Goal: Task Accomplishment & Management: Manage account settings

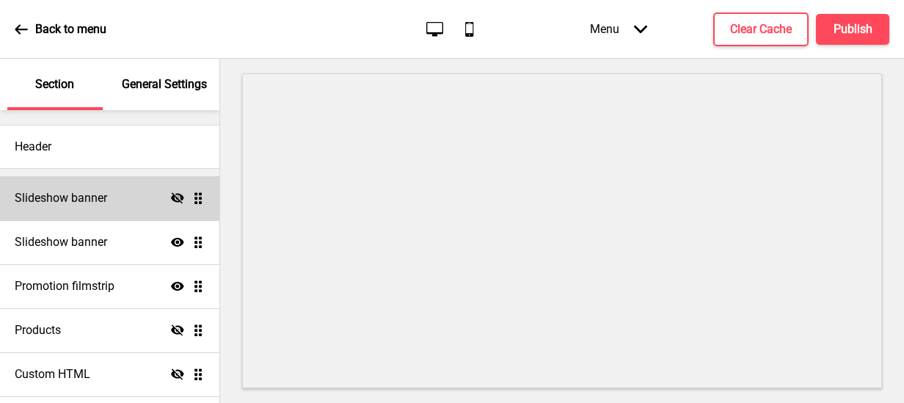
click at [197, 197] on div "Slideshow banner Hide Drag" at bounding box center [109, 198] width 219 height 44
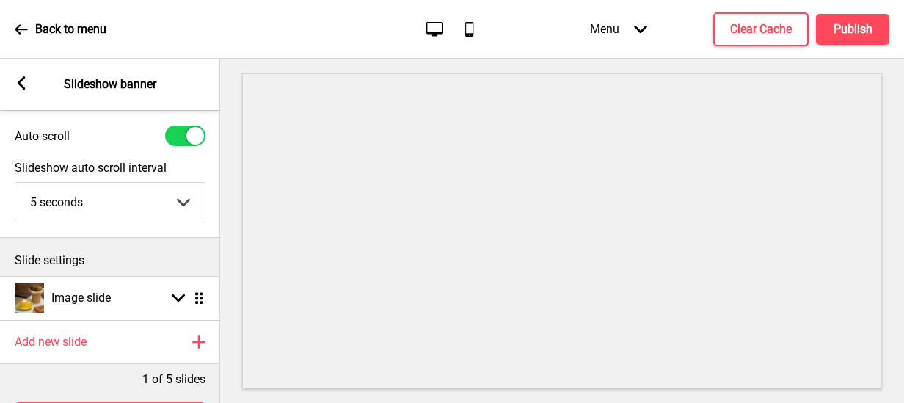
scroll to position [38, 0]
click at [19, 88] on rect at bounding box center [21, 82] width 13 height 13
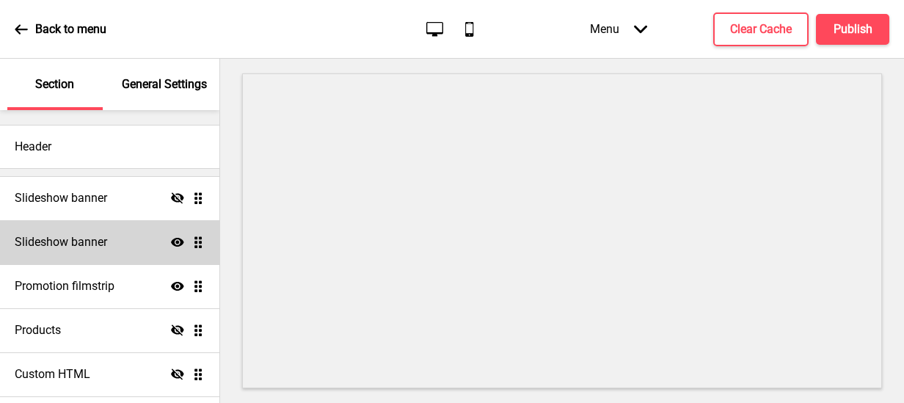
click at [192, 247] on ul "Slideshow banner Hide Drag Slideshow banner Show Drag Promotion filmstrip Show …" at bounding box center [109, 330] width 219 height 308
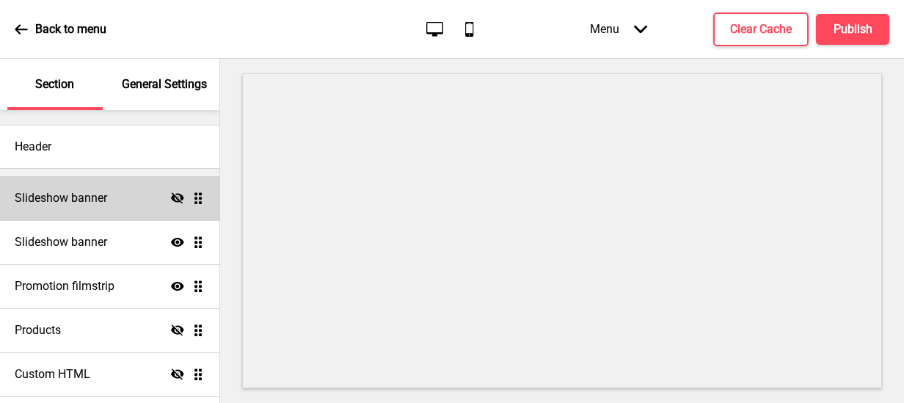
click at [185, 205] on div "Slideshow banner Hide Drag" at bounding box center [109, 198] width 219 height 44
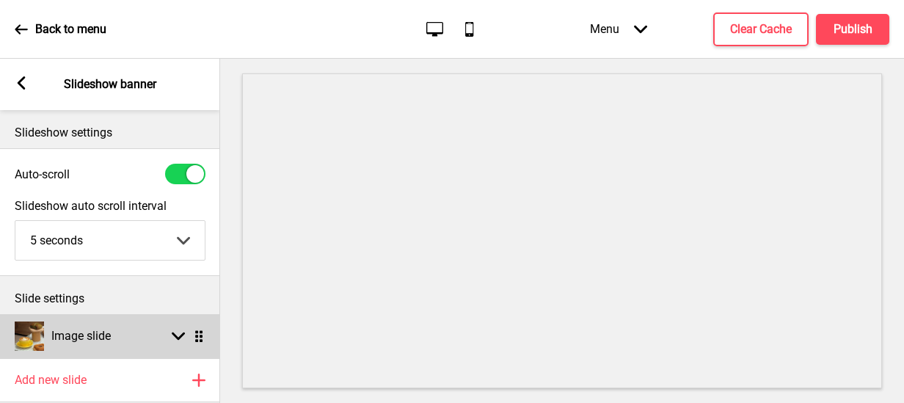
click at [173, 333] on icon at bounding box center [178, 336] width 13 height 8
select select "left"
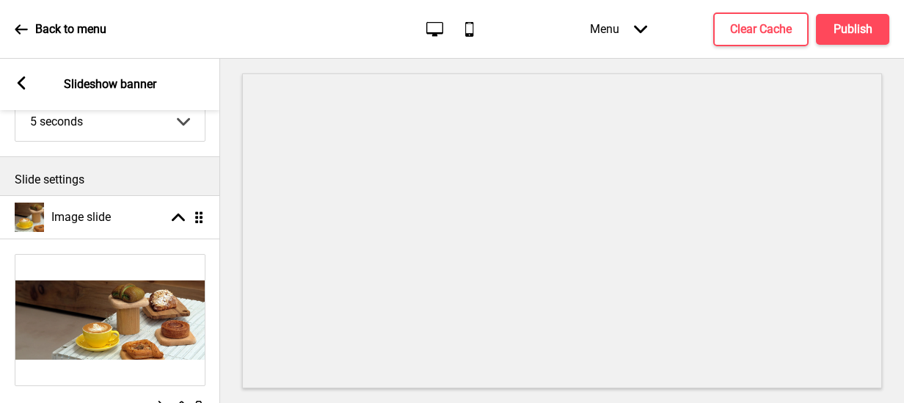
scroll to position [100, 0]
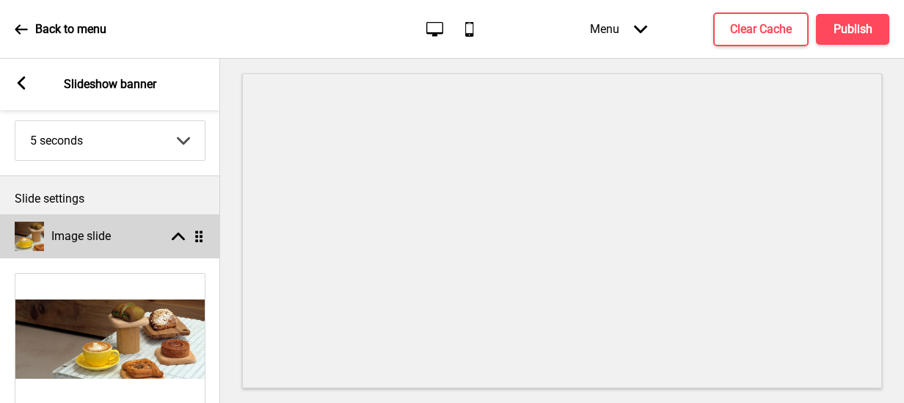
click at [180, 240] on rect at bounding box center [178, 236] width 13 height 13
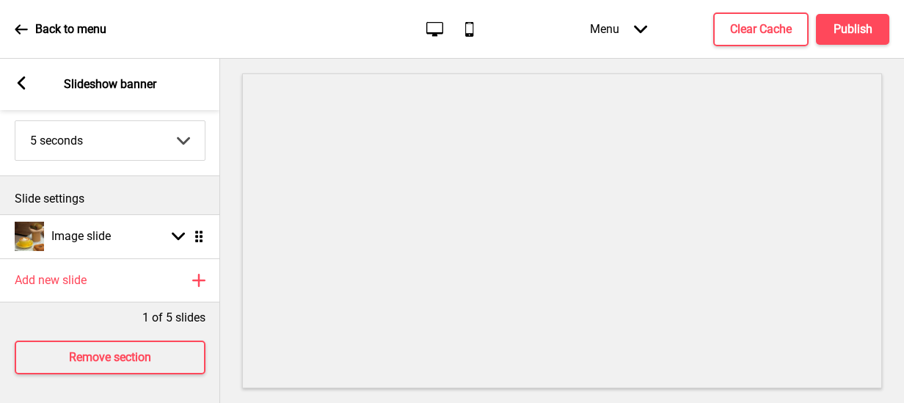
drag, startPoint x: 219, startPoint y: 243, endPoint x: 167, endPoint y: 188, distance: 75.8
click at [172, 185] on div "Slide settings" at bounding box center [110, 195] width 220 height 38
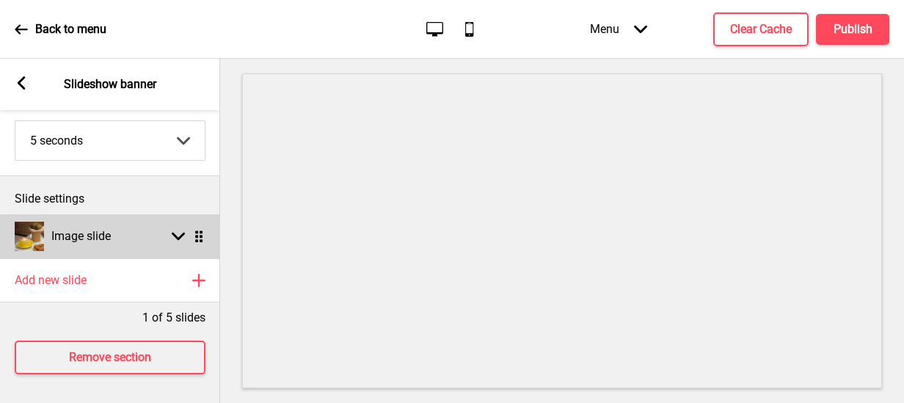
click at [25, 234] on img at bounding box center [29, 236] width 29 height 29
select select "left"
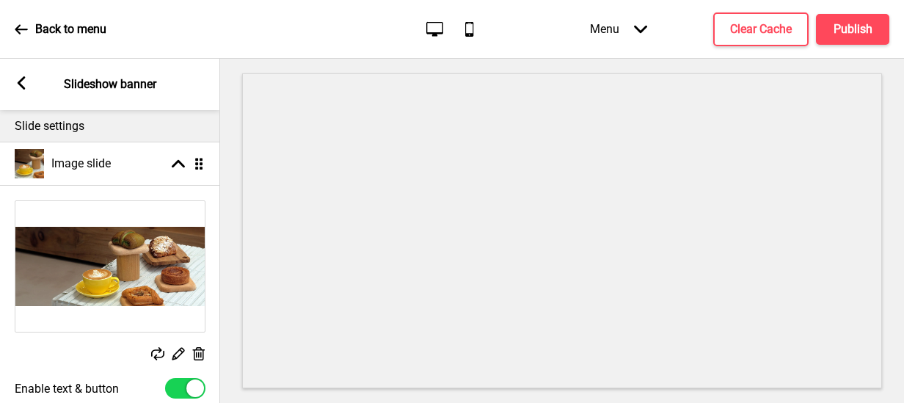
scroll to position [173, 0]
click at [21, 81] on icon at bounding box center [22, 82] width 8 height 13
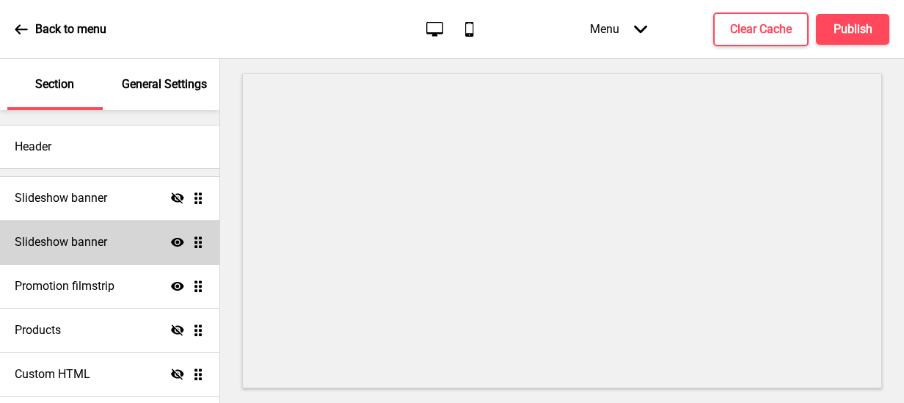
click at [185, 244] on ul "Slideshow banner Hide Drag Slideshow banner Show Drag Promotion filmstrip Show …" at bounding box center [109, 330] width 219 height 308
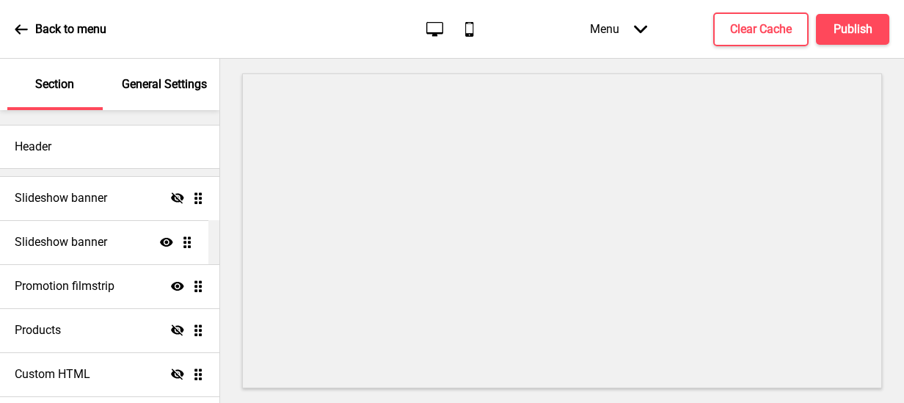
click at [192, 246] on ul "Slideshow banner Hide Drag Slideshow banner Show Drag Promotion filmstrip Show …" at bounding box center [109, 330] width 219 height 308
click at [190, 236] on ul "Slideshow banner Hide Drag Slideshow banner Show Drag Promotion filmstrip Show …" at bounding box center [109, 330] width 219 height 308
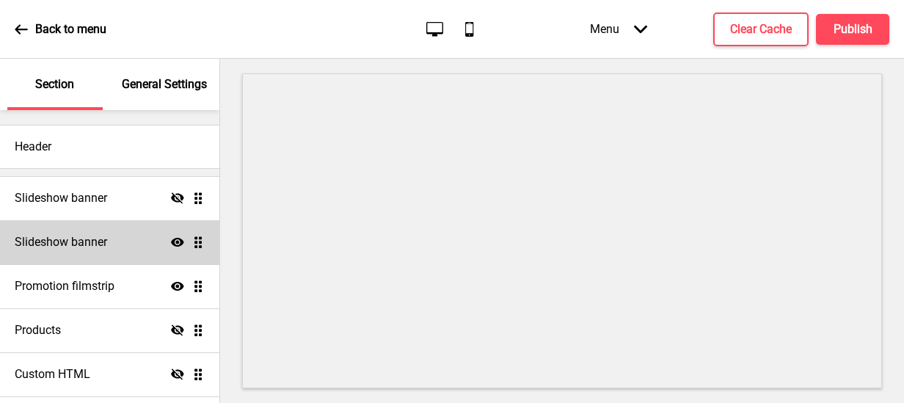
click at [186, 239] on ul "Slideshow banner Hide Drag Slideshow banner Show Drag Promotion filmstrip Show …" at bounding box center [109, 330] width 219 height 308
click at [92, 235] on h4 "Slideshow banner" at bounding box center [61, 242] width 92 height 16
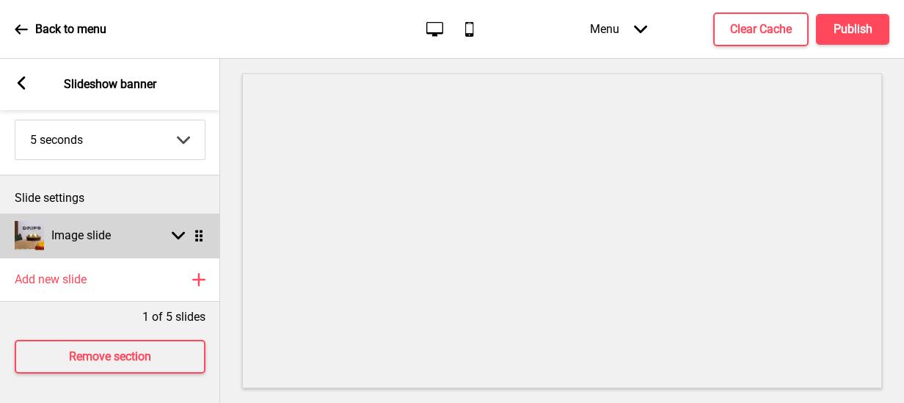
scroll to position [112, 0]
click at [175, 229] on rect at bounding box center [178, 235] width 13 height 13
select select "left"
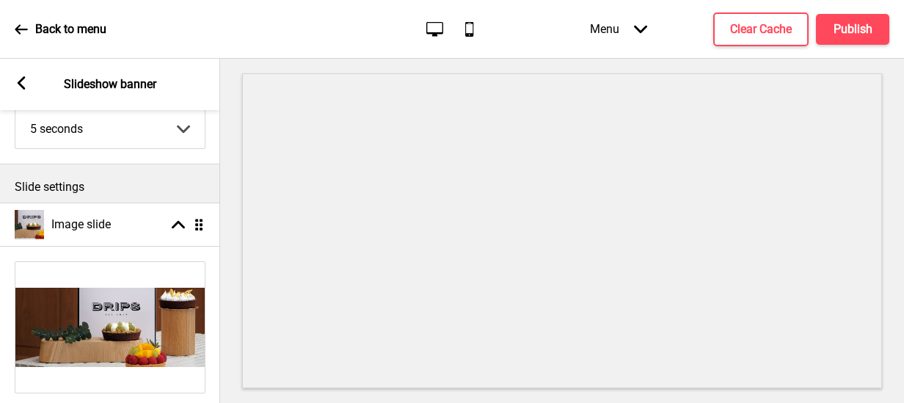
scroll to position [185, 0]
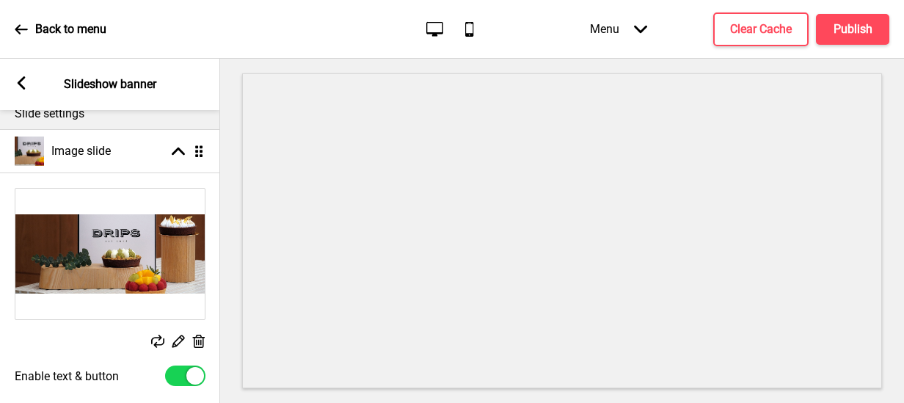
click at [153, 256] on img at bounding box center [109, 254] width 189 height 131
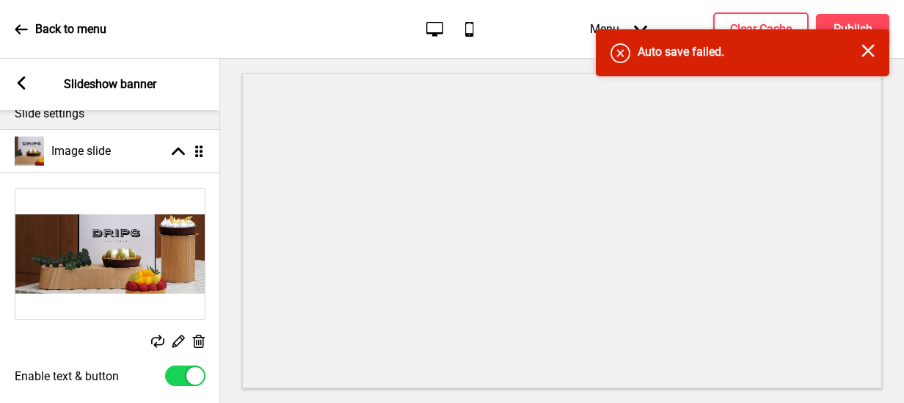
click at [177, 340] on icon at bounding box center [178, 341] width 12 height 12
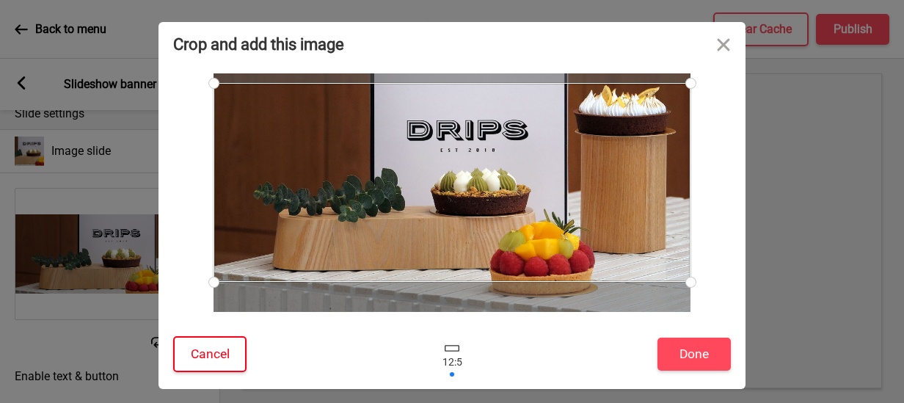
click at [187, 344] on button "Cancel" at bounding box center [209, 354] width 73 height 36
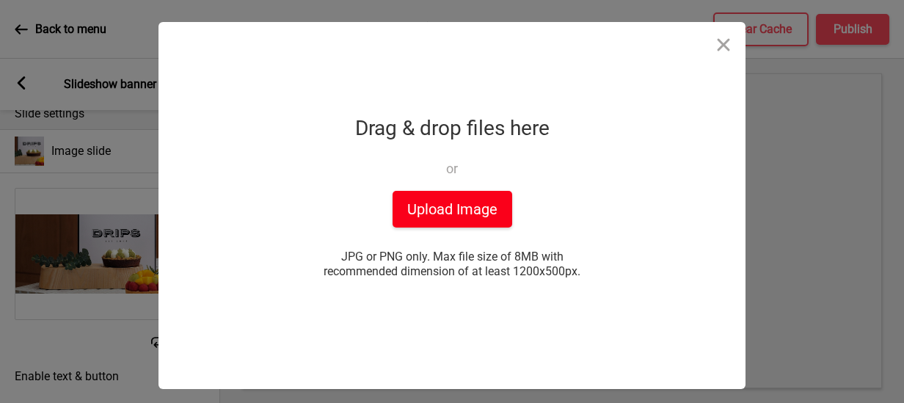
click at [462, 214] on button "Upload Image" at bounding box center [453, 209] width 120 height 37
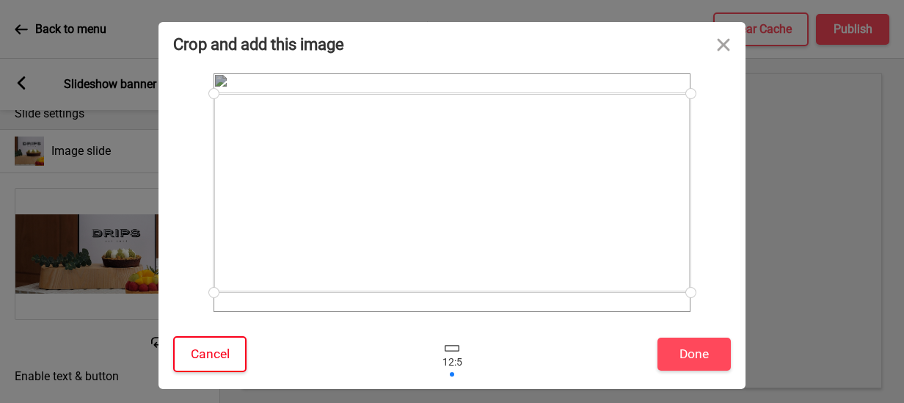
click at [207, 350] on button "Cancel" at bounding box center [209, 354] width 73 height 36
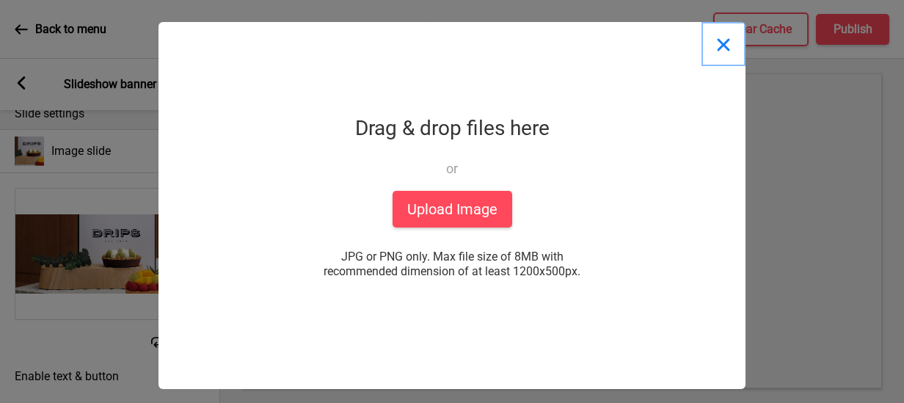
click at [723, 46] on button "Close" at bounding box center [724, 44] width 44 height 44
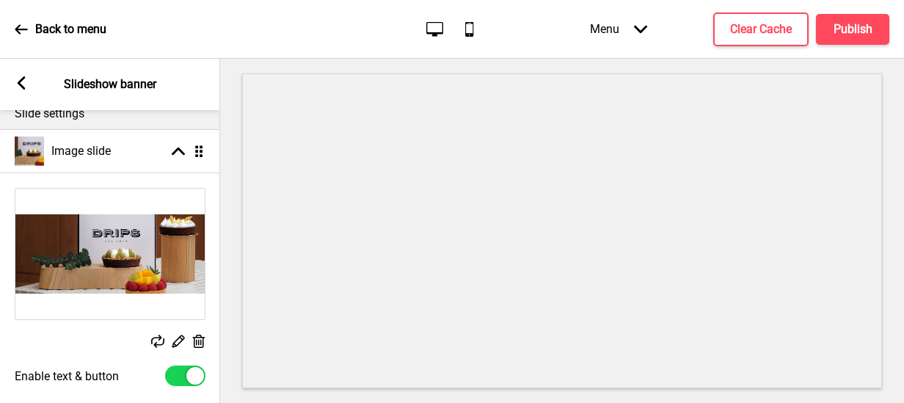
click at [180, 341] on rect at bounding box center [177, 340] width 15 height 15
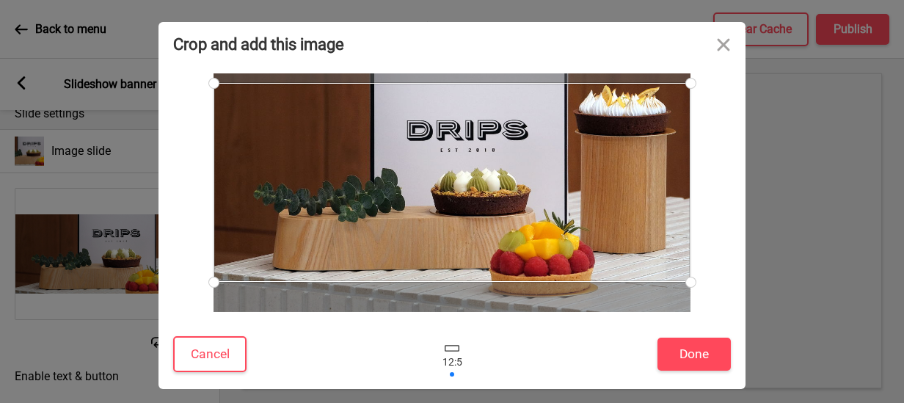
click at [301, 354] on div at bounding box center [452, 354] width 382 height 48
click at [387, 251] on div at bounding box center [452, 182] width 477 height 199
click at [227, 351] on button "Cancel" at bounding box center [209, 354] width 73 height 36
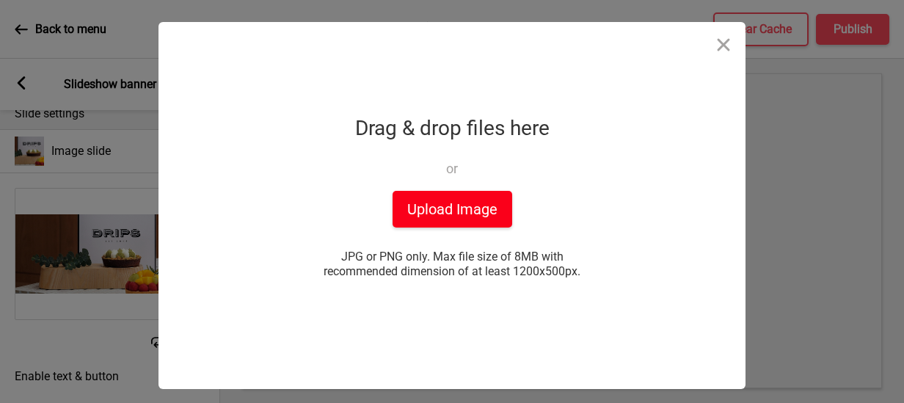
click at [483, 206] on button "Upload Image" at bounding box center [453, 209] width 120 height 37
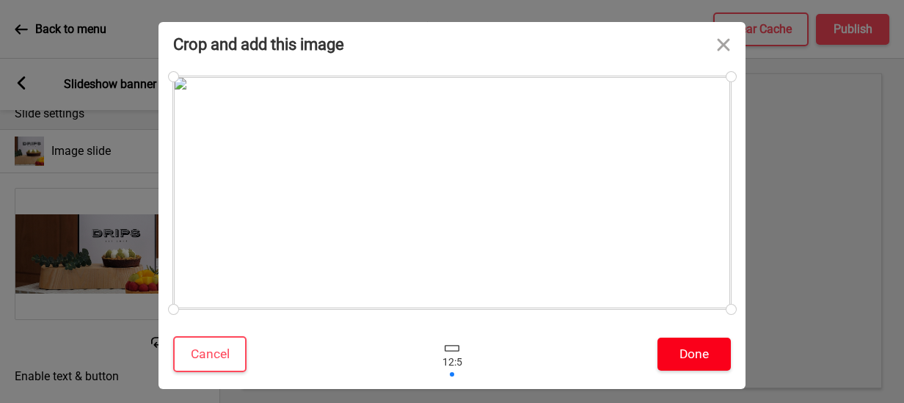
click at [702, 352] on button "Done" at bounding box center [694, 354] width 73 height 33
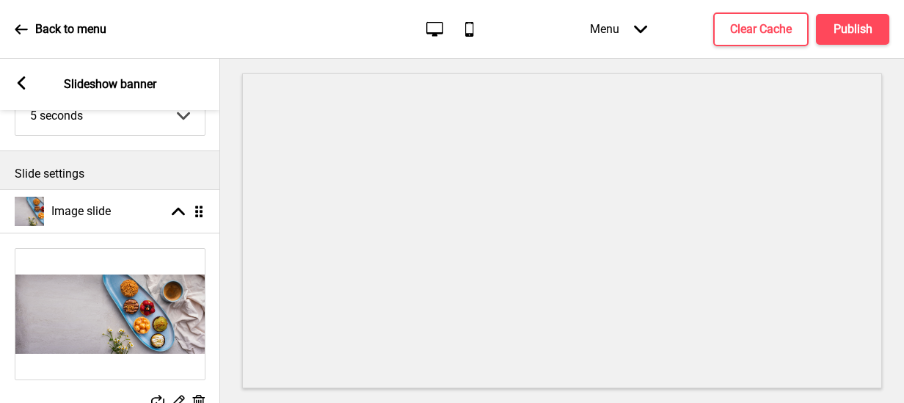
scroll to position [112, 0]
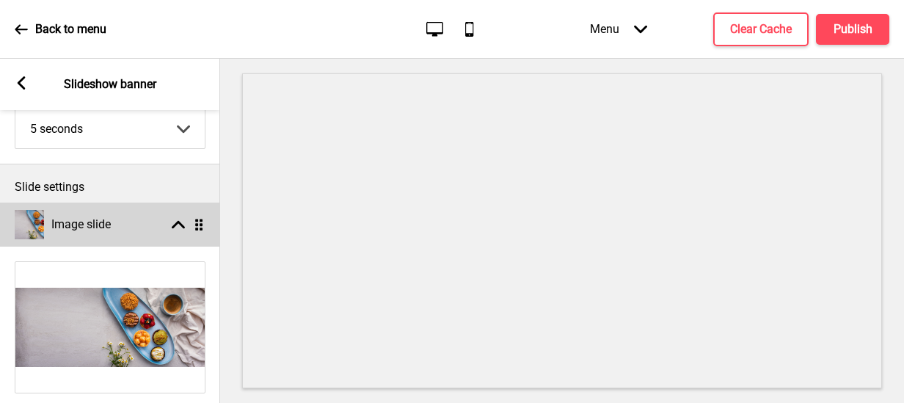
click at [178, 226] on rect at bounding box center [178, 224] width 13 height 13
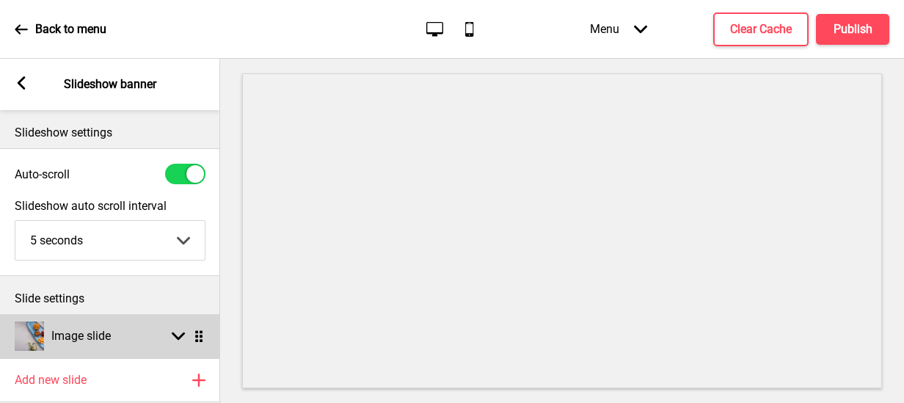
scroll to position [0, 0]
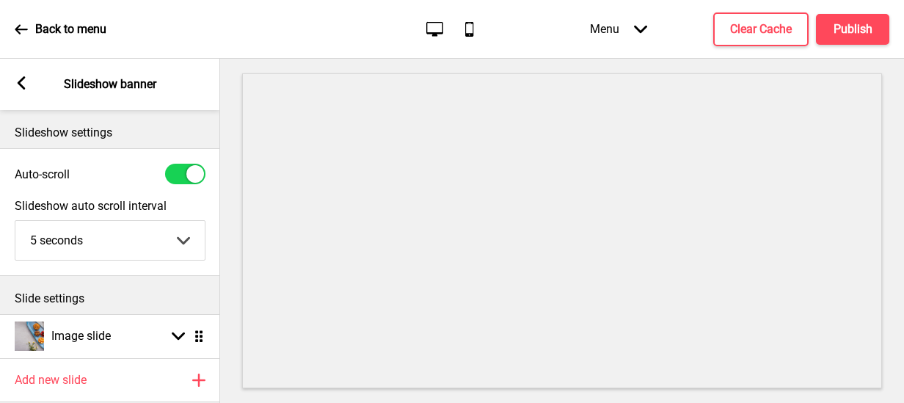
click at [23, 76] on rect at bounding box center [21, 82] width 13 height 13
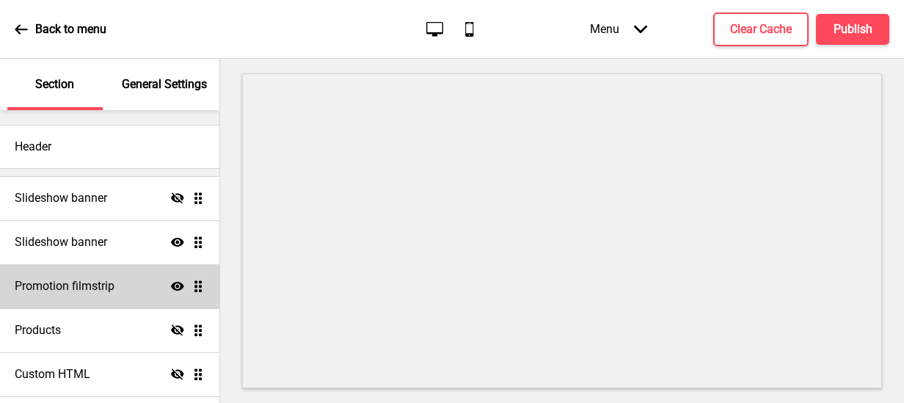
click at [171, 281] on icon "Show" at bounding box center [177, 286] width 13 height 13
click at [171, 281] on icon "Hide" at bounding box center [177, 286] width 13 height 13
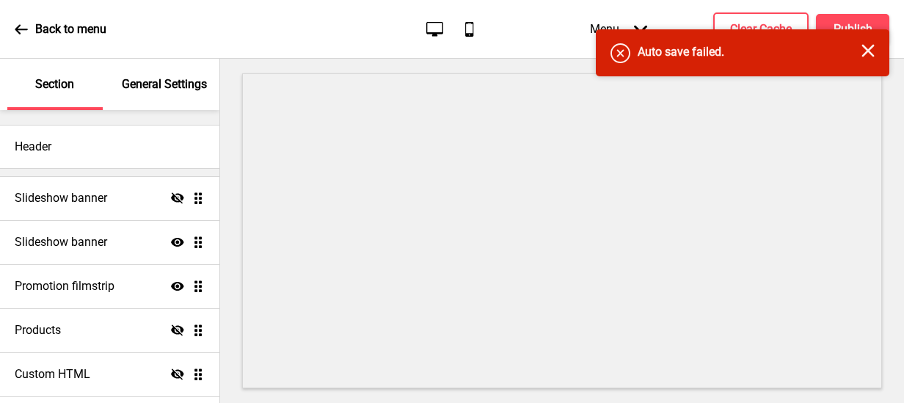
click at [188, 287] on ul "Slideshow banner Hide Drag Slideshow banner Show Drag Promotion filmstrip Show …" at bounding box center [109, 330] width 219 height 308
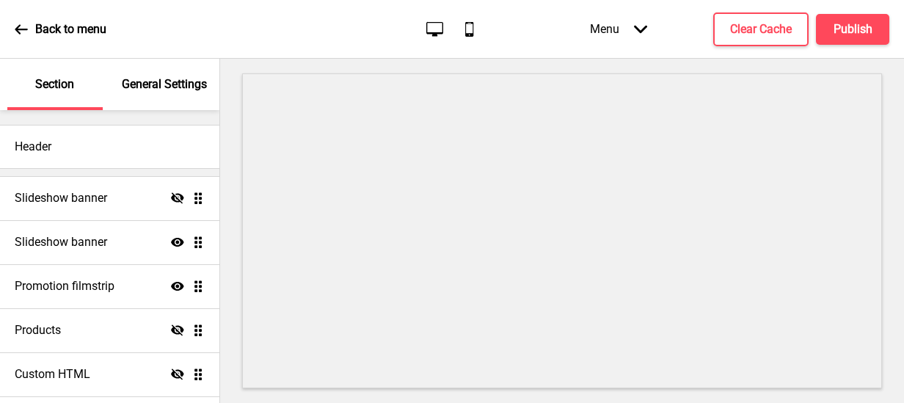
click at [188, 287] on ul "Slideshow banner Hide Drag Slideshow banner Show Drag Promotion filmstrip Show …" at bounding box center [109, 330] width 219 height 308
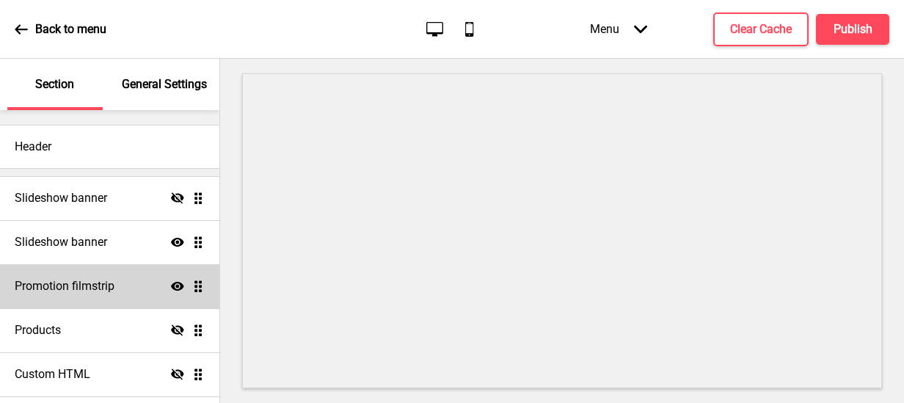
click at [46, 278] on h4 "Promotion filmstrip" at bounding box center [65, 286] width 100 height 16
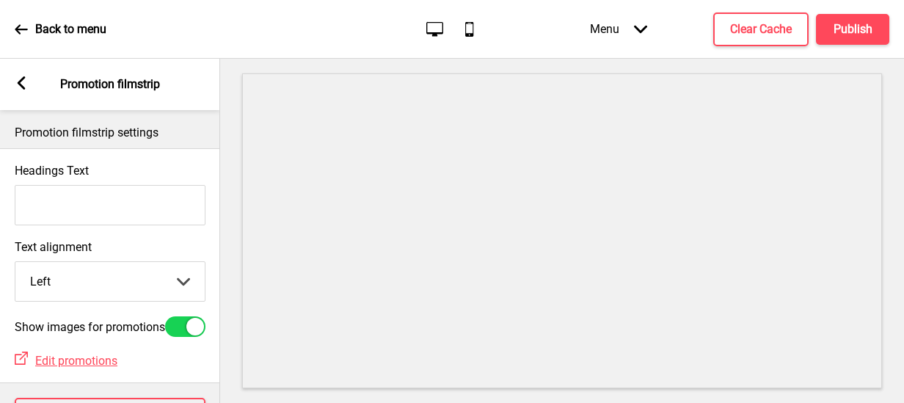
click at [26, 88] on rect at bounding box center [21, 82] width 13 height 13
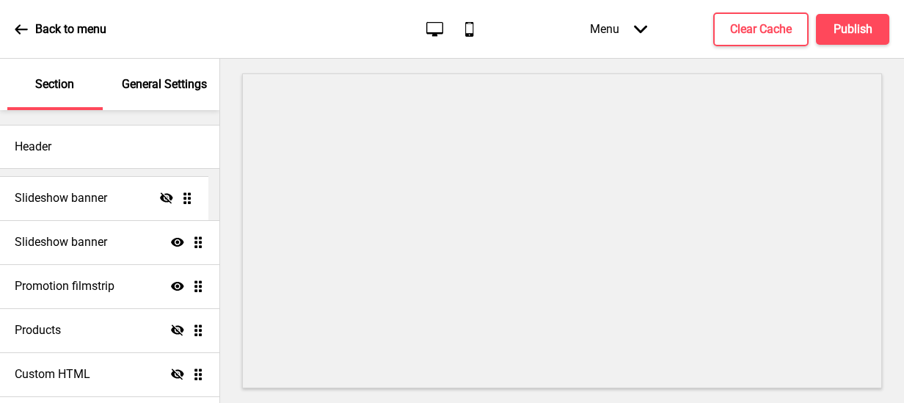
click at [192, 202] on ul "Slideshow banner Hide Drag Slideshow banner Show Drag Promotion filmstrip Show …" at bounding box center [109, 330] width 219 height 308
click at [188, 199] on ul "Slideshow banner Hide Drag Slideshow banner Show Drag Promotion filmstrip Show …" at bounding box center [109, 330] width 219 height 308
click at [188, 244] on ul "Slideshow banner Hide Drag Slideshow banner Show Drag Promotion filmstrip Show …" at bounding box center [109, 330] width 219 height 308
click at [184, 239] on ul "Slideshow banner Hide Drag Slideshow banner Show Drag Promotion filmstrip Show …" at bounding box center [109, 330] width 219 height 308
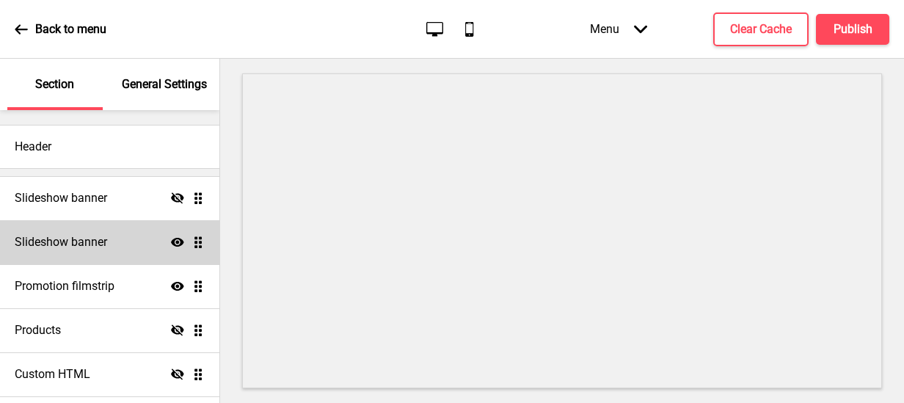
click at [91, 248] on h4 "Slideshow banner" at bounding box center [61, 242] width 92 height 16
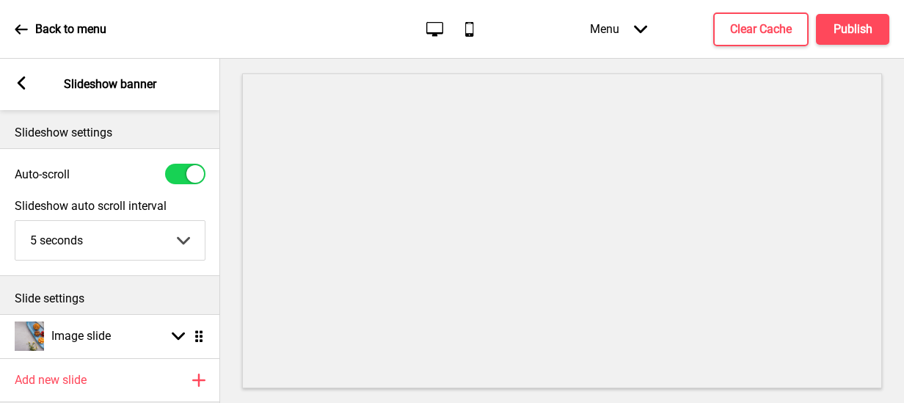
scroll to position [112, 0]
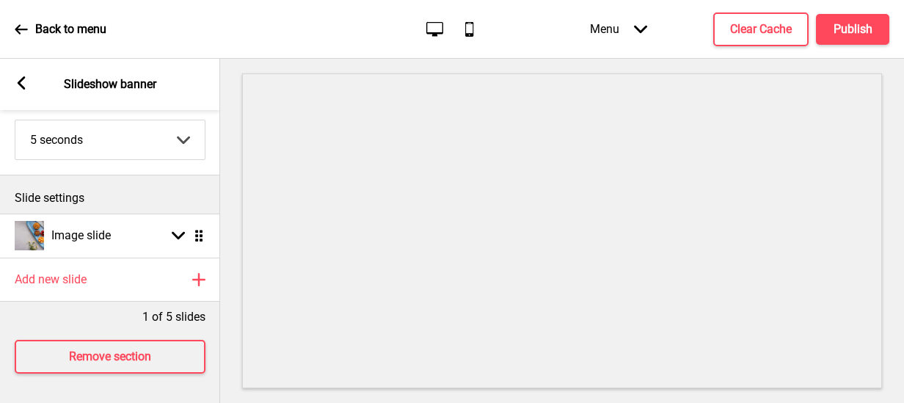
click at [18, 79] on rect at bounding box center [21, 82] width 13 height 13
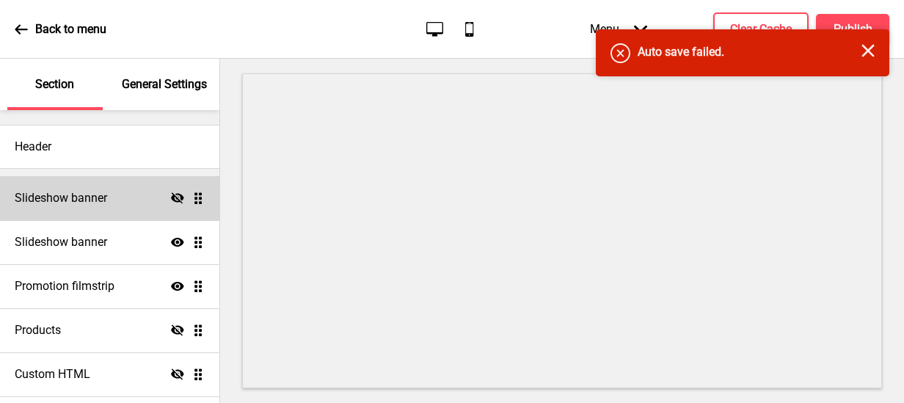
click at [57, 189] on div "Slideshow banner Hide Drag" at bounding box center [109, 198] width 219 height 44
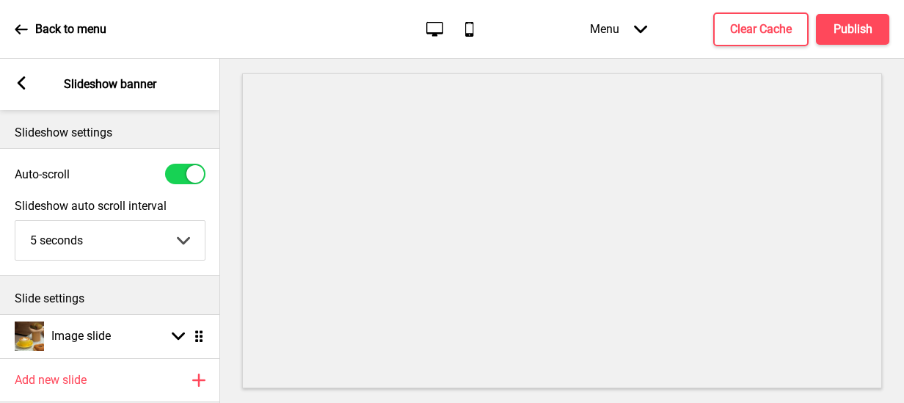
scroll to position [0, 0]
click at [23, 90] on div "Arrow left" at bounding box center [21, 84] width 13 height 16
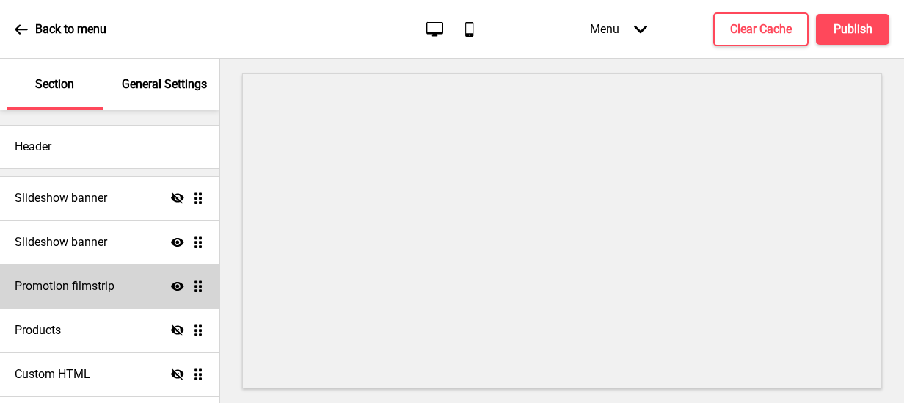
click at [79, 283] on h4 "Promotion filmstrip" at bounding box center [65, 286] width 100 height 16
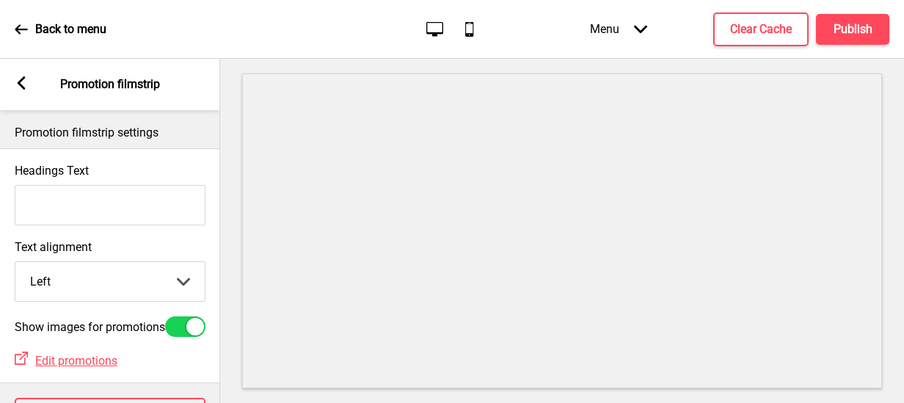
click at [21, 86] on icon at bounding box center [22, 82] width 8 height 13
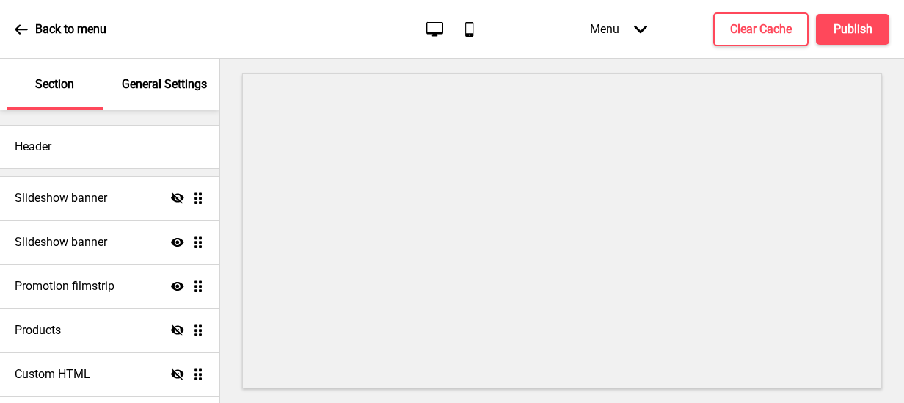
click at [148, 90] on p "General Settings" at bounding box center [164, 84] width 85 height 16
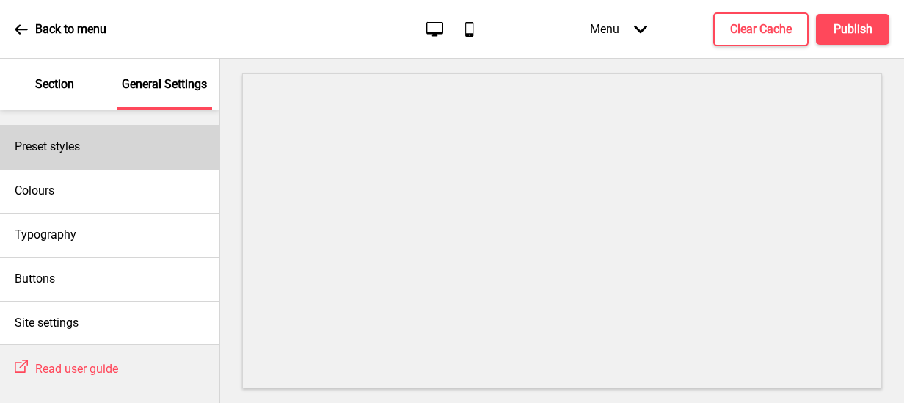
click at [109, 150] on div "Preset styles" at bounding box center [109, 147] width 219 height 44
select select "Custom"
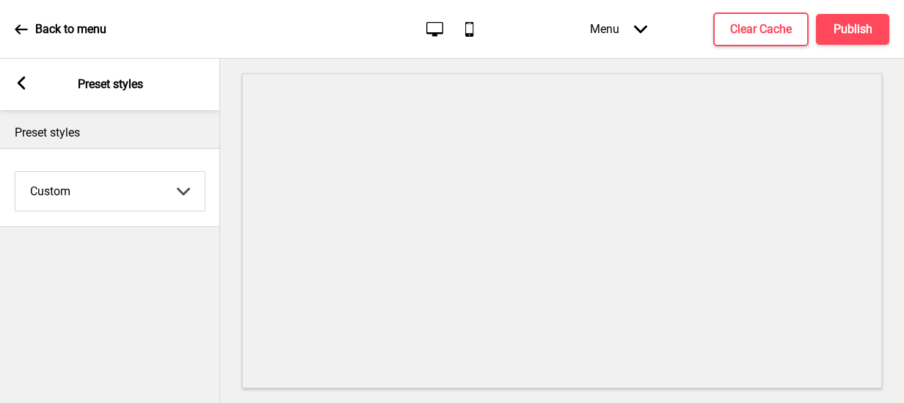
click at [22, 81] on rect at bounding box center [21, 82] width 13 height 13
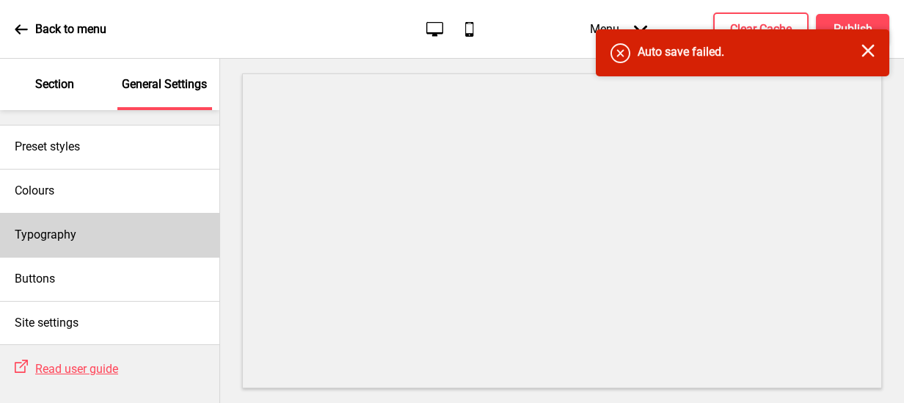
click at [94, 229] on div "Typography" at bounding box center [109, 235] width 219 height 44
select select "Nunito Sans"
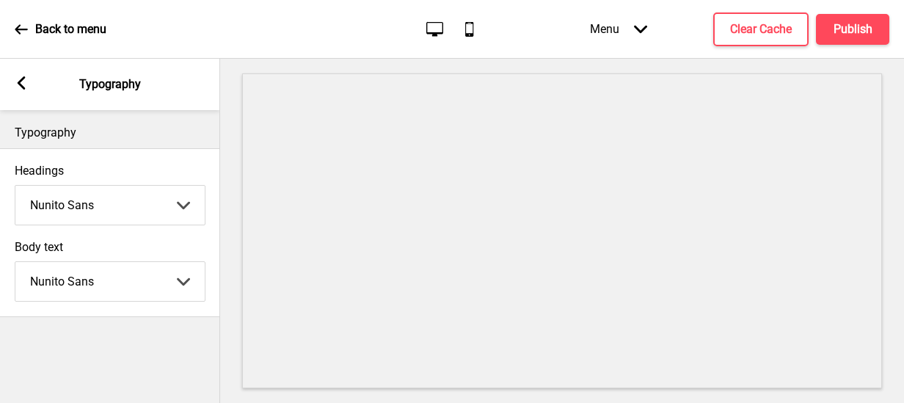
click at [17, 81] on rect at bounding box center [21, 82] width 13 height 13
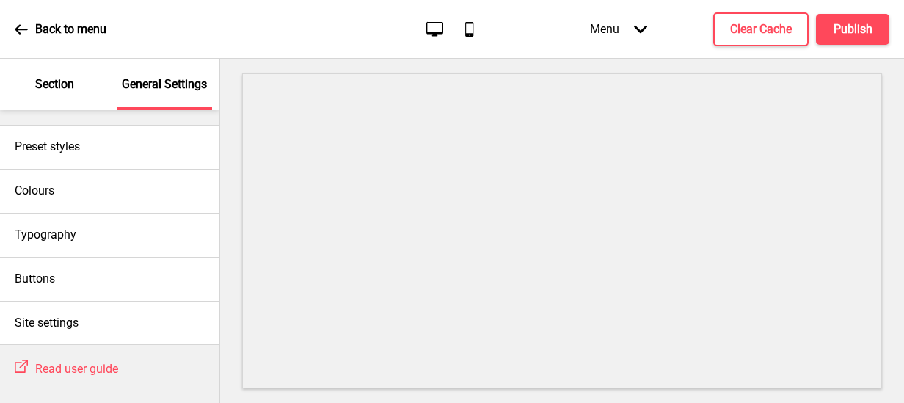
click at [46, 84] on p "Section" at bounding box center [54, 84] width 39 height 16
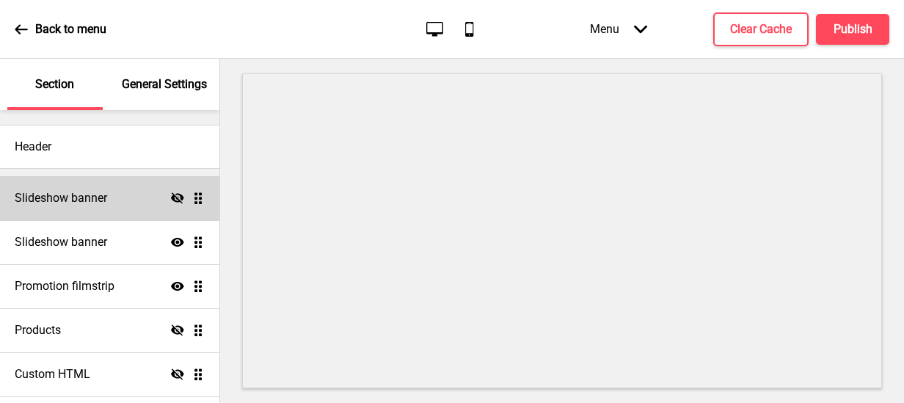
click at [60, 191] on h4 "Slideshow banner" at bounding box center [61, 198] width 92 height 16
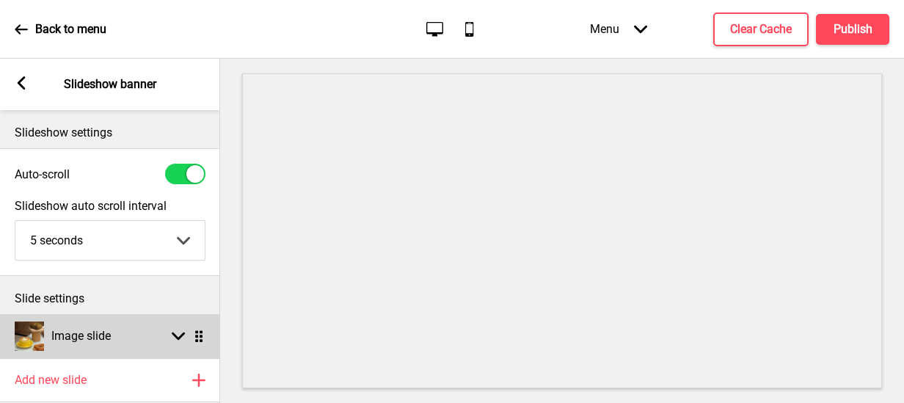
click at [179, 336] on icon at bounding box center [178, 336] width 13 height 8
select select "left"
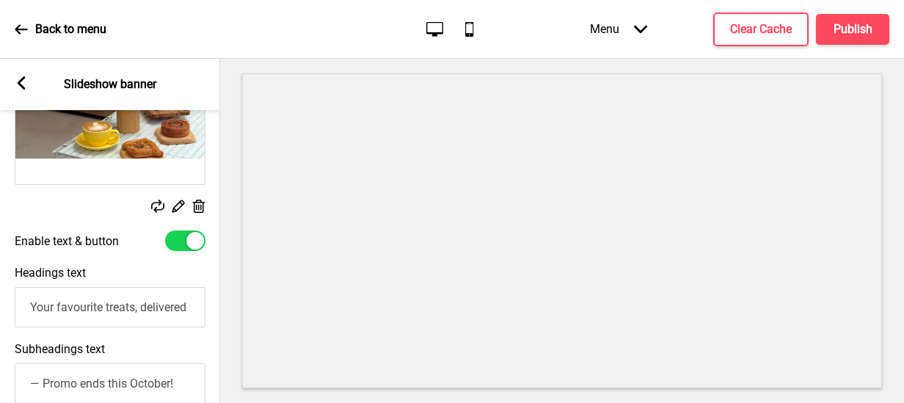
scroll to position [247, 0]
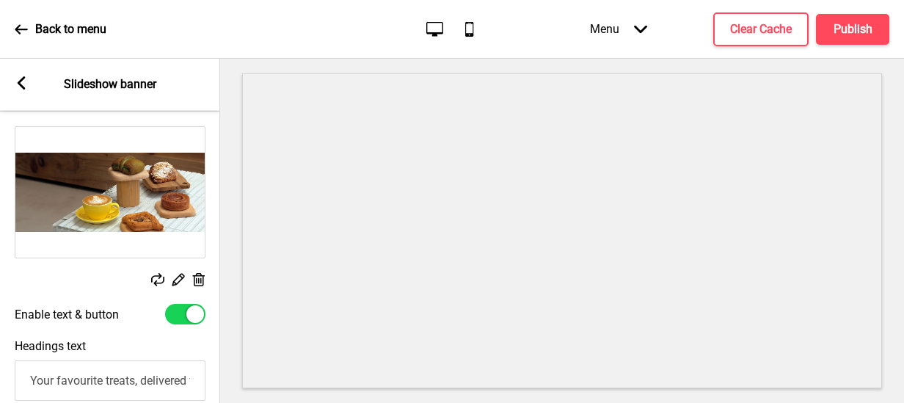
click at [637, 21] on div "Menu Arrow down" at bounding box center [618, 28] width 87 height 43
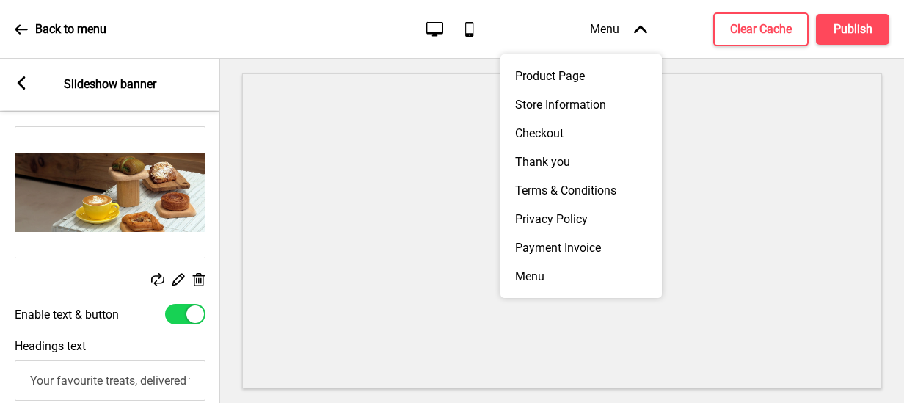
click at [639, 27] on icon at bounding box center [640, 29] width 13 height 8
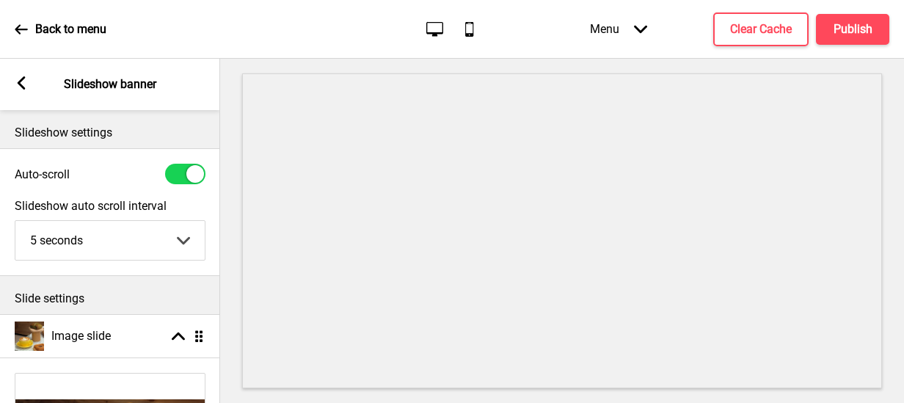
scroll to position [0, 0]
click at [23, 92] on div "Arrow left Slideshow banner" at bounding box center [110, 84] width 220 height 51
click at [27, 81] on rect at bounding box center [21, 82] width 13 height 13
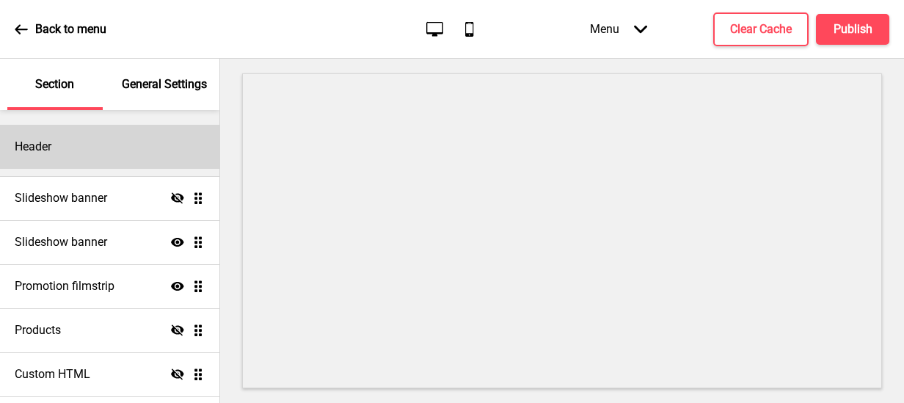
click at [133, 152] on div "Header" at bounding box center [109, 147] width 219 height 44
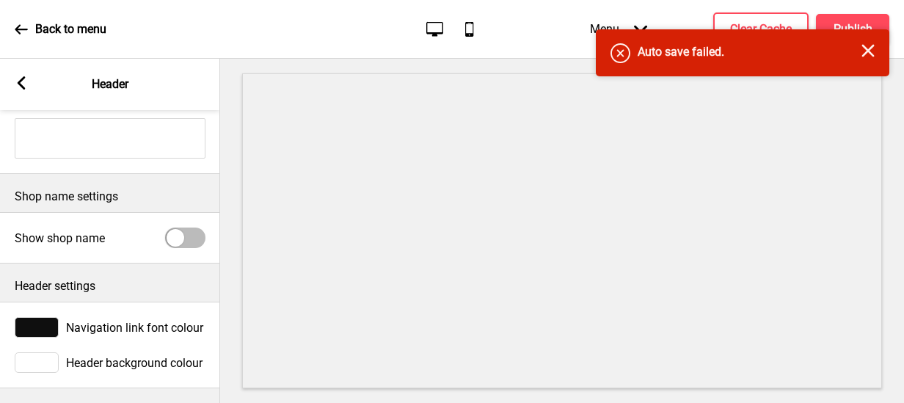
scroll to position [292, 0]
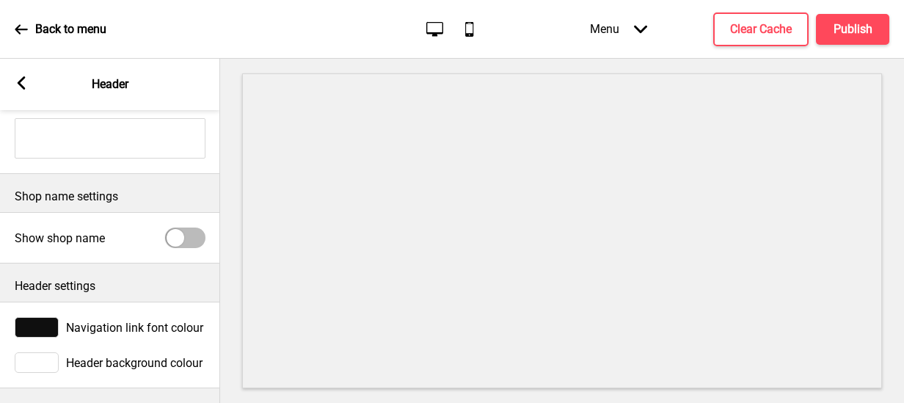
click at [23, 84] on rect at bounding box center [21, 82] width 13 height 13
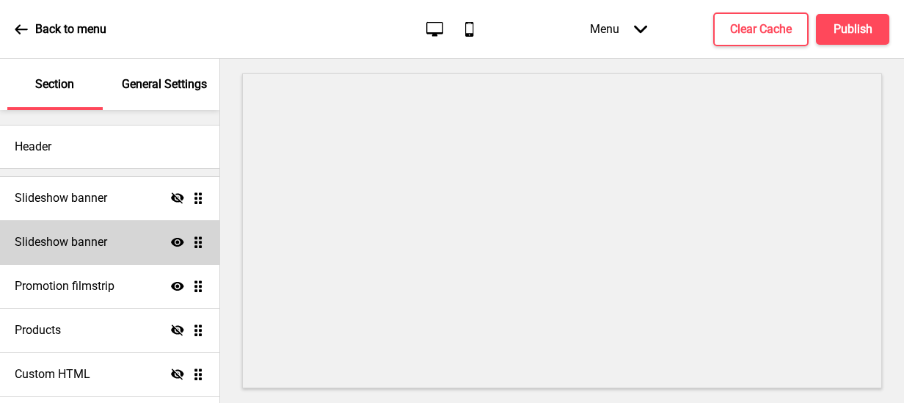
click at [95, 233] on div "Slideshow banner Show Drag" at bounding box center [109, 242] width 219 height 44
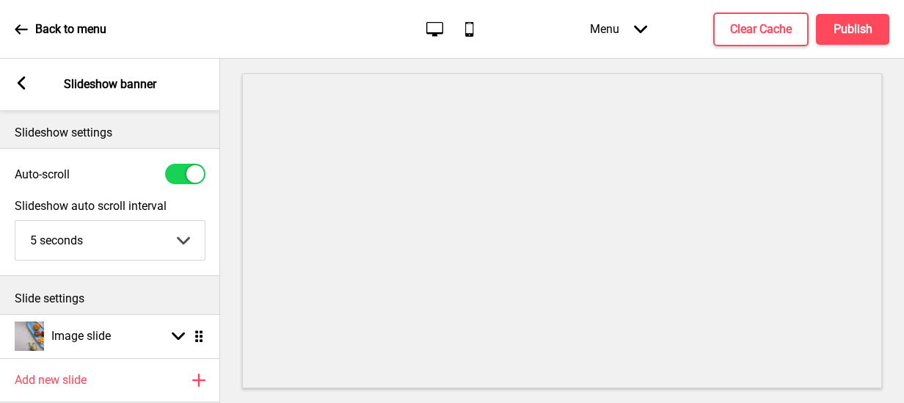
scroll to position [73, 0]
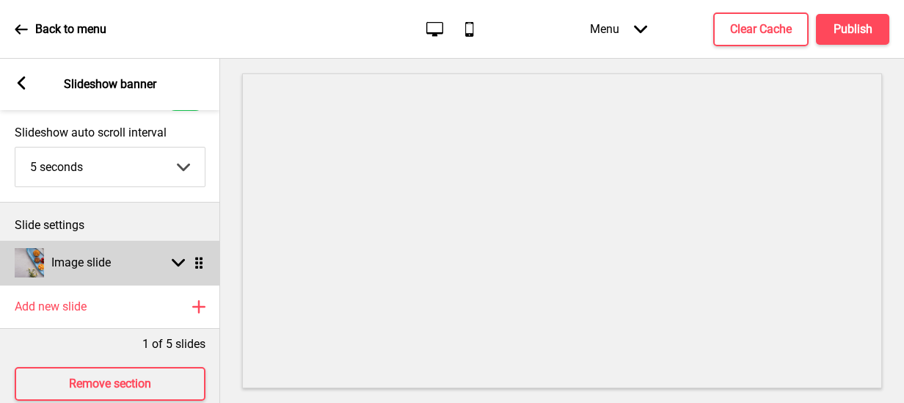
click at [201, 263] on ul "Image slide Arrow down Drag" at bounding box center [110, 263] width 220 height 44
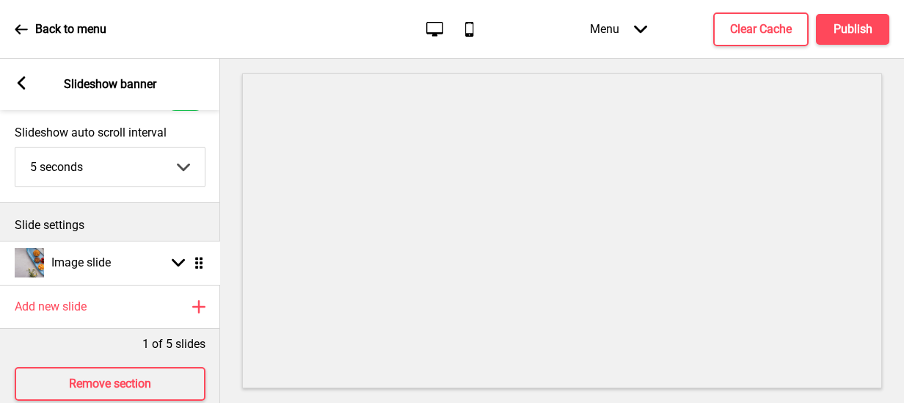
click at [197, 263] on ul "Image slide Arrow down Drag" at bounding box center [110, 263] width 220 height 44
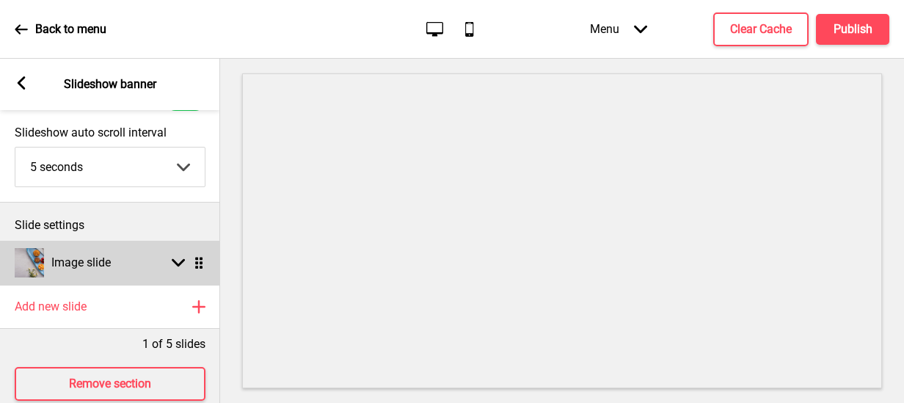
click at [175, 263] on icon at bounding box center [178, 263] width 13 height 8
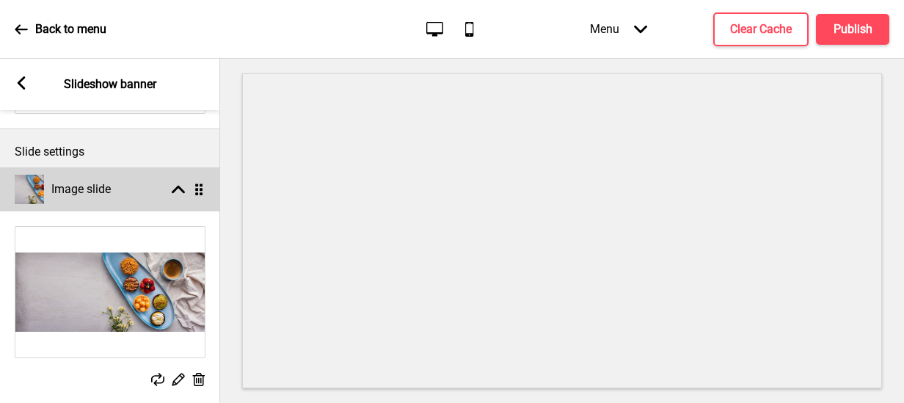
scroll to position [220, 0]
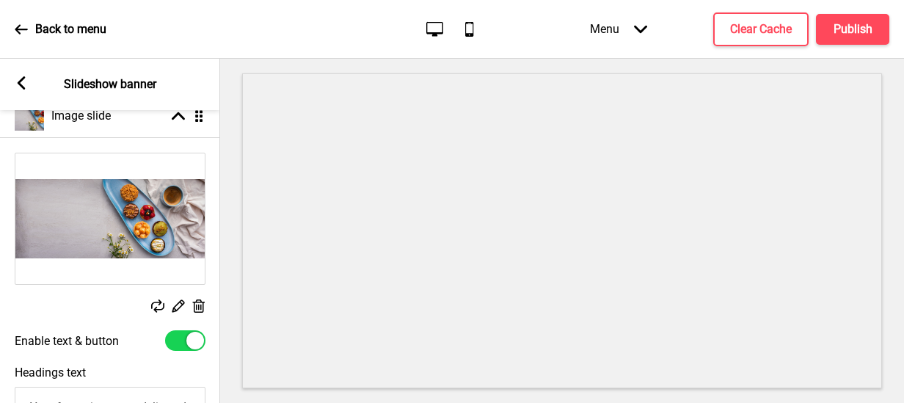
click at [71, 227] on img at bounding box center [109, 218] width 189 height 131
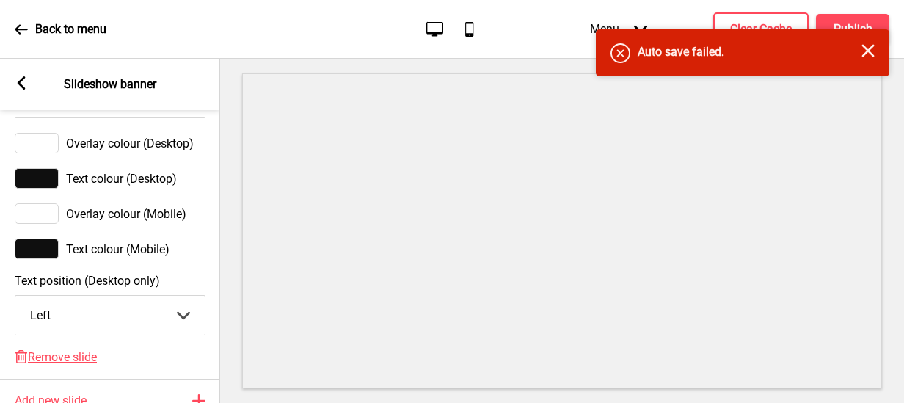
scroll to position [954, 0]
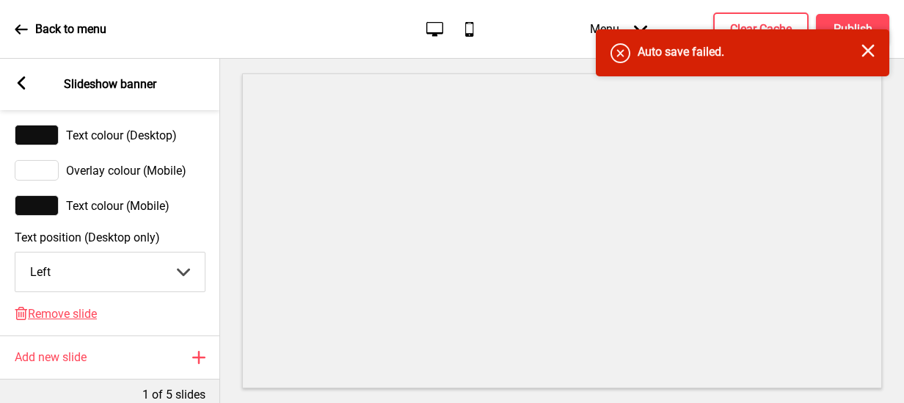
click at [189, 283] on select "Center Left Right" at bounding box center [109, 271] width 189 height 39
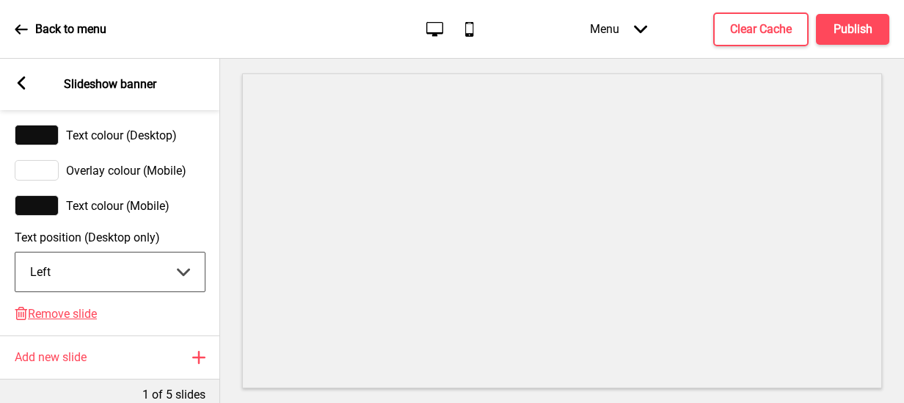
click at [15, 263] on select "Center Left Right" at bounding box center [109, 271] width 189 height 39
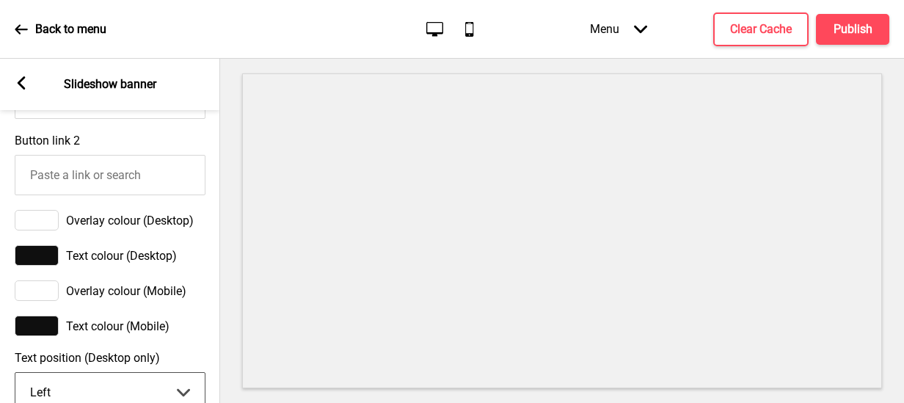
scroll to position [907, 0]
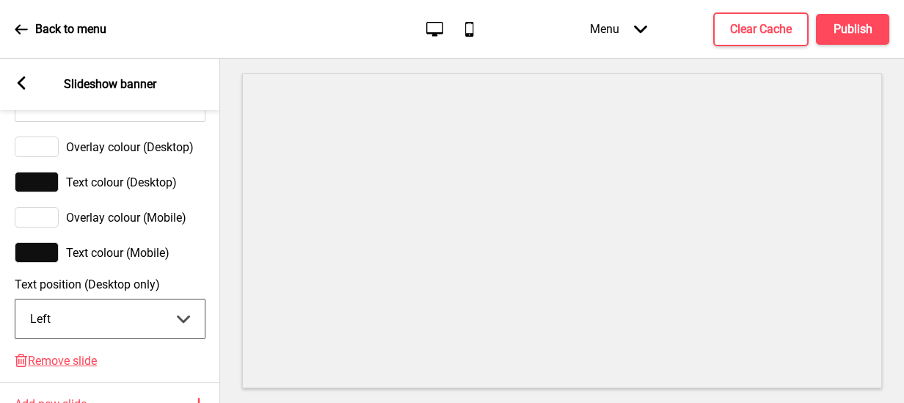
click at [136, 312] on select "Center Left Right" at bounding box center [109, 318] width 189 height 39
click at [15, 310] on select "Center Left Right" at bounding box center [109, 318] width 189 height 39
click at [45, 330] on select "Center Left Right" at bounding box center [109, 318] width 189 height 39
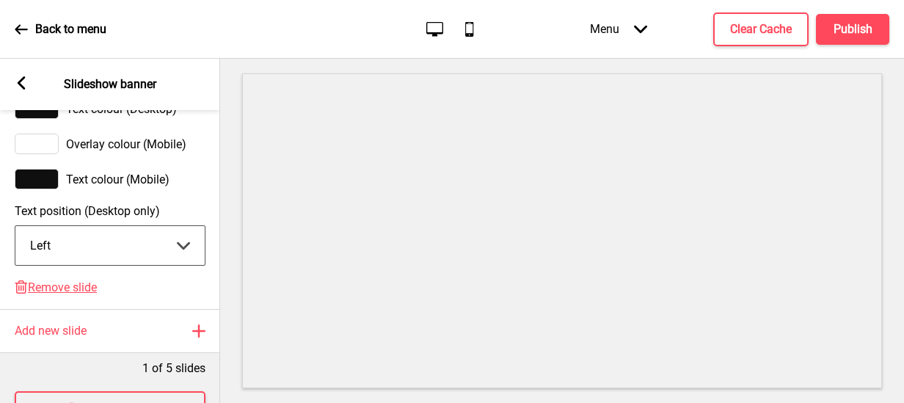
click at [94, 252] on select "Center Left Right" at bounding box center [109, 245] width 189 height 39
click at [15, 237] on select "Center Left Right" at bounding box center [109, 245] width 189 height 39
click at [131, 253] on select "Center Left Right" at bounding box center [109, 245] width 189 height 39
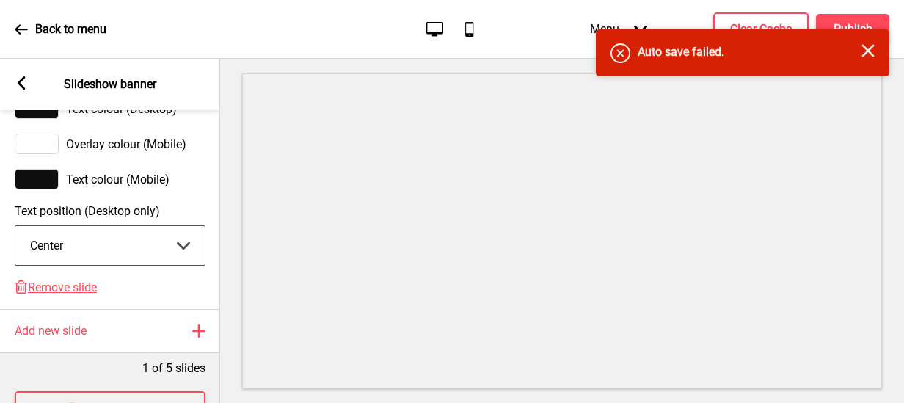
click at [15, 237] on select "Center Left Right" at bounding box center [109, 245] width 189 height 39
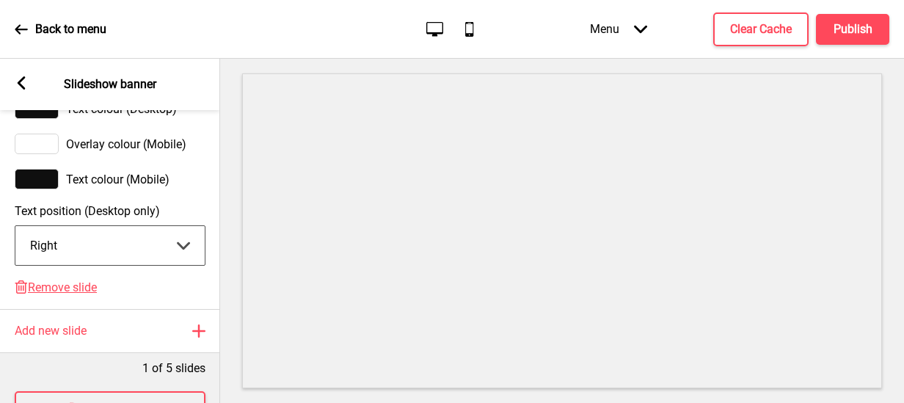
click at [61, 257] on select "Center Left Right" at bounding box center [109, 245] width 189 height 39
select select "left"
click at [15, 237] on select "Center Left Right" at bounding box center [109, 245] width 189 height 39
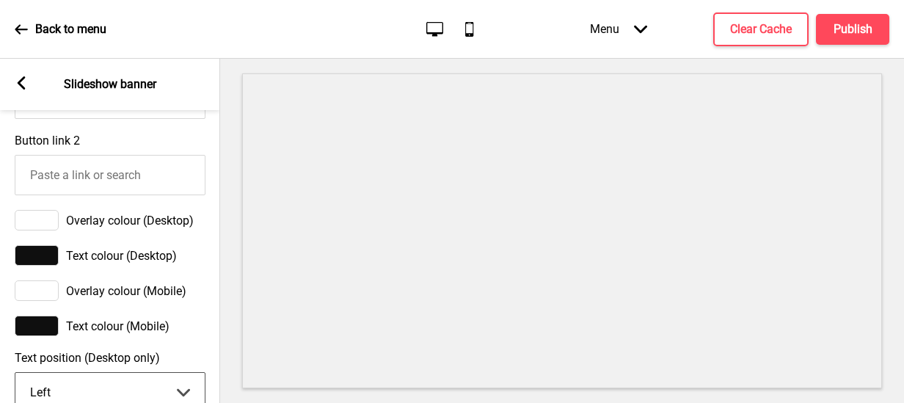
scroll to position [834, 0]
click at [40, 299] on div at bounding box center [37, 290] width 44 height 21
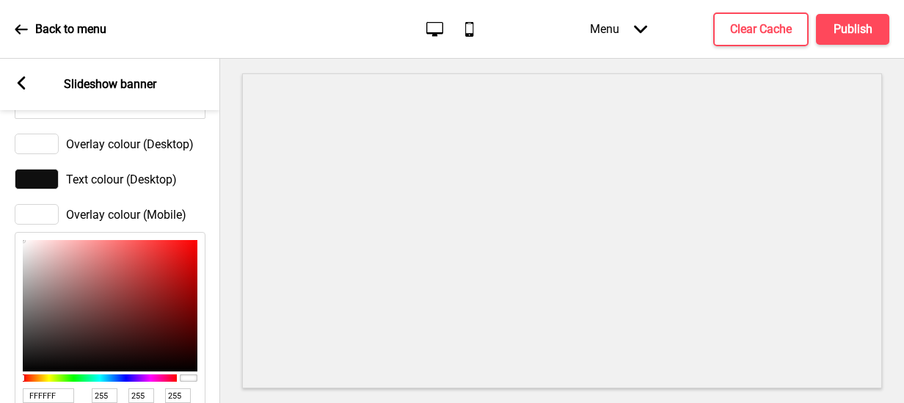
scroll to position [907, 0]
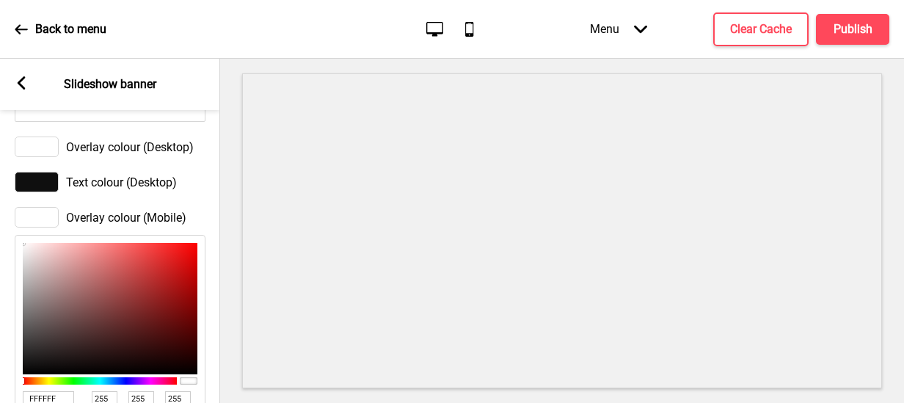
click at [53, 225] on div at bounding box center [37, 217] width 44 height 21
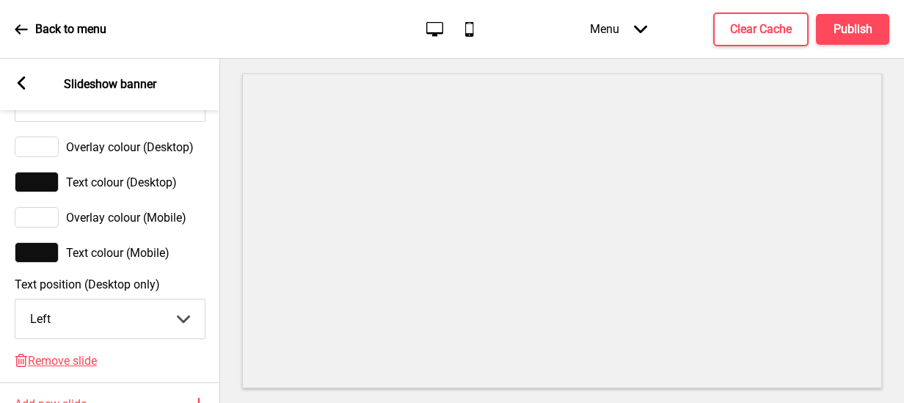
click at [143, 153] on span "Overlay colour (Desktop)" at bounding box center [130, 147] width 128 height 14
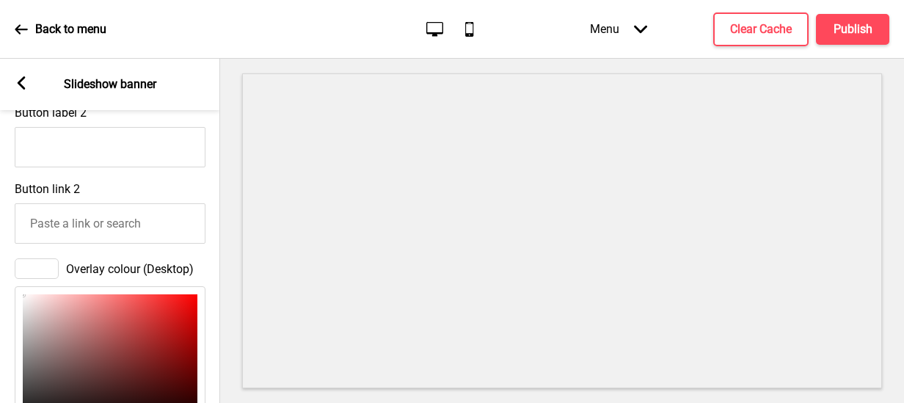
scroll to position [760, 0]
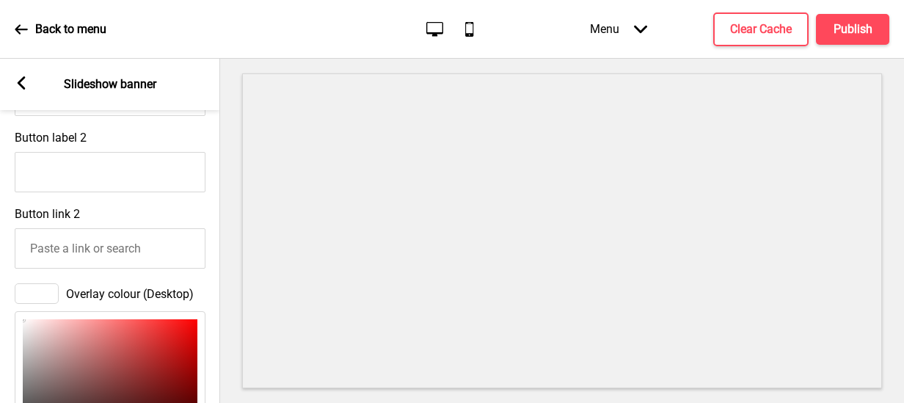
click at [141, 261] on input "Button link 2" at bounding box center [110, 248] width 191 height 40
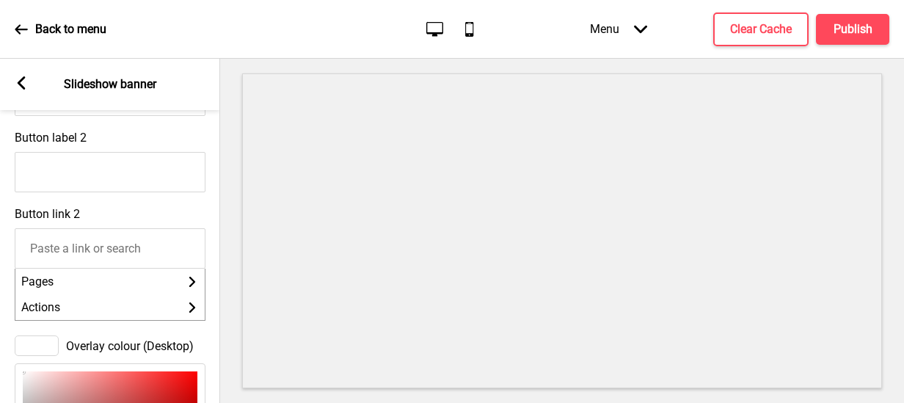
click at [74, 175] on input "Button label 2" at bounding box center [110, 172] width 191 height 40
click at [84, 175] on input "Button label 2" at bounding box center [110, 172] width 191 height 40
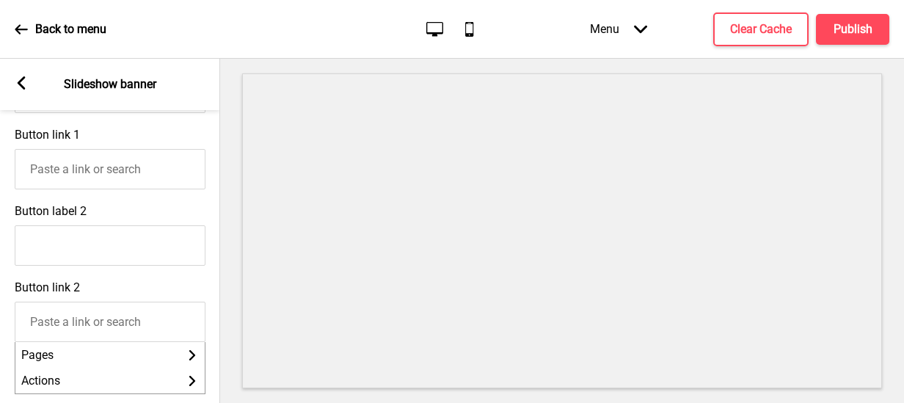
scroll to position [687, 0]
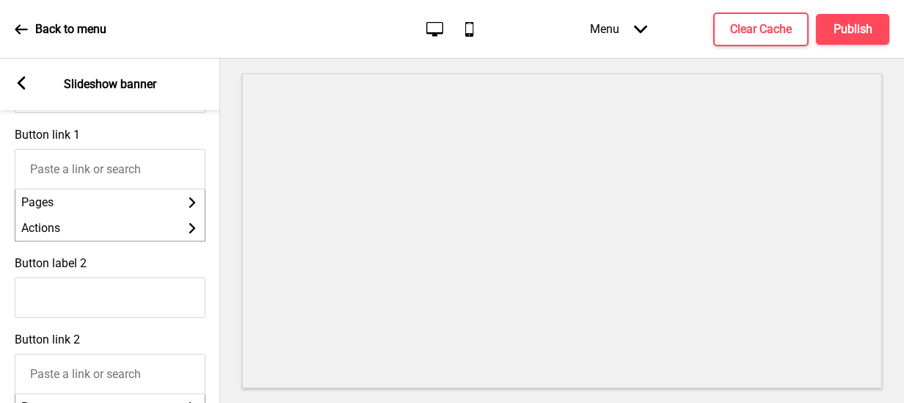
click at [102, 178] on input "Button link 1" at bounding box center [110, 169] width 191 height 40
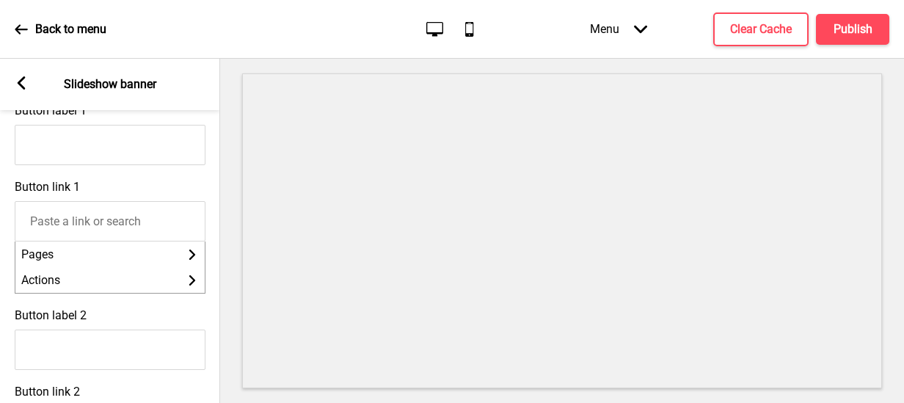
scroll to position [540, 0]
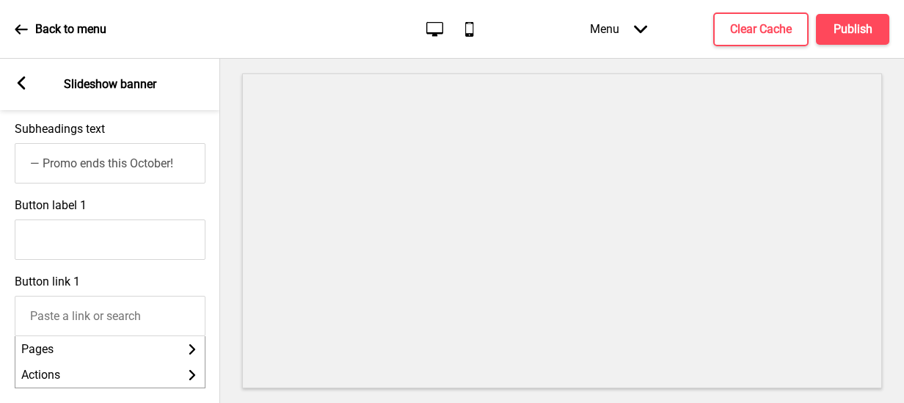
click at [84, 168] on input "— Promo ends this October!" at bounding box center [110, 163] width 191 height 40
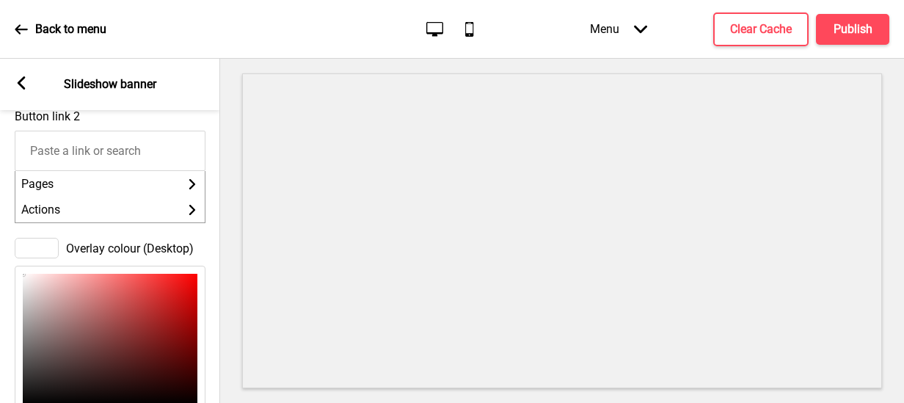
scroll to position [907, 0]
click at [52, 261] on div at bounding box center [37, 251] width 44 height 21
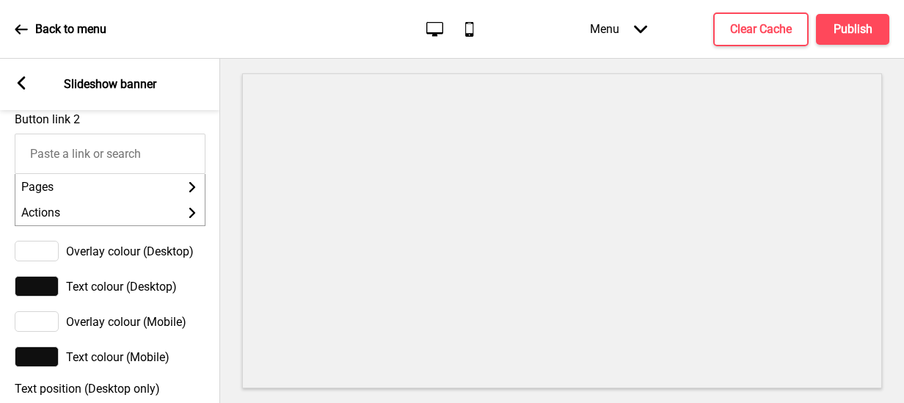
click at [140, 167] on input "Button link 2" at bounding box center [110, 154] width 191 height 40
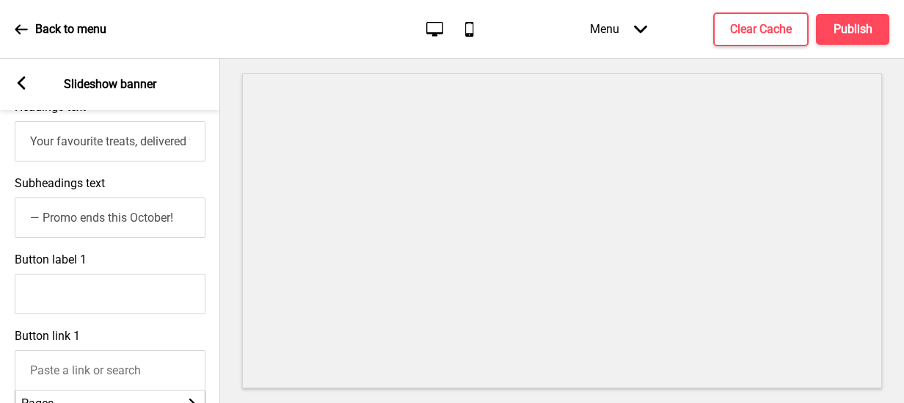
scroll to position [467, 0]
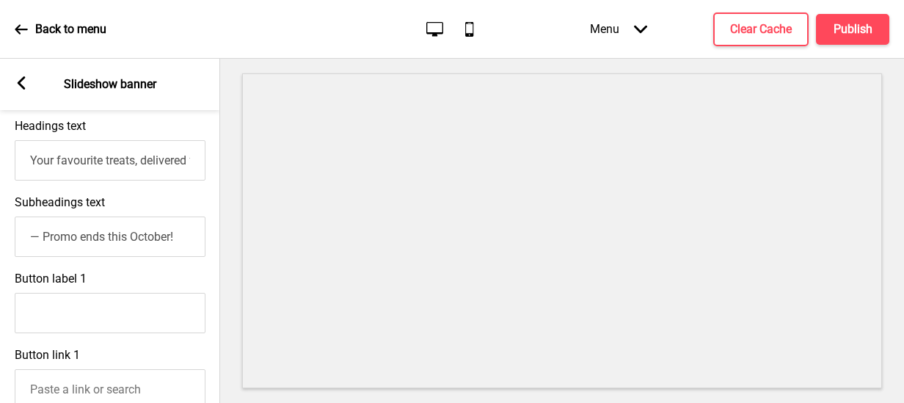
click at [145, 161] on input "Your favourite treats, delivered for only $6.80" at bounding box center [110, 160] width 191 height 40
click at [21, 84] on icon at bounding box center [22, 82] width 8 height 13
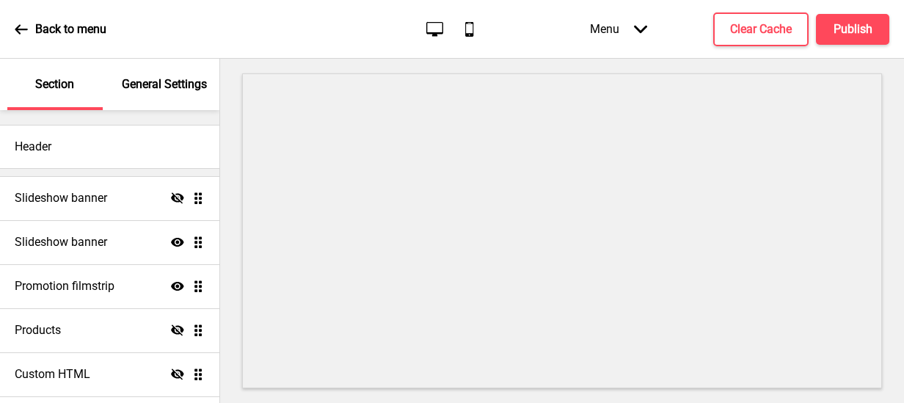
click at [171, 89] on p "General Settings" at bounding box center [164, 84] width 85 height 16
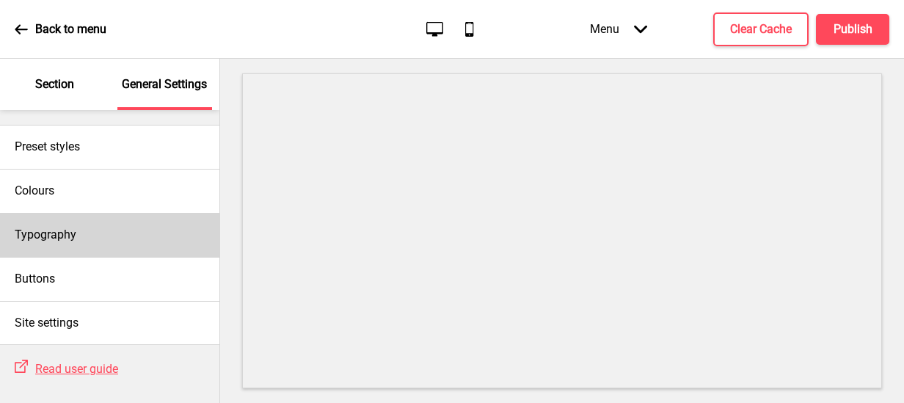
click at [85, 241] on div "Typography" at bounding box center [109, 235] width 219 height 44
select select "Nunito Sans"
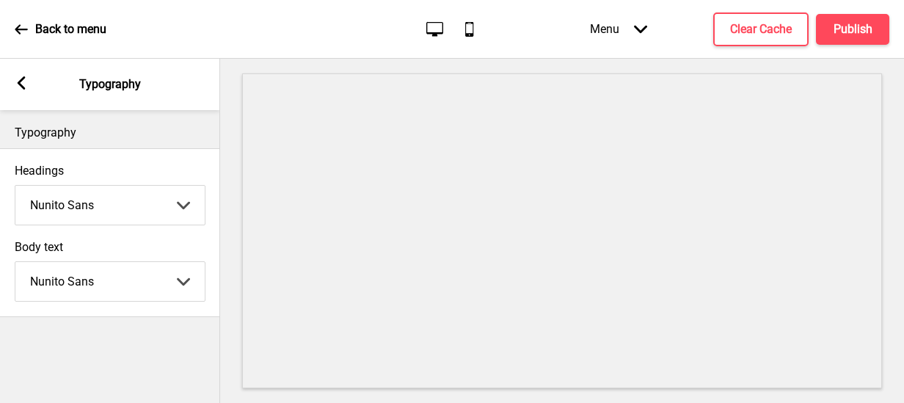
click at [19, 79] on rect at bounding box center [21, 82] width 13 height 13
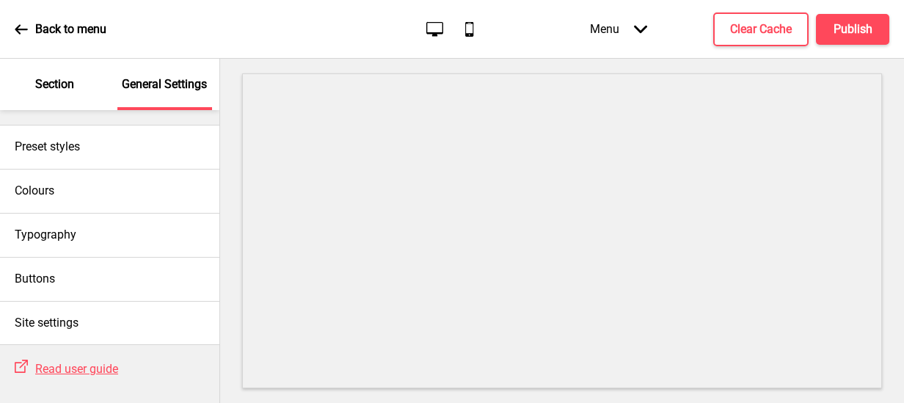
click at [53, 72] on div "Section" at bounding box center [54, 84] width 95 height 51
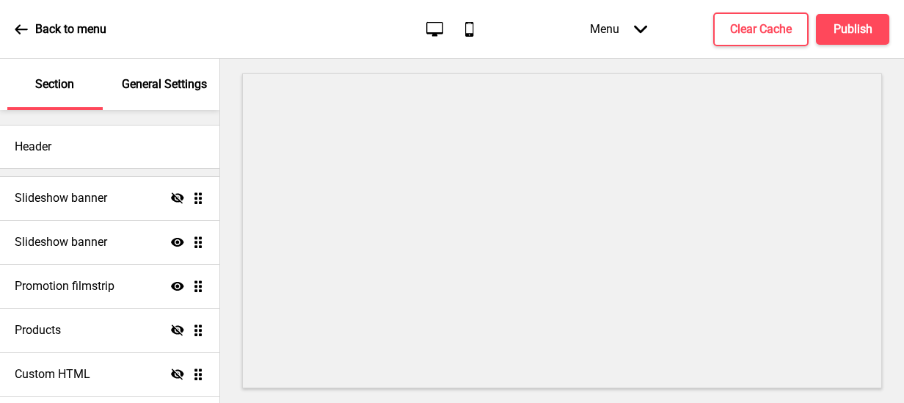
scroll to position [0, 0]
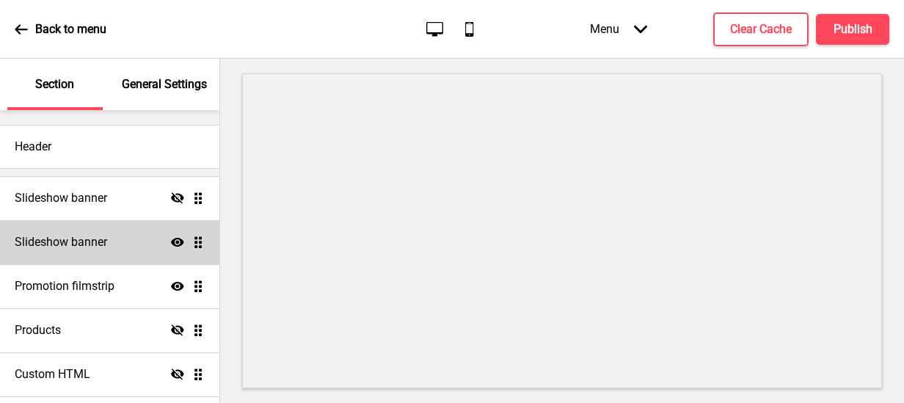
click at [71, 233] on div "Slideshow banner Show Drag" at bounding box center [109, 242] width 219 height 44
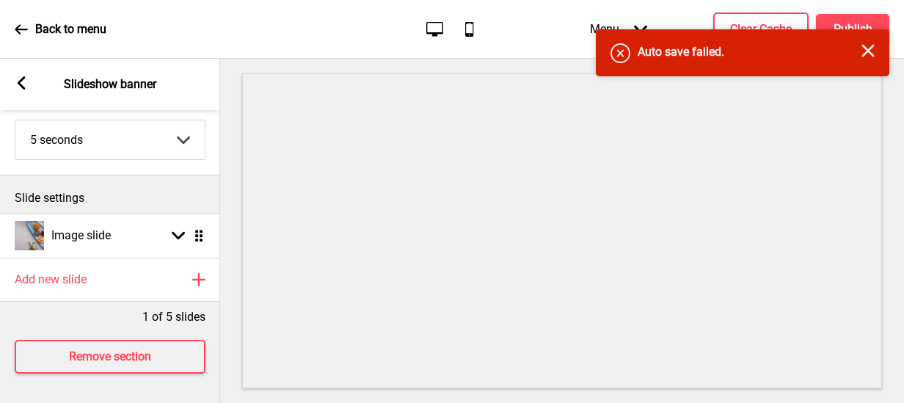
scroll to position [112, 0]
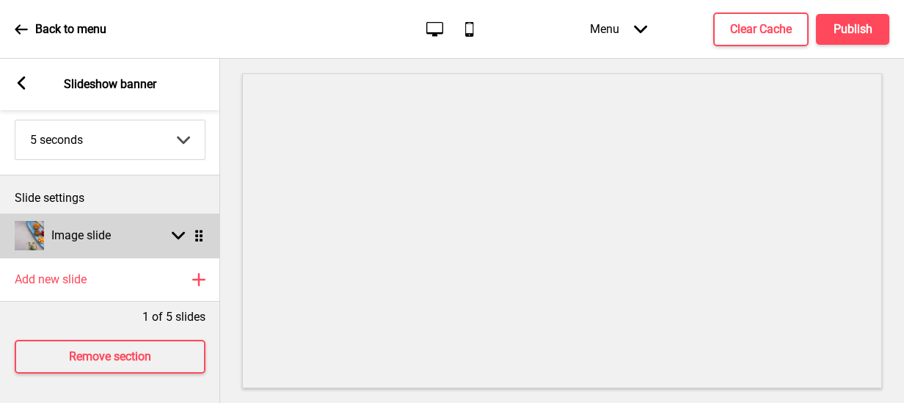
click at [164, 219] on div "Image slide Arrow down Drag" at bounding box center [110, 236] width 220 height 44
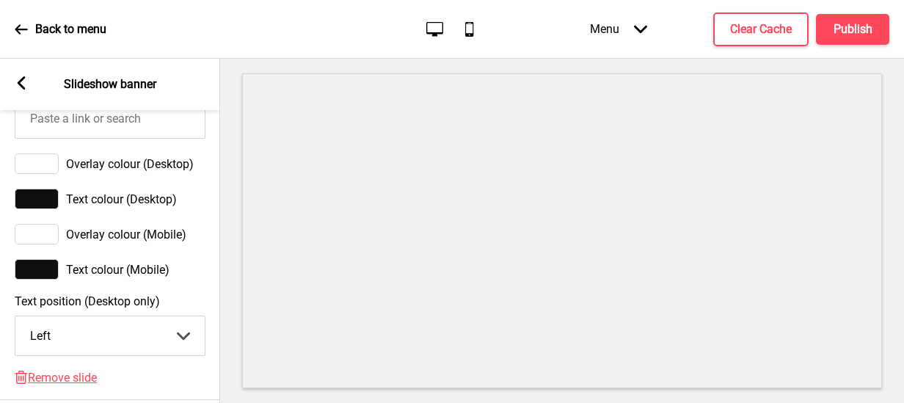
scroll to position [919, 0]
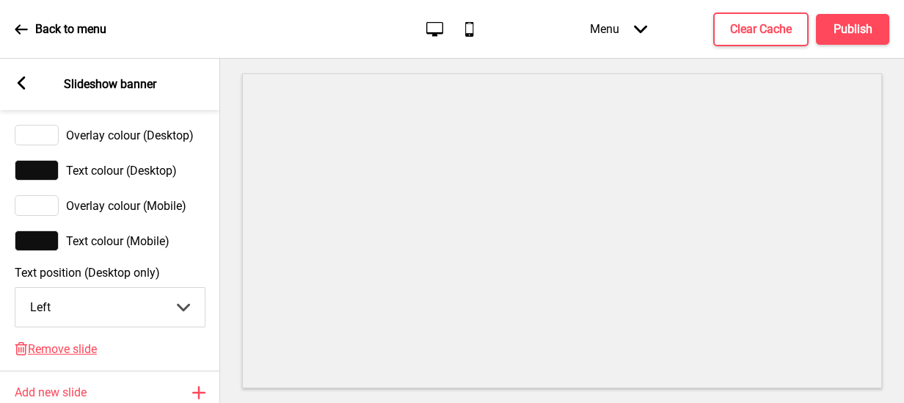
click at [164, 313] on select "Center Left Right" at bounding box center [109, 307] width 189 height 39
click at [15, 299] on select "Center Left Right" at bounding box center [109, 307] width 189 height 39
click at [98, 321] on select "Center Left Right" at bounding box center [109, 307] width 189 height 39
click at [15, 299] on select "Center Left Right" at bounding box center [109, 307] width 189 height 39
click at [171, 316] on select "Center Left Right" at bounding box center [109, 307] width 189 height 39
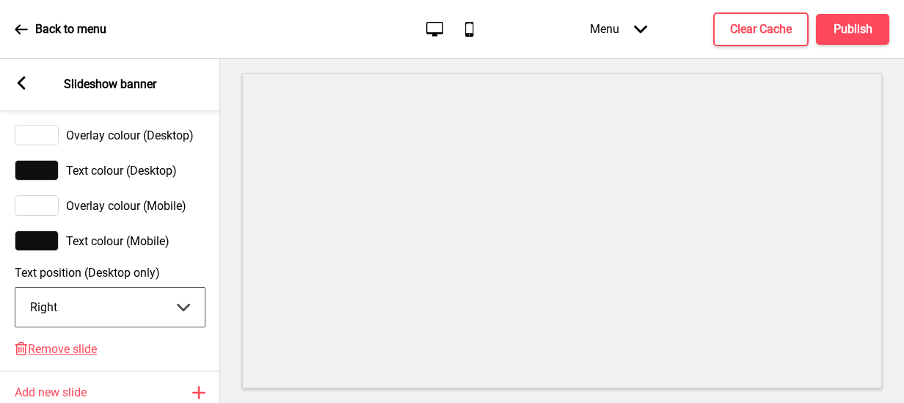
select select "left"
click at [15, 299] on select "Center Left Right" at bounding box center [109, 307] width 189 height 39
click at [181, 312] on select "Center Left Right" at bounding box center [109, 307] width 189 height 39
click at [176, 326] on select "Center Left Right" at bounding box center [109, 307] width 189 height 39
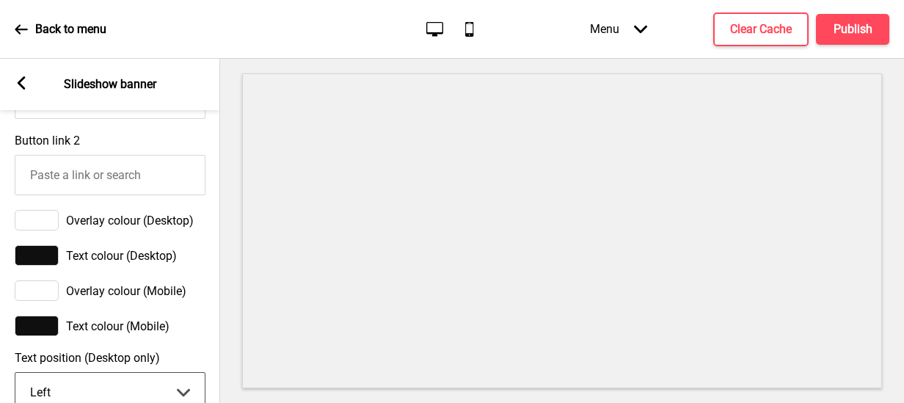
scroll to position [907, 0]
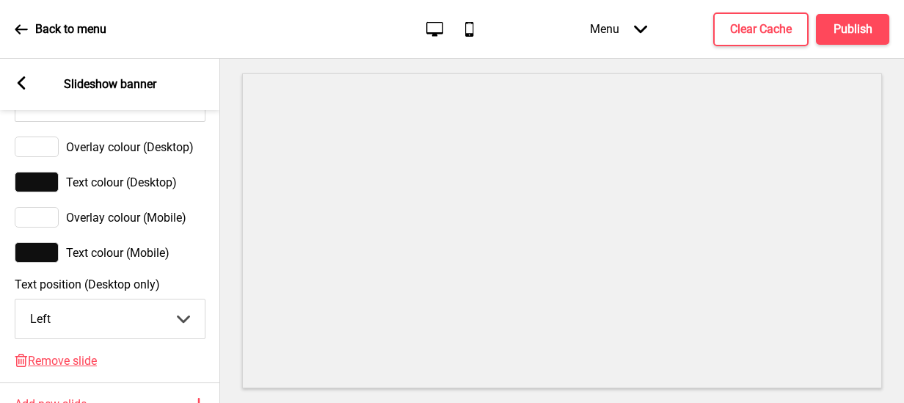
click at [143, 260] on span "Text colour (Mobile)" at bounding box center [117, 253] width 103 height 14
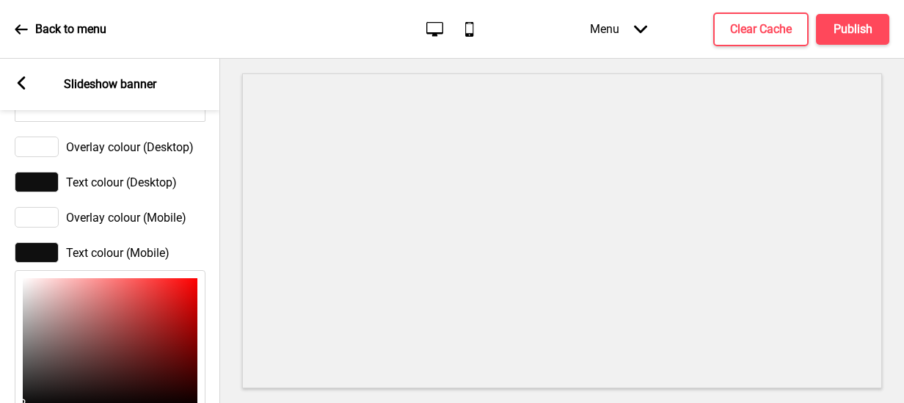
click at [155, 258] on span "Text colour (Mobile)" at bounding box center [117, 253] width 103 height 14
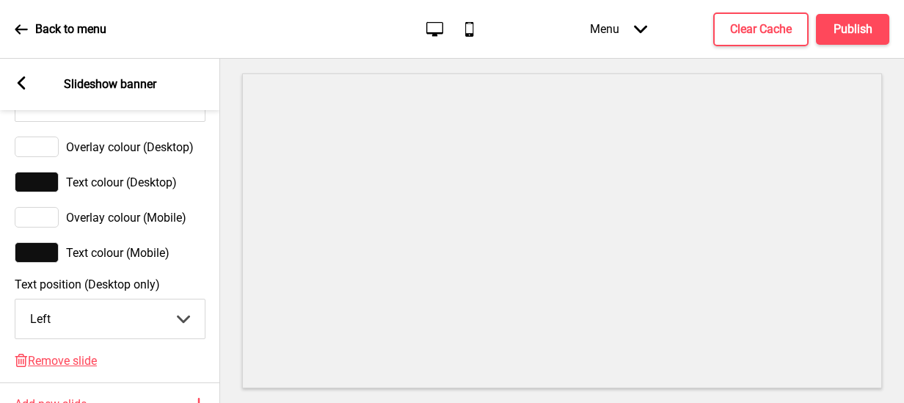
drag, startPoint x: 155, startPoint y: 258, endPoint x: 120, endPoint y: 269, distance: 36.0
click at [119, 260] on span "Text colour (Mobile)" at bounding box center [117, 253] width 103 height 14
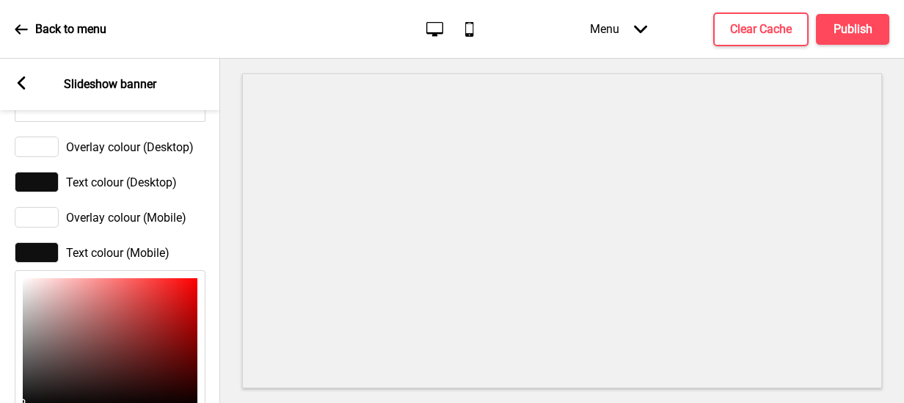
click at [172, 263] on div "Text colour (Mobile)" at bounding box center [110, 252] width 191 height 21
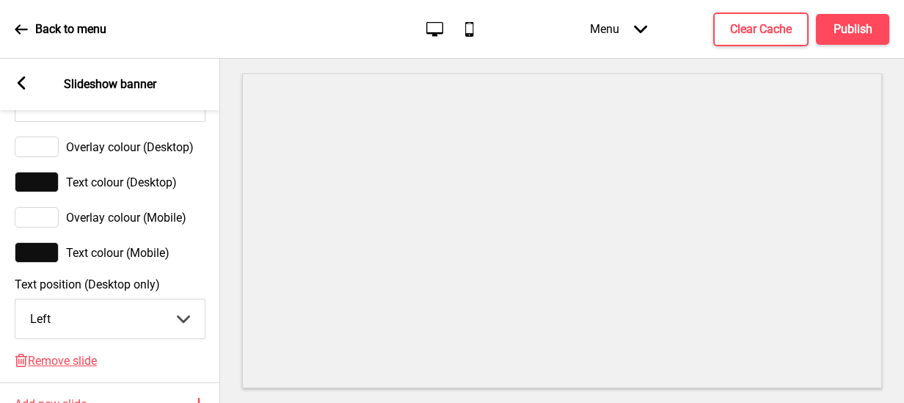
click at [144, 291] on label "Text position (Desktop only)" at bounding box center [110, 284] width 191 height 14
click at [144, 299] on select "Center Left Right" at bounding box center [109, 318] width 189 height 39
click at [142, 322] on select "Center Left Right" at bounding box center [109, 318] width 189 height 39
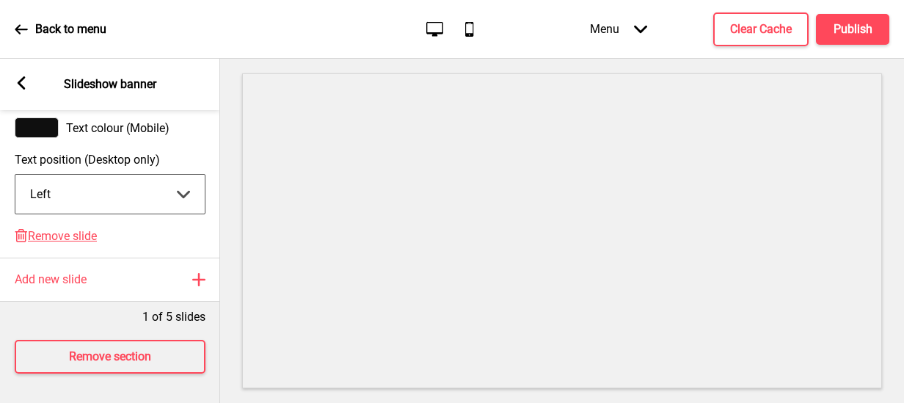
click at [155, 189] on select "Center Left Right" at bounding box center [109, 194] width 189 height 39
click at [183, 183] on select "Center Left Right" at bounding box center [109, 194] width 189 height 39
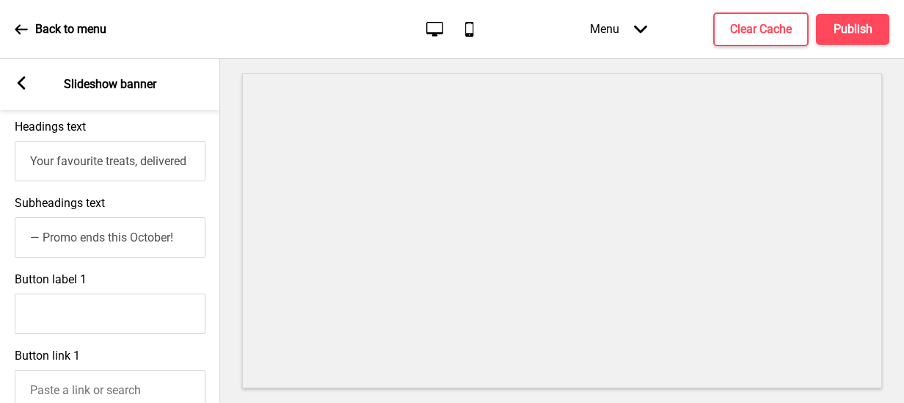
scroll to position [467, 0]
click at [103, 317] on input "Button label 1" at bounding box center [110, 313] width 191 height 40
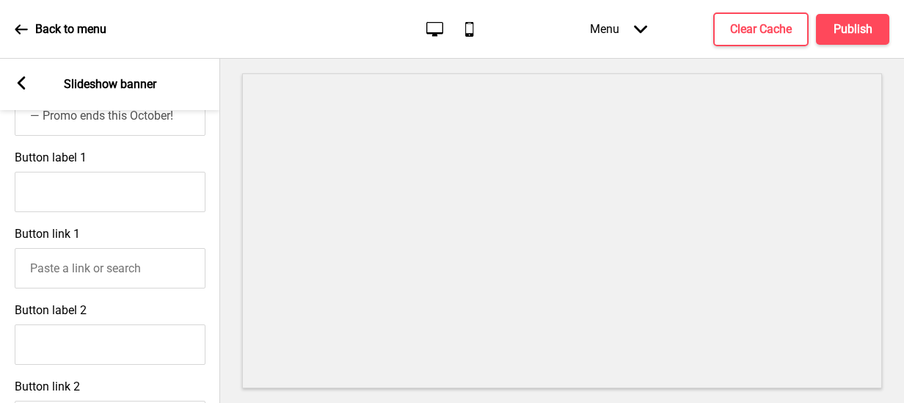
scroll to position [613, 0]
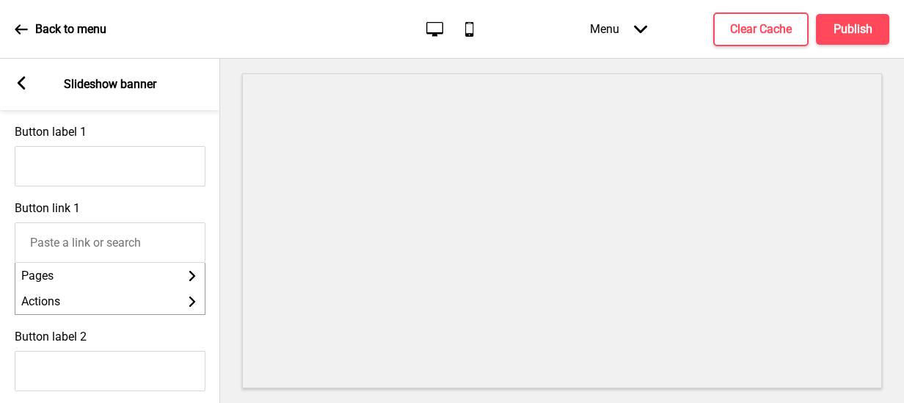
click at [132, 255] on input "Button link 1" at bounding box center [110, 242] width 191 height 40
click at [141, 249] on input "Button link 1" at bounding box center [110, 242] width 191 height 40
click at [155, 194] on div "Button label 1" at bounding box center [110, 155] width 220 height 76
click at [163, 142] on div "Button label 1" at bounding box center [110, 155] width 220 height 76
click at [153, 175] on input "Button label 1" at bounding box center [110, 166] width 191 height 40
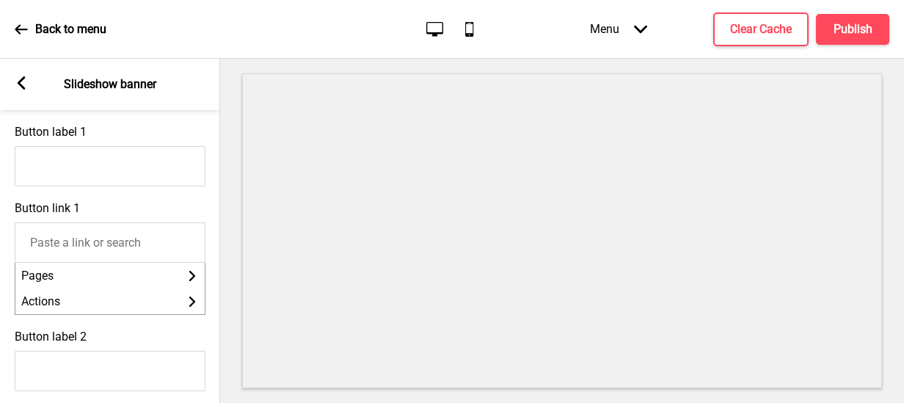
click at [217, 233] on div "Button link 1 Pages Arrow right Actions Arrow right" at bounding box center [110, 258] width 220 height 128
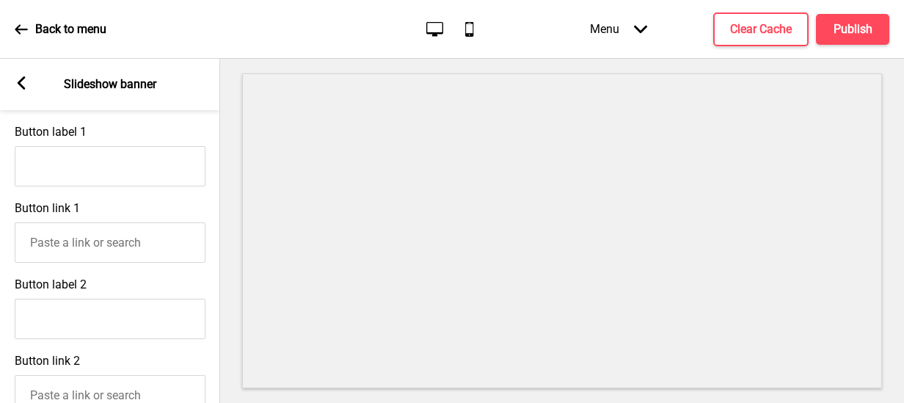
click at [161, 258] on input "Button link 1" at bounding box center [110, 242] width 191 height 40
click at [28, 327] on input "Button label 2" at bounding box center [110, 319] width 191 height 40
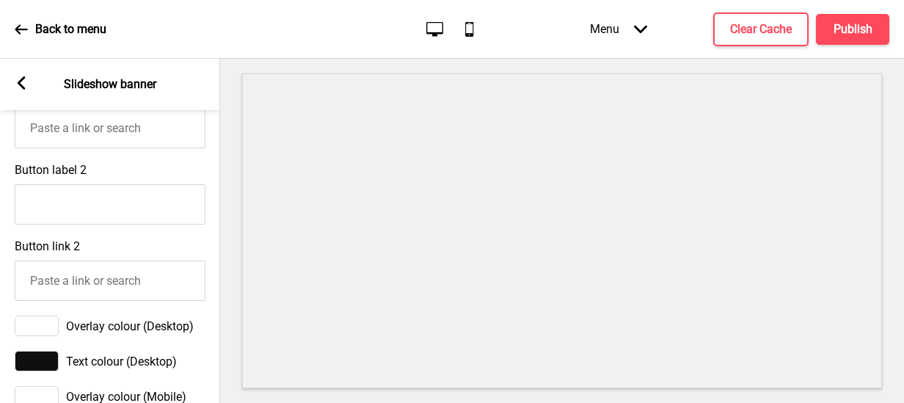
scroll to position [760, 0]
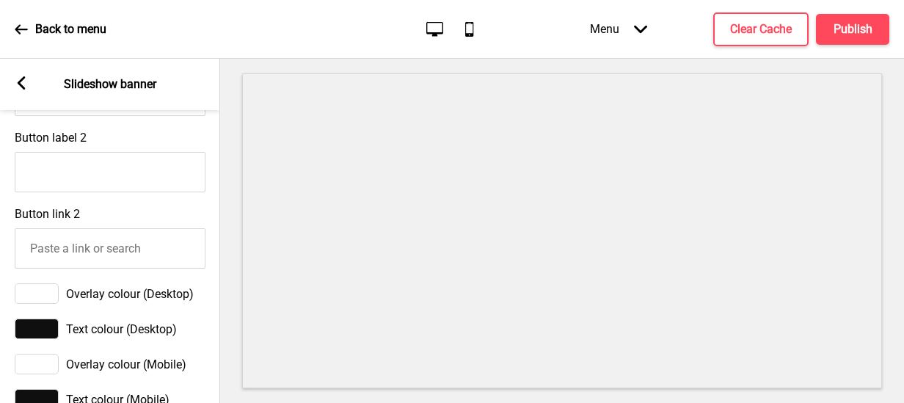
click at [178, 214] on div "Button link 2" at bounding box center [110, 238] width 220 height 76
click at [49, 302] on div at bounding box center [37, 293] width 44 height 21
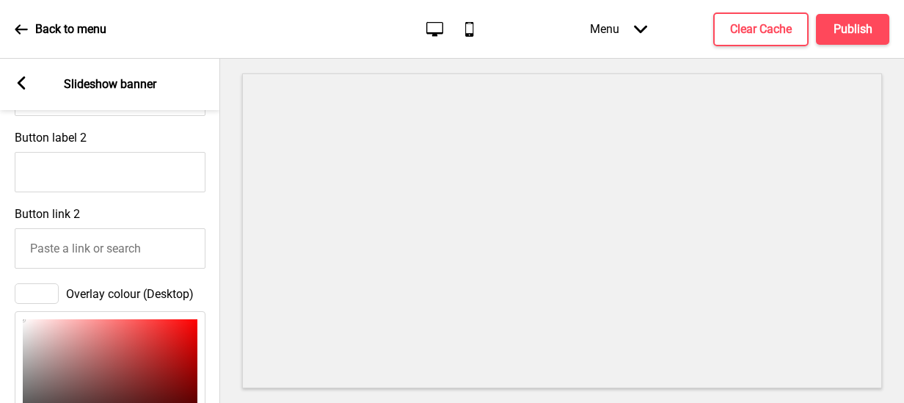
click at [49, 302] on div at bounding box center [37, 293] width 44 height 21
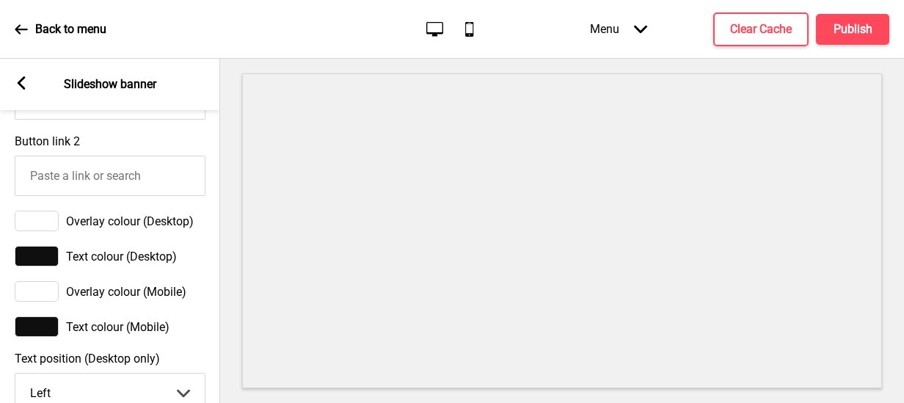
scroll to position [834, 0]
click at [46, 230] on div at bounding box center [37, 220] width 44 height 21
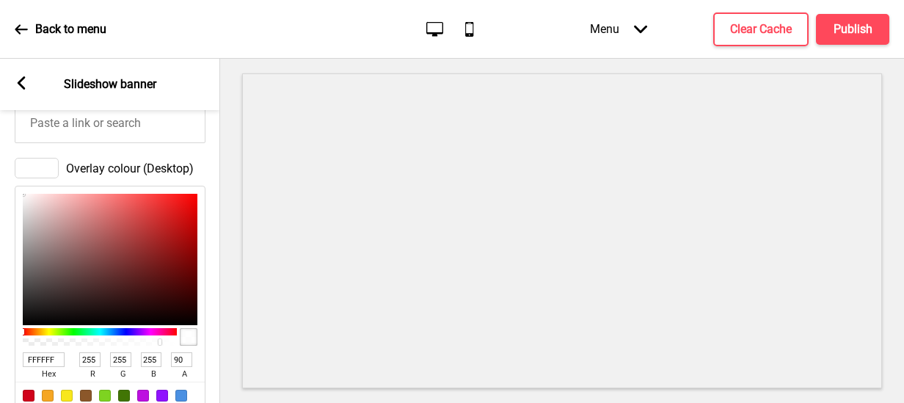
scroll to position [980, 0]
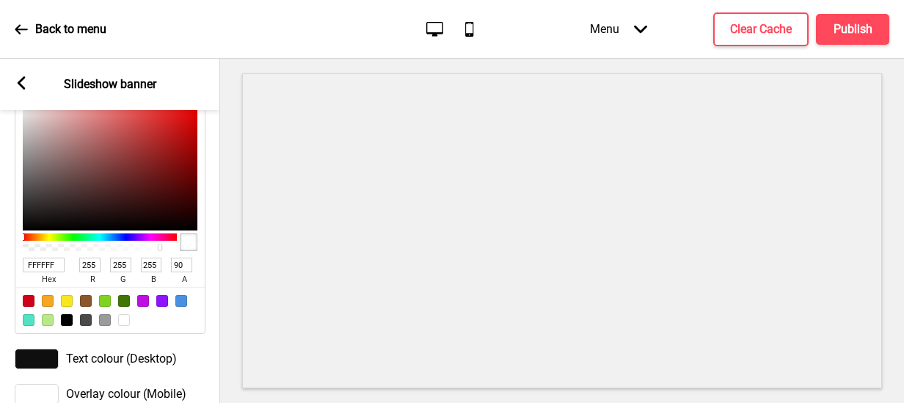
click at [189, 251] on div at bounding box center [189, 242] width 18 height 18
type input "94"
drag, startPoint x: 157, startPoint y: 256, endPoint x: 165, endPoint y: 270, distance: 16.1
click at [165, 270] on div "FFFFFF hex 255 r 255 g 255 b 94 a" at bounding box center [110, 212] width 191 height 243
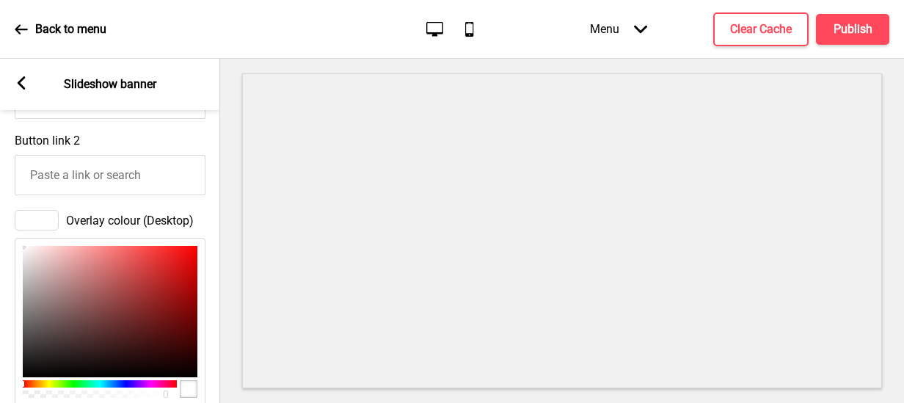
scroll to position [760, 0]
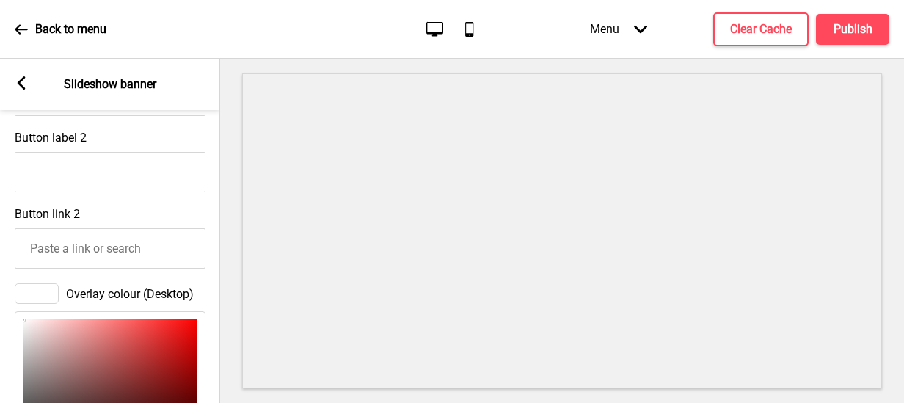
click at [116, 301] on span "Overlay colour (Desktop)" at bounding box center [130, 294] width 128 height 14
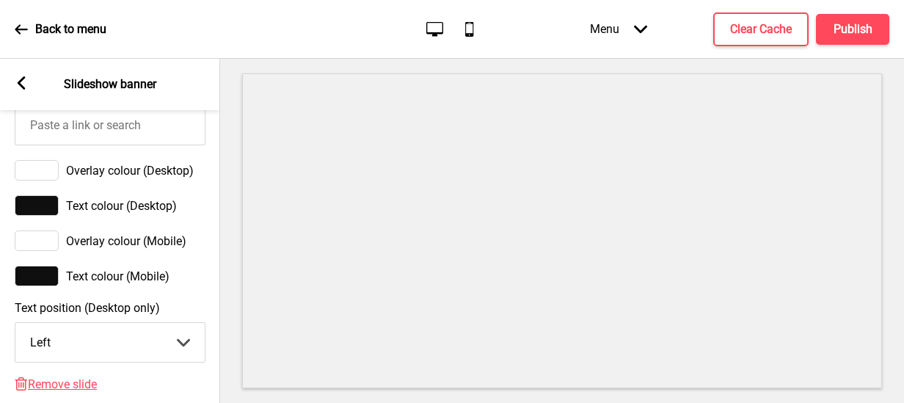
scroll to position [907, 0]
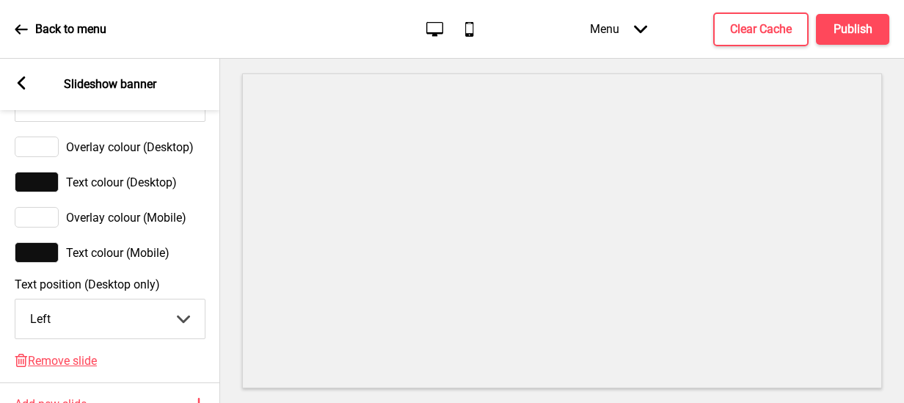
click at [159, 154] on span "Overlay colour (Desktop)" at bounding box center [130, 147] width 128 height 14
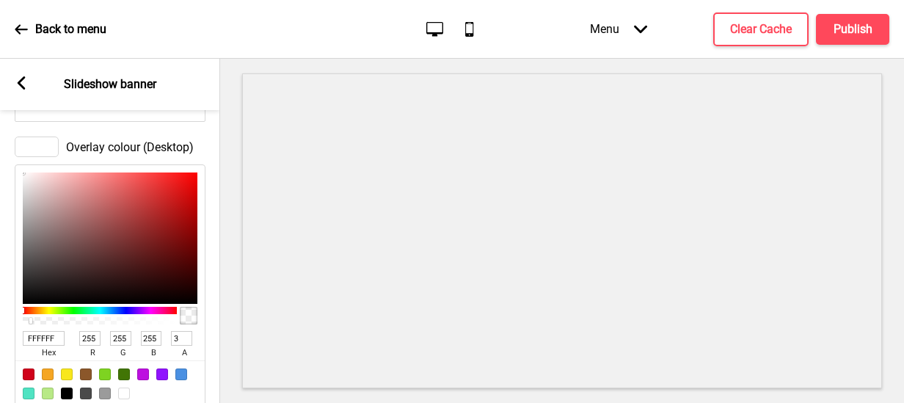
type input "0"
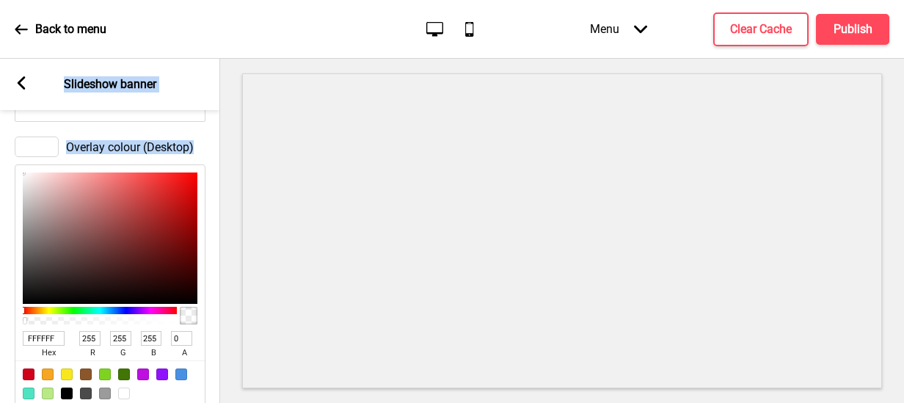
drag, startPoint x: 163, startPoint y: 332, endPoint x: 1, endPoint y: 333, distance: 162.2
click at [0, 338] on html "Back to menu Desktop Mobile Menu Arrow down Product Page Store Information Chec…" at bounding box center [452, 201] width 904 height 403
click at [204, 157] on div "Overlay colour (Desktop)" at bounding box center [110, 146] width 191 height 21
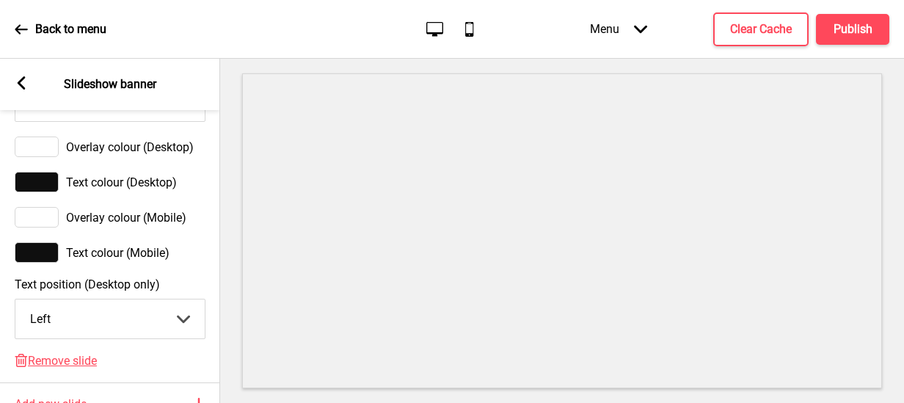
click at [117, 225] on span "Overlay colour (Mobile)" at bounding box center [126, 218] width 120 height 14
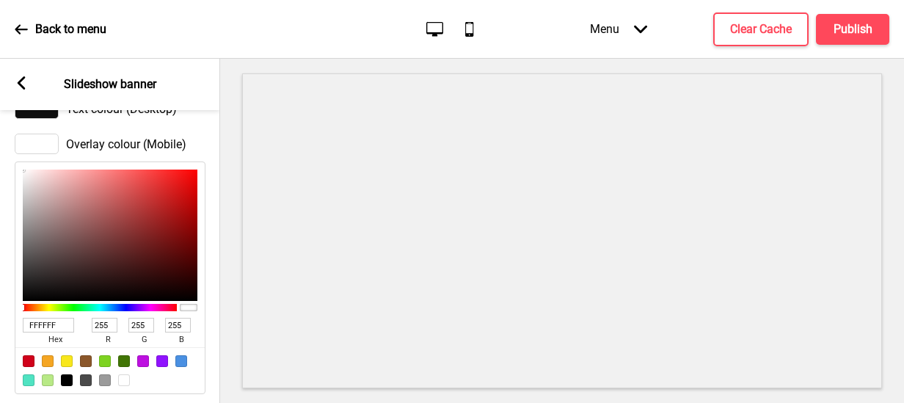
scroll to position [980, 0]
click at [53, 150] on div at bounding box center [37, 144] width 44 height 21
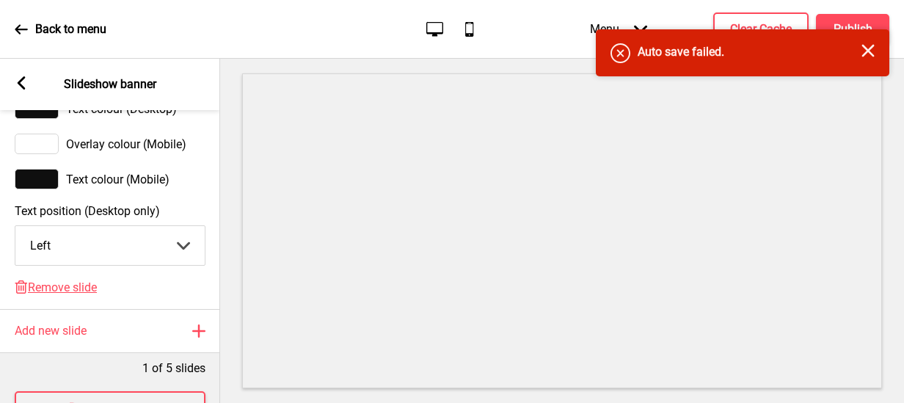
click at [150, 150] on span "Overlay colour (Mobile)" at bounding box center [126, 144] width 120 height 14
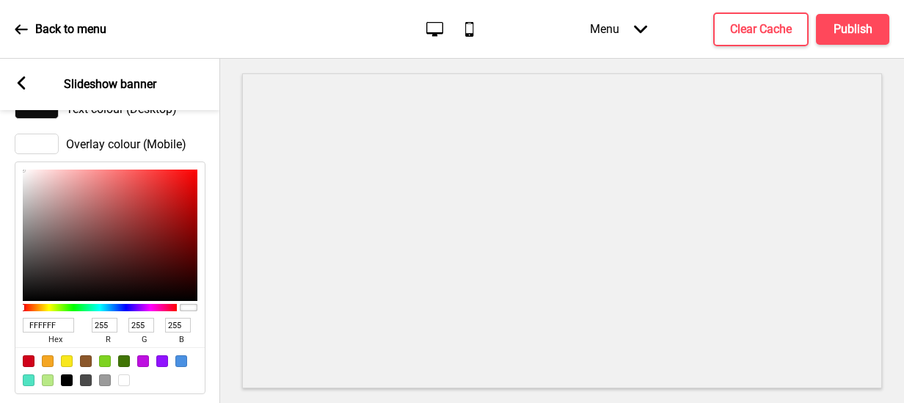
click at [188, 311] on div at bounding box center [189, 307] width 18 height 7
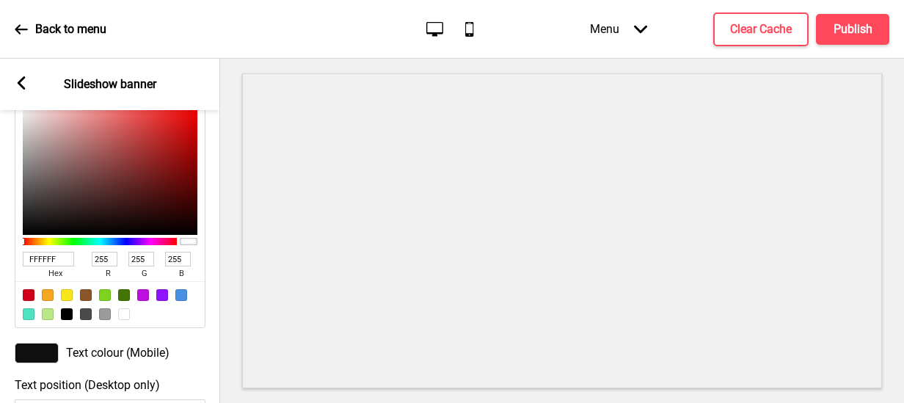
scroll to position [1054, 0]
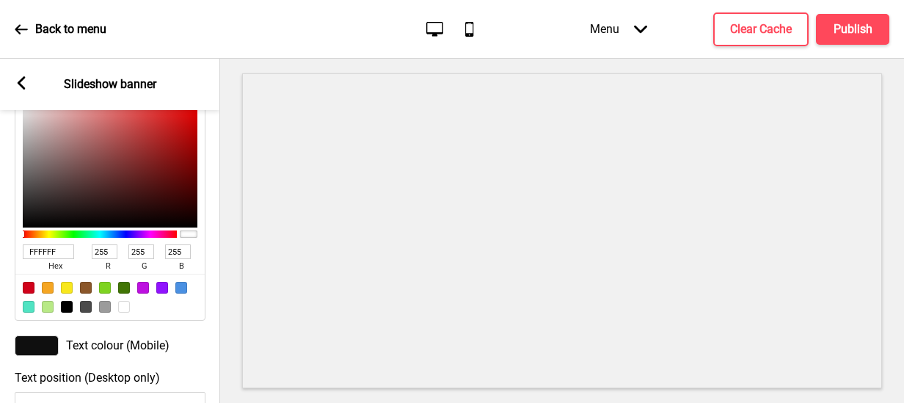
click at [124, 313] on div at bounding box center [124, 307] width 12 height 12
click at [187, 238] on div at bounding box center [189, 233] width 18 height 7
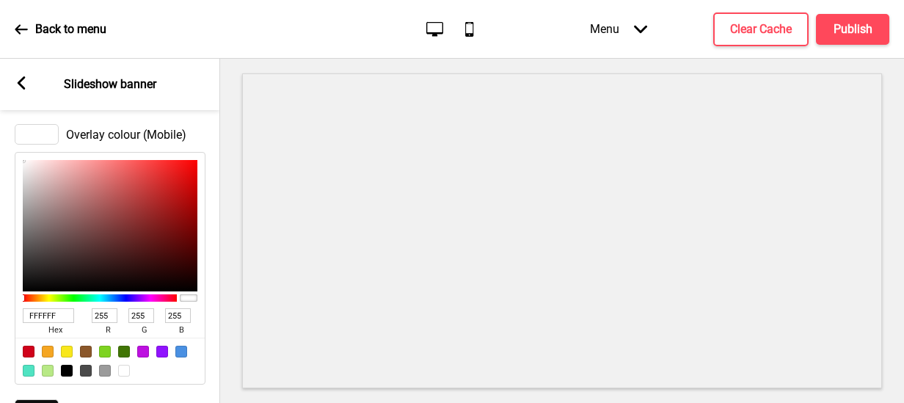
scroll to position [980, 0]
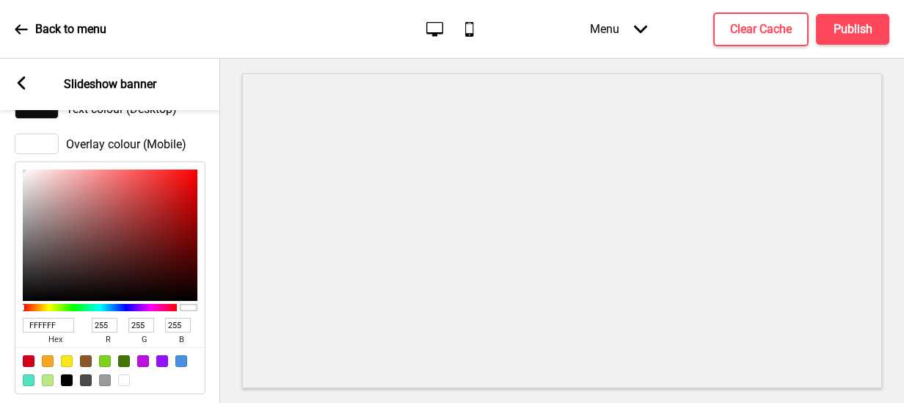
click at [37, 154] on div at bounding box center [37, 144] width 44 height 21
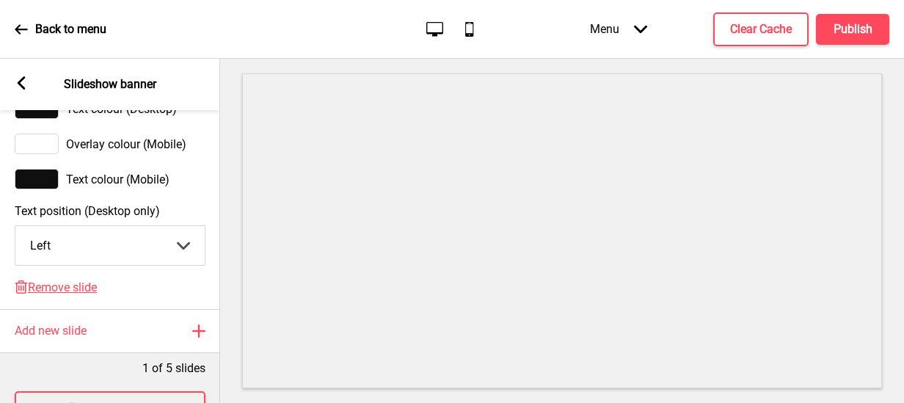
click at [34, 150] on div at bounding box center [37, 144] width 44 height 21
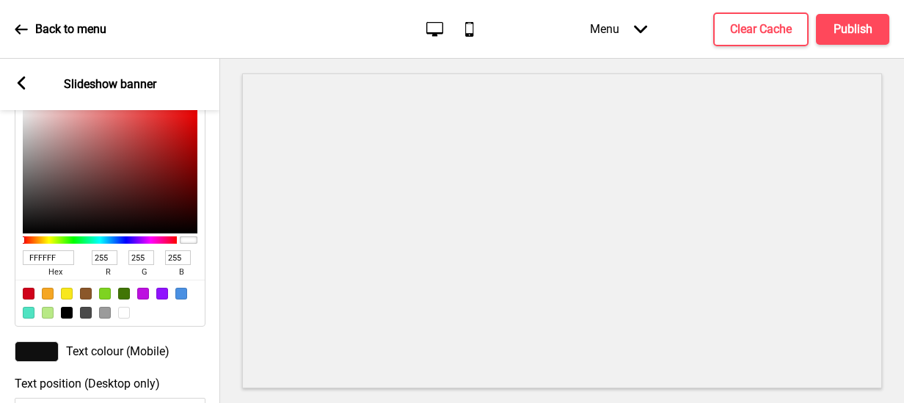
scroll to position [1054, 0]
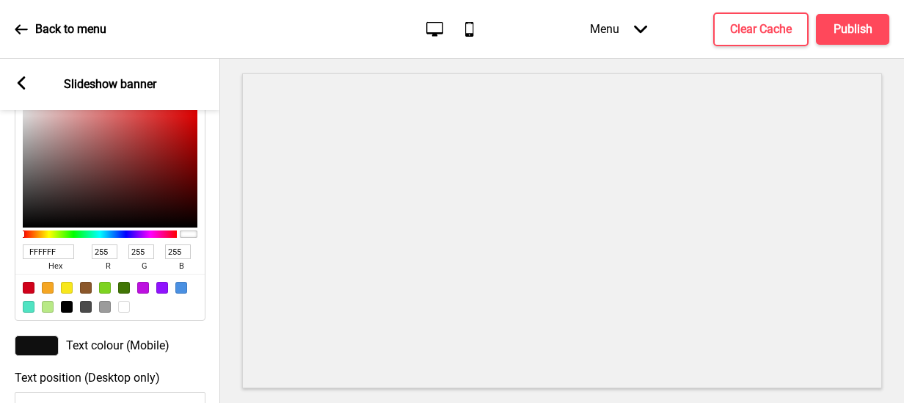
click at [123, 313] on div at bounding box center [124, 307] width 12 height 12
click at [106, 350] on div "Text colour (Mobile)" at bounding box center [110, 345] width 191 height 21
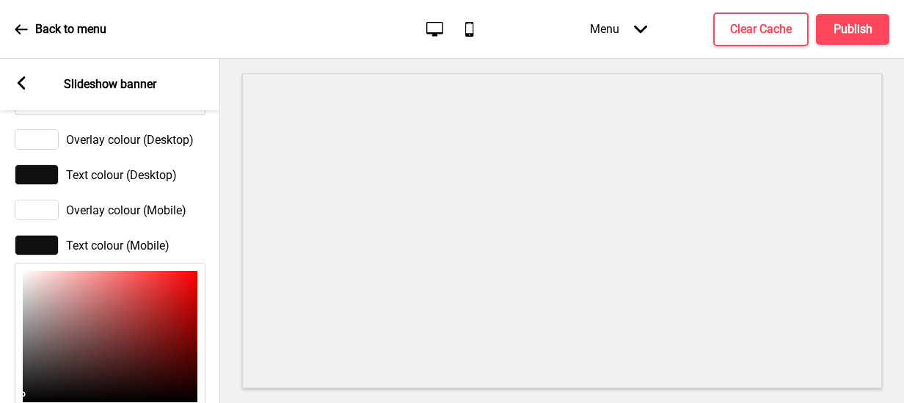
scroll to position [905, 0]
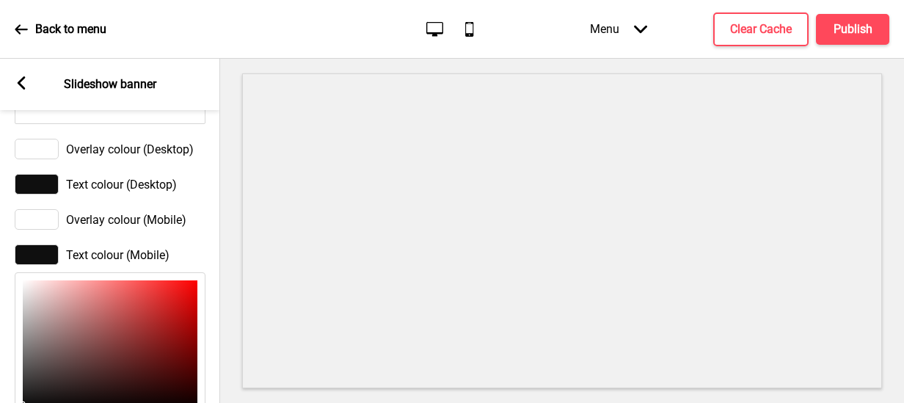
click at [120, 156] on span "Overlay colour (Desktop)" at bounding box center [130, 149] width 128 height 14
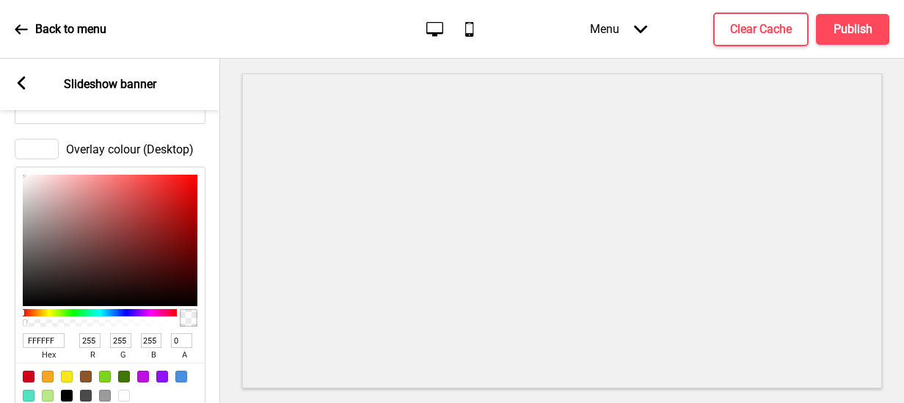
click at [192, 327] on div at bounding box center [189, 318] width 18 height 18
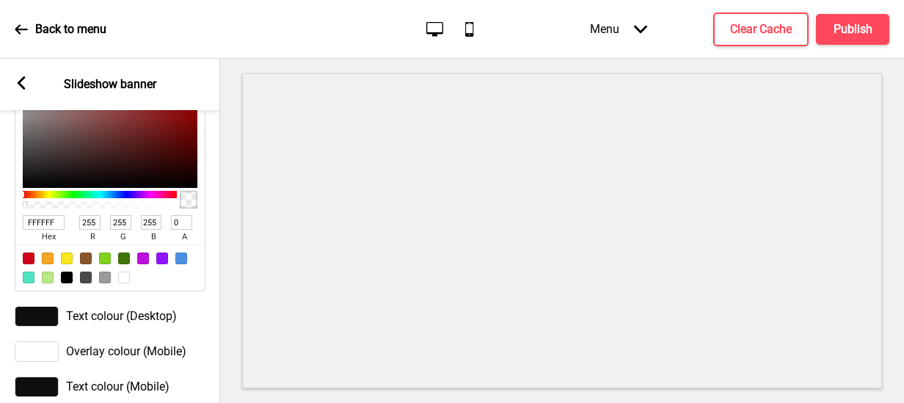
scroll to position [1052, 0]
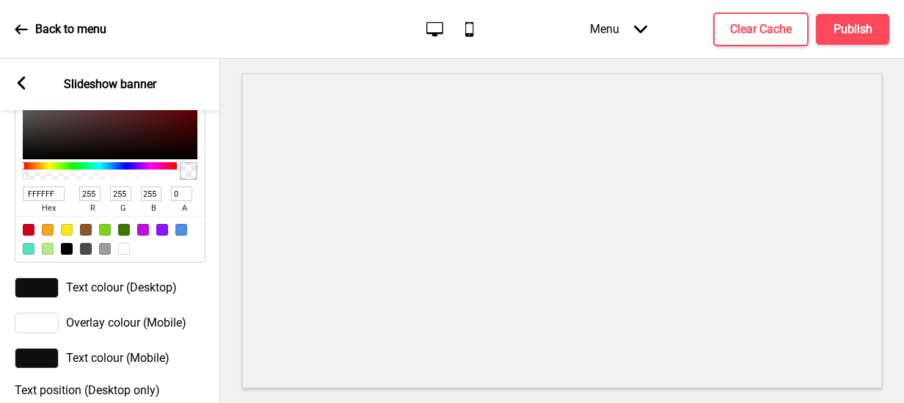
click at [159, 294] on span "Text colour (Desktop)" at bounding box center [121, 287] width 111 height 14
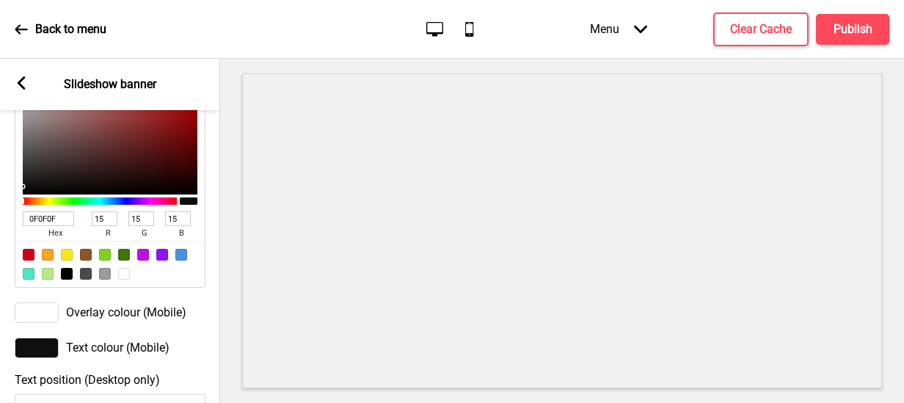
scroll to position [1042, 0]
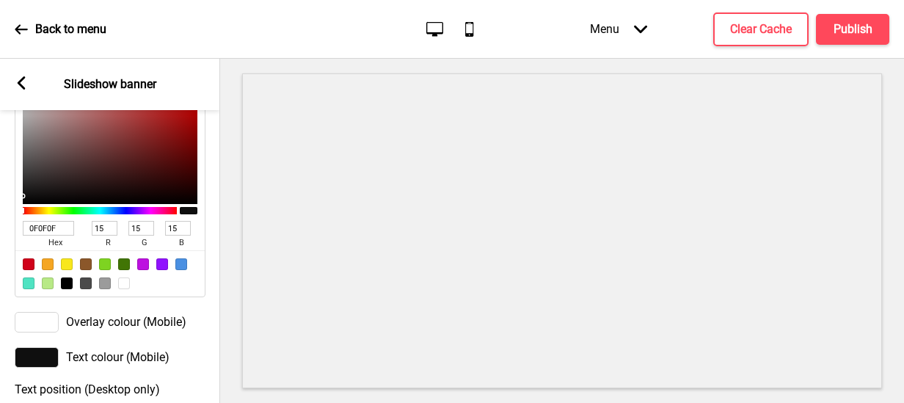
click at [174, 329] on span "Overlay colour (Mobile)" at bounding box center [126, 322] width 120 height 14
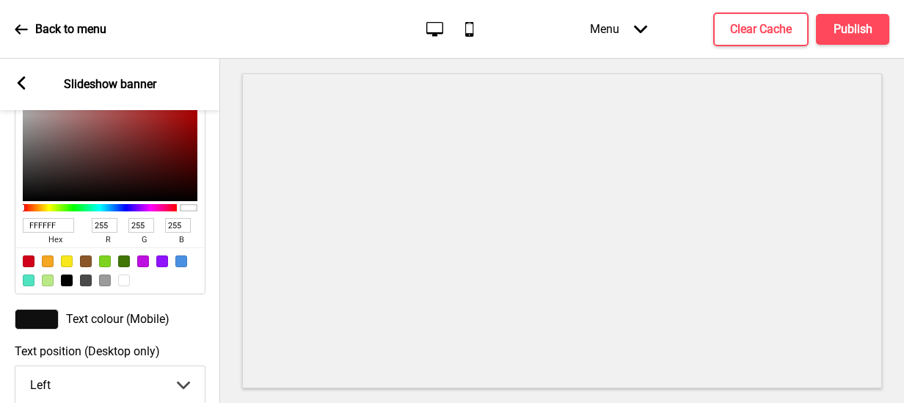
scroll to position [1107, 0]
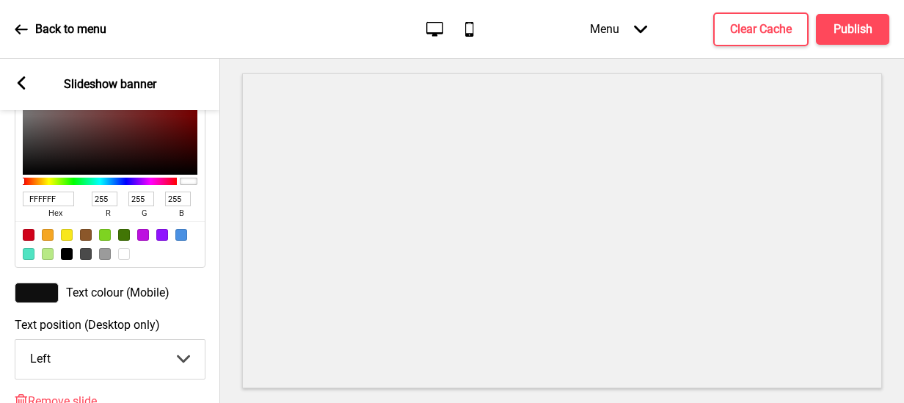
type input "030000"
type input "3"
type input "0"
click at [193, 175] on div at bounding box center [110, 108] width 175 height 131
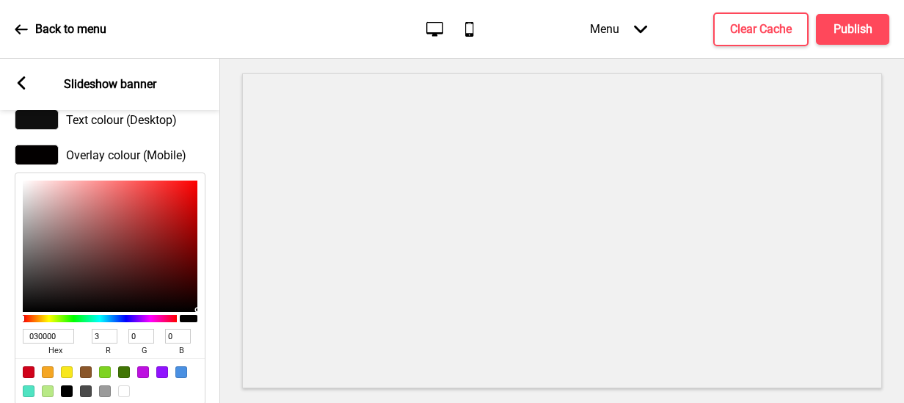
scroll to position [960, 0]
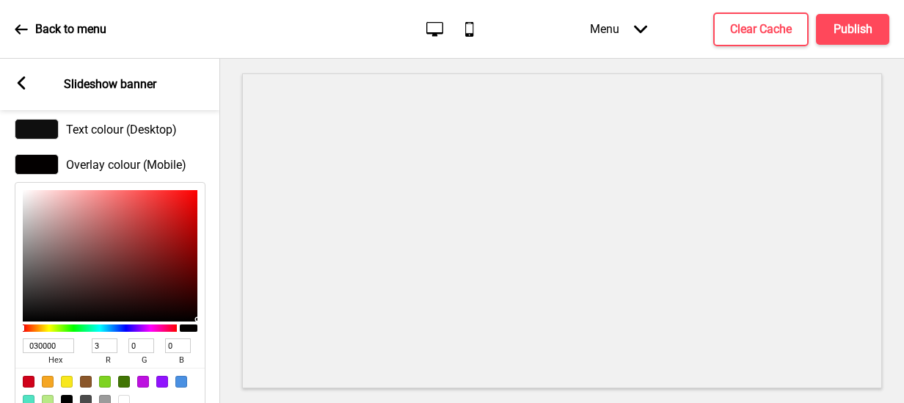
type input "BD9292"
type input "189"
type input "146"
type input "BE9393"
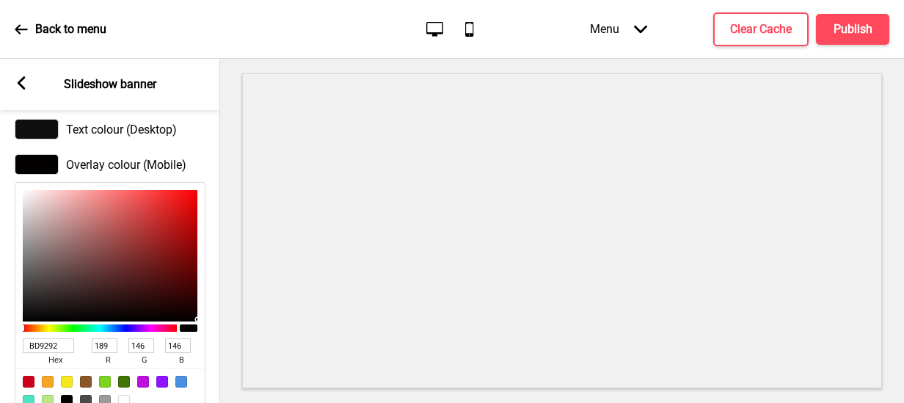
type input "190"
type input "147"
type input "D1AAAA"
type input "209"
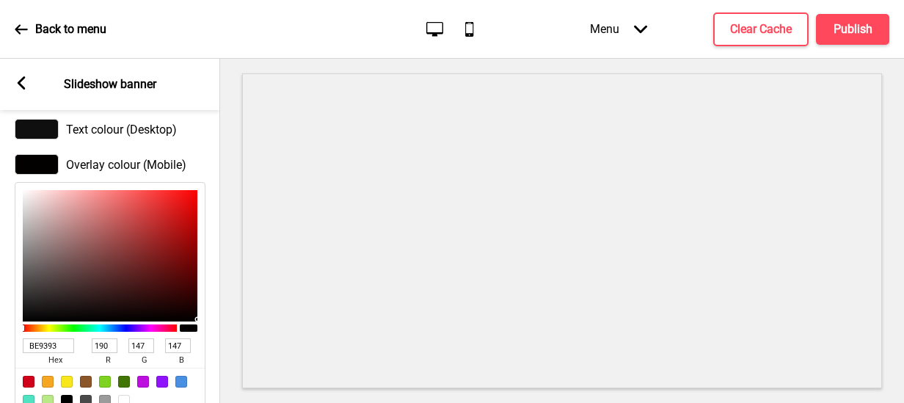
type input "170"
type input "F4E7E7"
type input "244"
type input "231"
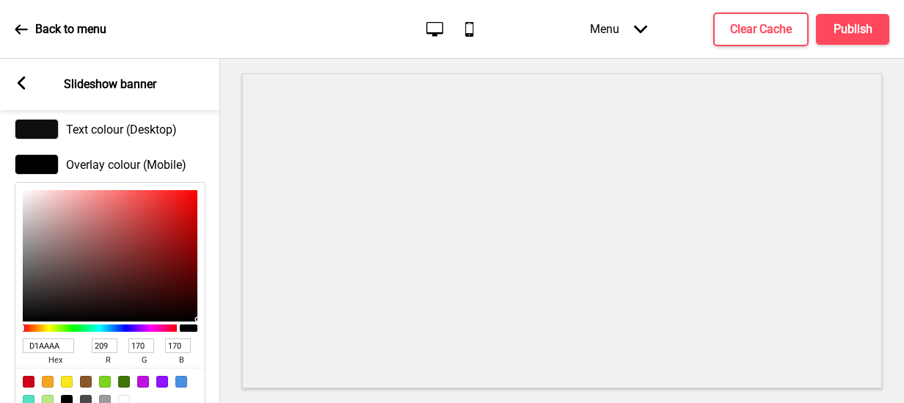
type input "231"
type input "FFFFFF"
type input "255"
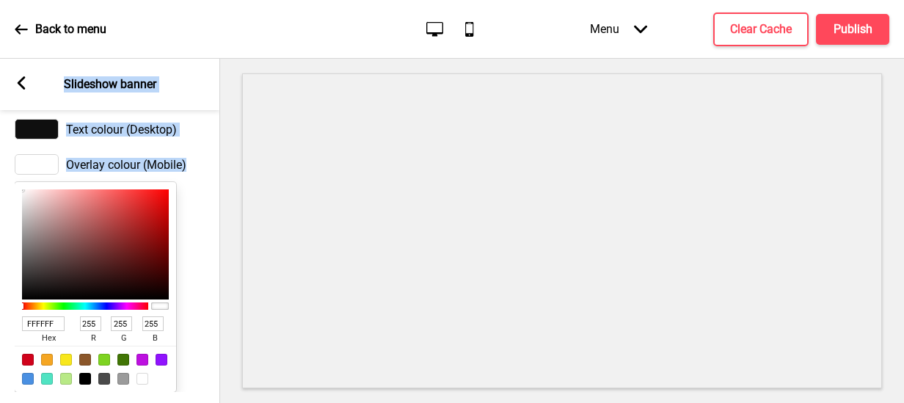
type input "FDFDFD"
type input "253"
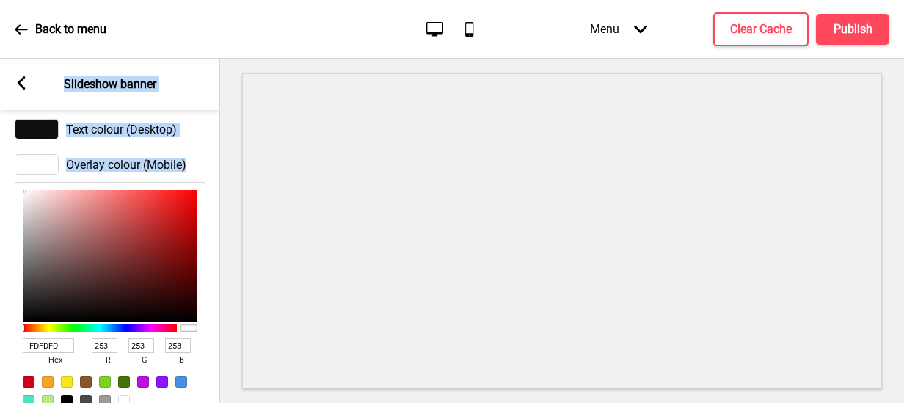
type input "F7F7F7"
type input "247"
drag, startPoint x: 62, startPoint y: 235, endPoint x: -23, endPoint y: 205, distance: 91.0
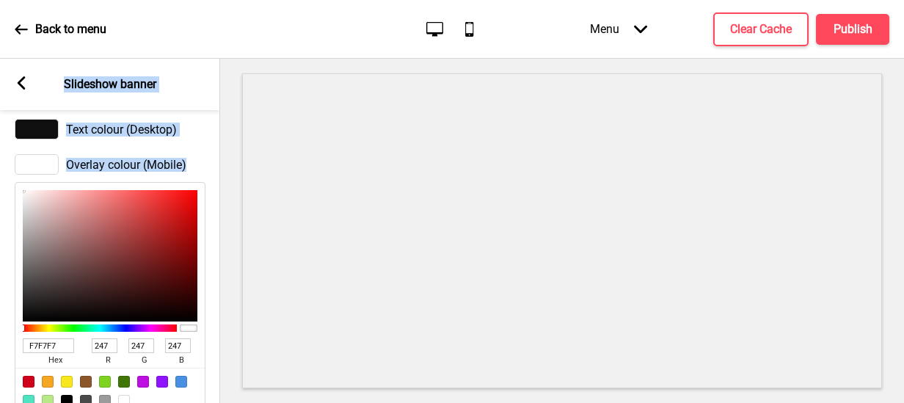
click at [0, 205] on html "Back to menu Desktop Mobile Menu Arrow down Product Page Store Information Chec…" at bounding box center [452, 201] width 904 height 403
click at [213, 207] on div "Overlay colour (Mobile) F7F7F7 hex 247 r 247 g 247 b 100 a" at bounding box center [110, 284] width 220 height 275
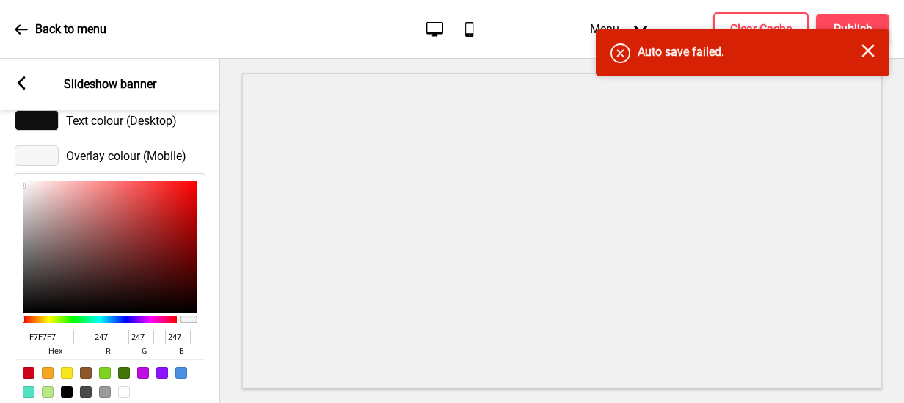
scroll to position [1033, 0]
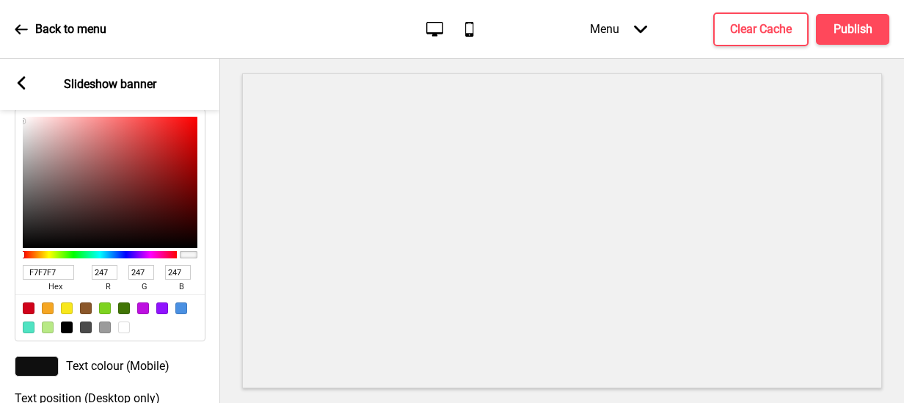
click at [192, 258] on div at bounding box center [189, 254] width 18 height 7
drag, startPoint x: 23, startPoint y: 266, endPoint x: -12, endPoint y: 259, distance: 36.6
click at [0, 259] on html "Back to menu Desktop Mobile Menu Arrow down Product Page Store Information Chec…" at bounding box center [452, 201] width 904 height 403
click at [34, 294] on span "hex" at bounding box center [55, 287] width 65 height 15
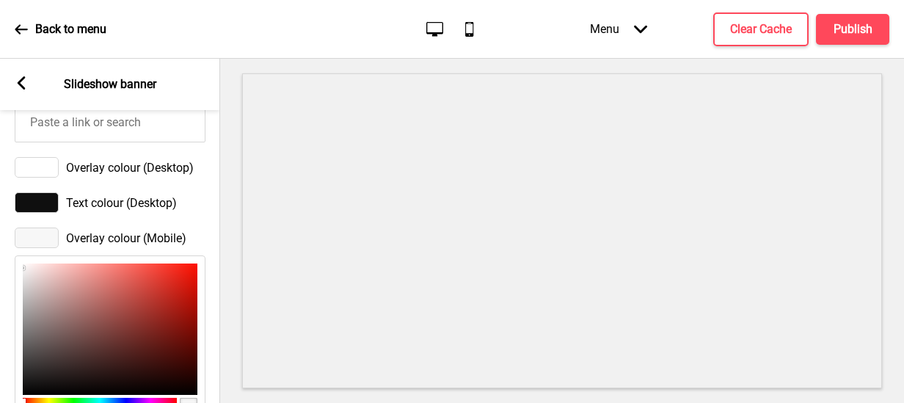
click at [208, 234] on div "Overlay colour (Mobile) F7F7F7 hex 247 r 247 g 247 b 100 a" at bounding box center [110, 357] width 220 height 275
type input "E5D9D8"
type input "229"
type input "217"
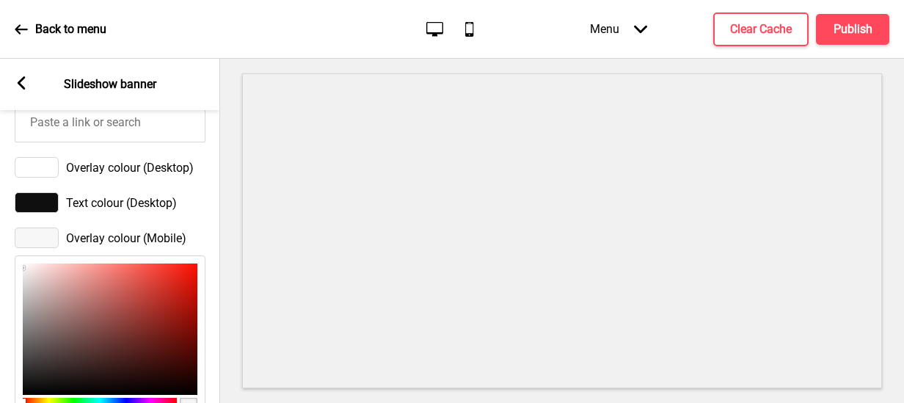
type input "216"
type input "E7DEDE"
type input "231"
type input "222"
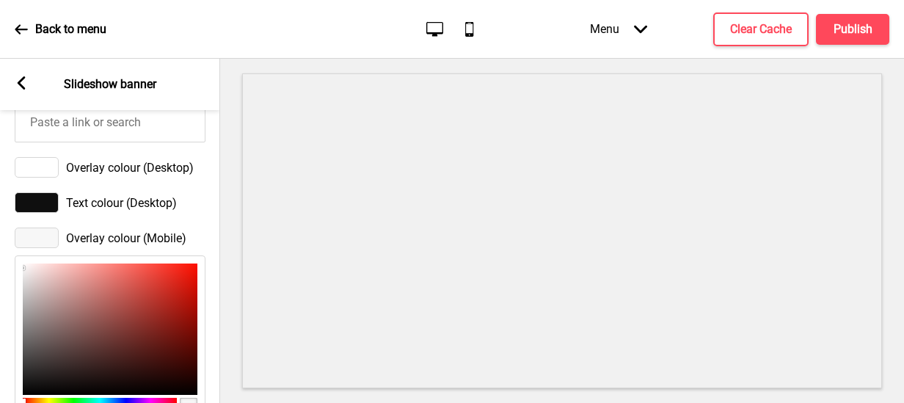
type input "EAE2E2"
type input "234"
type input "226"
type input "F4F0F0"
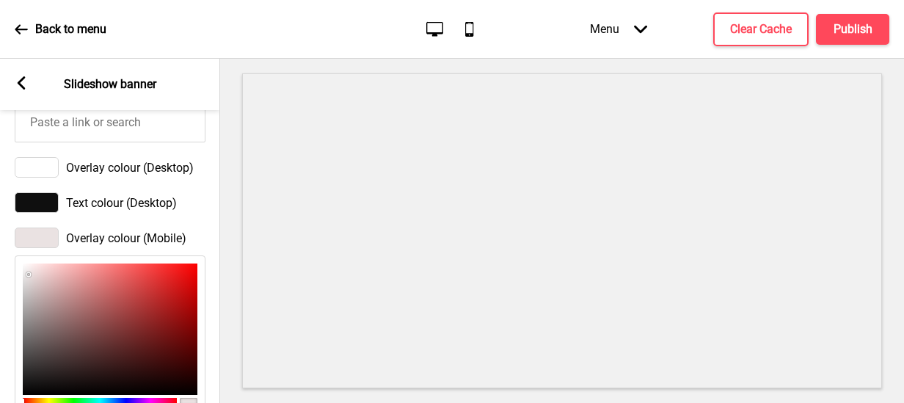
type input "244"
type input "240"
type input "FFFFFF"
type input "255"
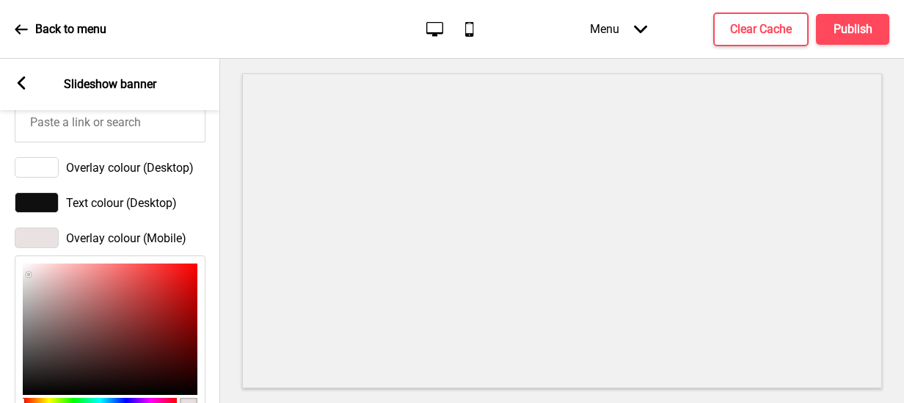
type input "255"
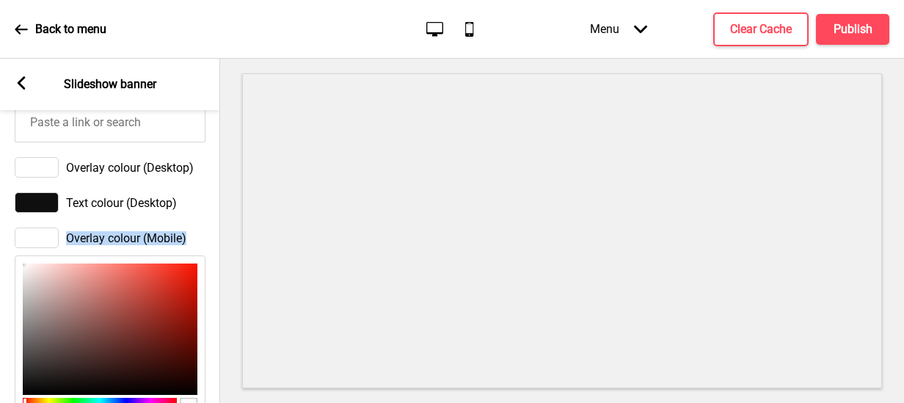
drag, startPoint x: 29, startPoint y: 285, endPoint x: 8, endPoint y: 246, distance: 44.0
click at [10, 248] on div "Overlay colour (Mobile) FFFFFF hex 255 r 255 g 255 b 100 a" at bounding box center [110, 357] width 220 height 275
click at [193, 213] on div "Text colour (Desktop)" at bounding box center [110, 202] width 191 height 21
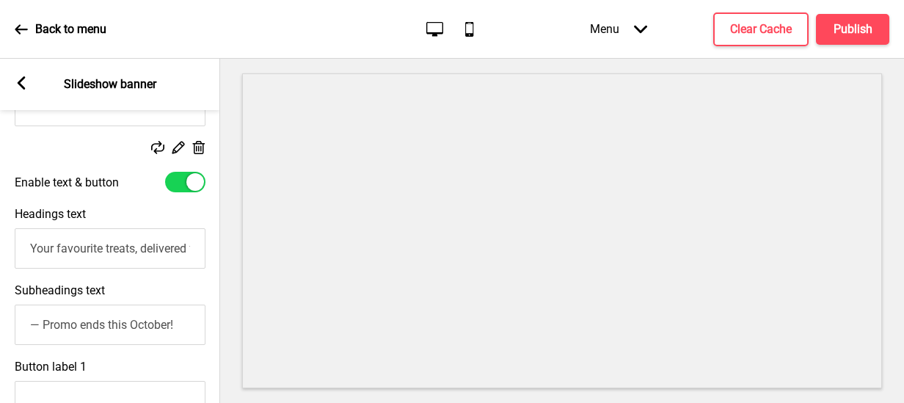
scroll to position [373, 0]
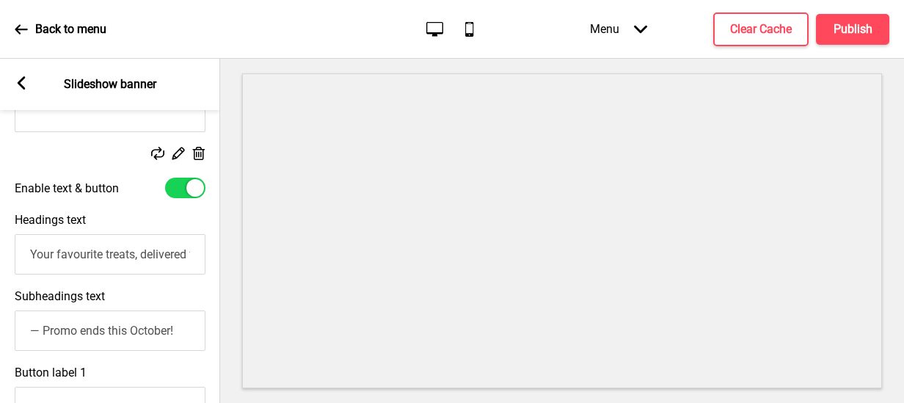
click at [134, 263] on input "Your favourite treats, delivered for only $6.80" at bounding box center [110, 254] width 191 height 40
click at [148, 258] on input "Your favourite treats, delivered for only $6.80" at bounding box center [110, 254] width 191 height 40
click at [150, 252] on input "Your favourite treats, delivered for only $6.80" at bounding box center [110, 254] width 191 height 40
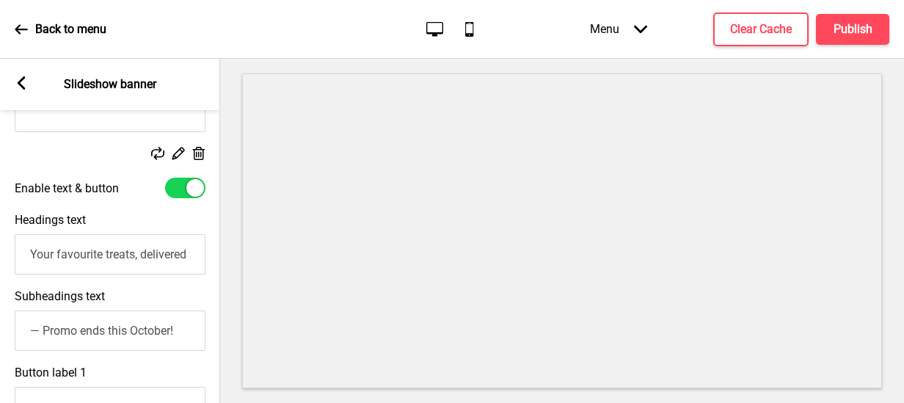
click at [150, 252] on input "Your favourite treats, delivered for only $6.80" at bounding box center [110, 254] width 191 height 40
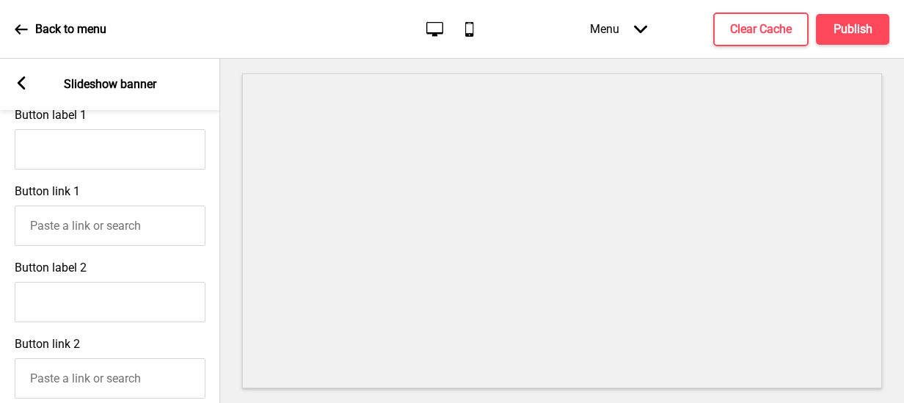
scroll to position [520, 0]
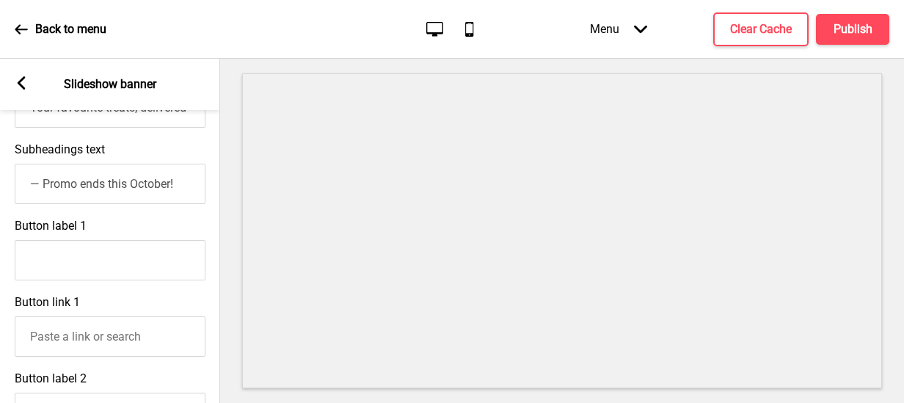
click at [184, 188] on input "— Promo ends this October!" at bounding box center [110, 184] width 191 height 40
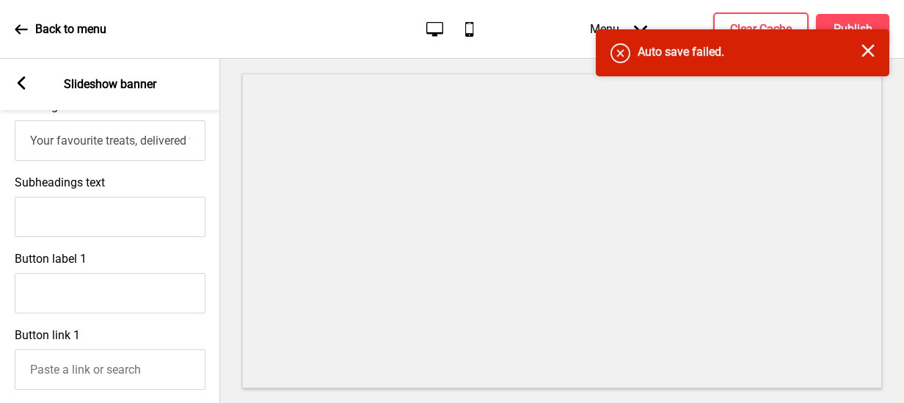
scroll to position [446, 0]
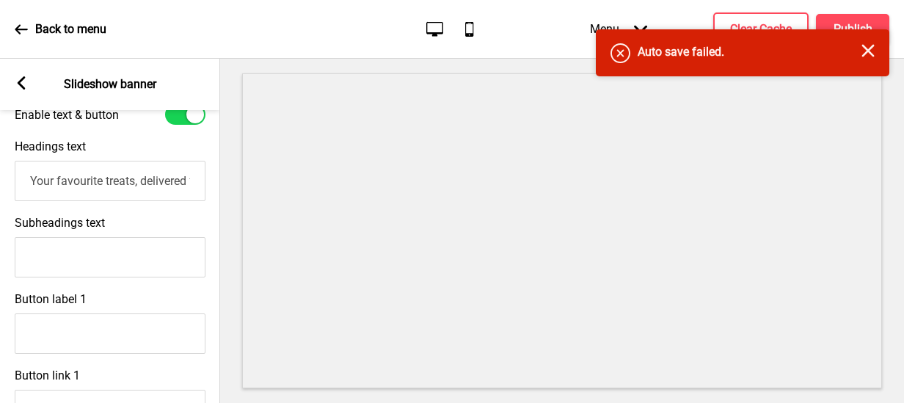
click at [137, 192] on input "Your favourite treats, delivered for only $6.80" at bounding box center [110, 181] width 191 height 40
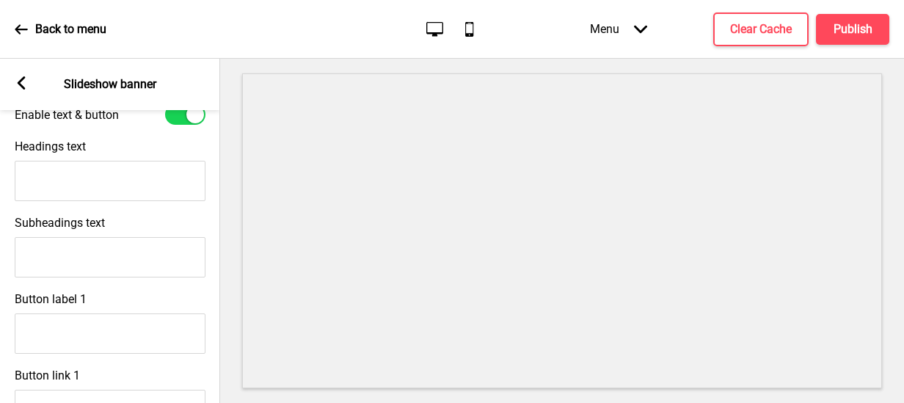
click at [153, 142] on div "Headings text" at bounding box center [110, 170] width 220 height 76
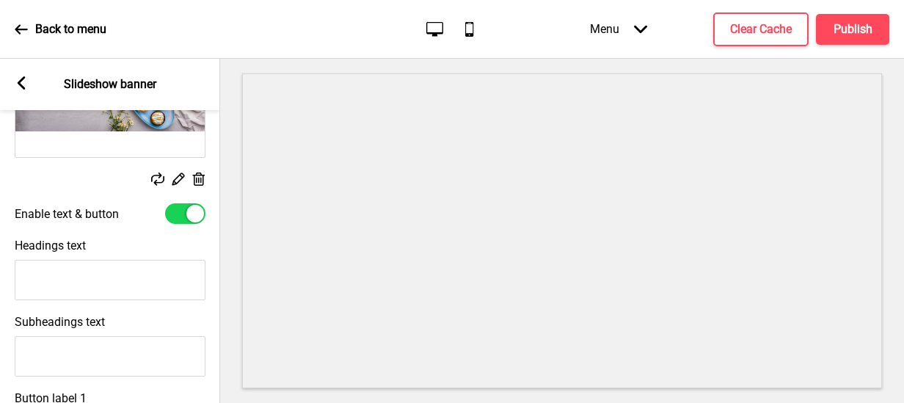
scroll to position [226, 0]
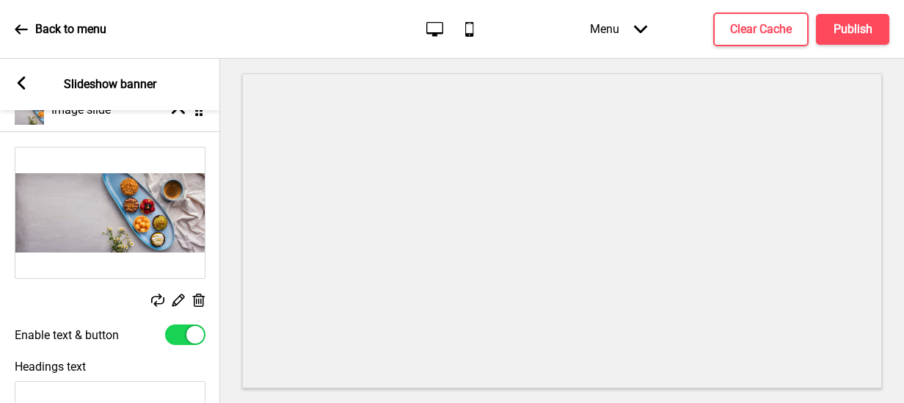
click at [175, 302] on rect at bounding box center [177, 299] width 15 height 15
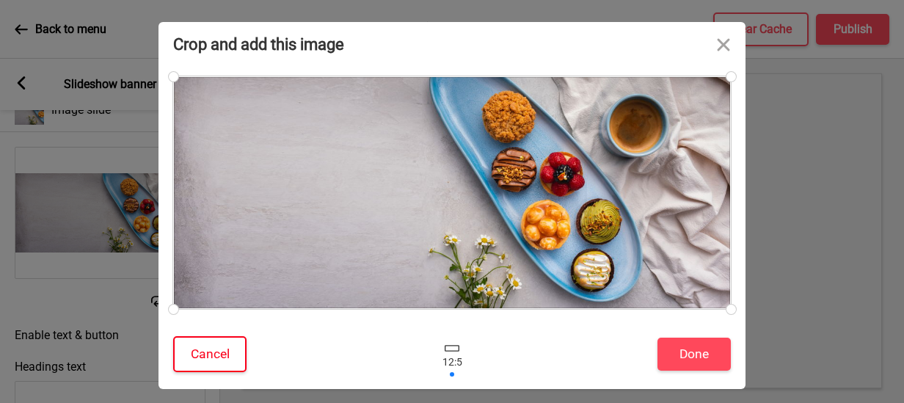
click at [226, 350] on button "Cancel" at bounding box center [209, 354] width 73 height 36
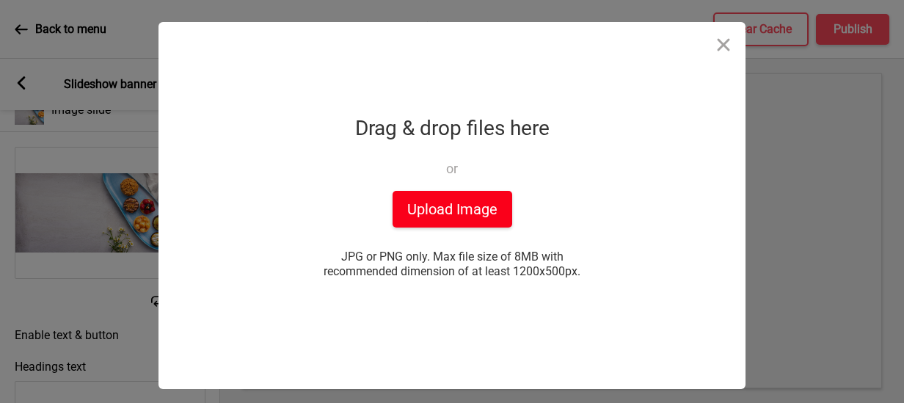
click at [488, 216] on button "Upload Image" at bounding box center [453, 209] width 120 height 37
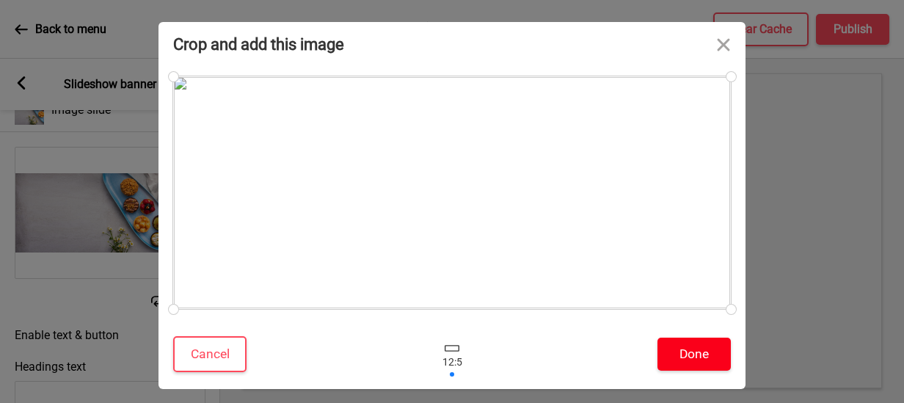
click at [702, 350] on button "Done" at bounding box center [694, 354] width 73 height 33
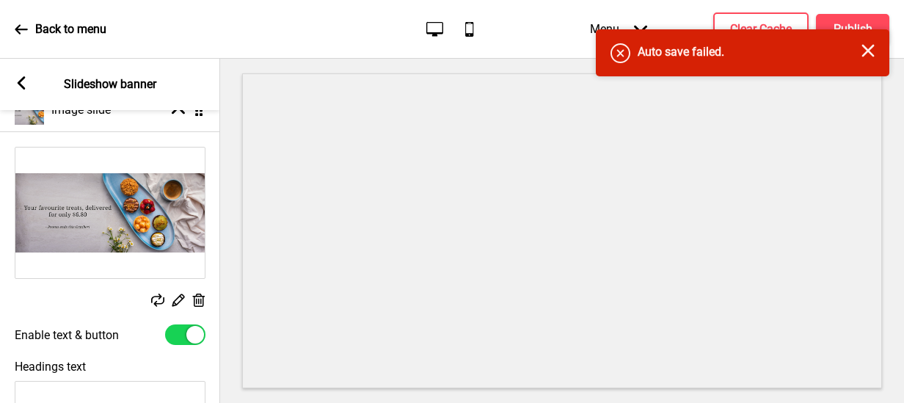
click at [181, 302] on rect at bounding box center [177, 299] width 15 height 15
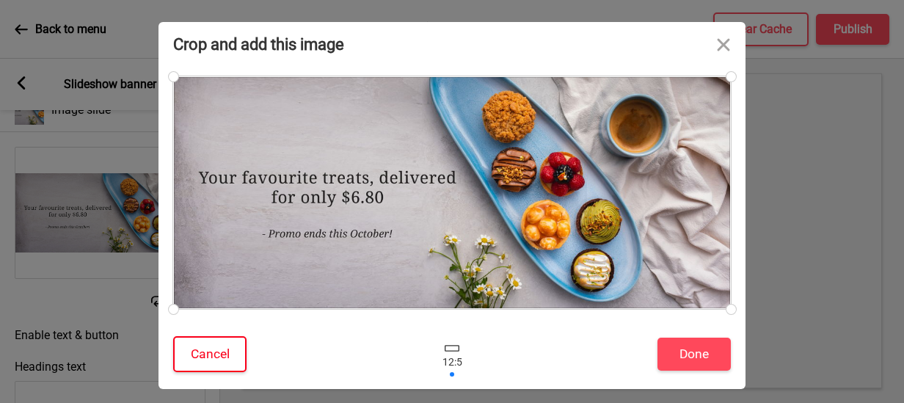
click at [216, 350] on button "Cancel" at bounding box center [209, 354] width 73 height 36
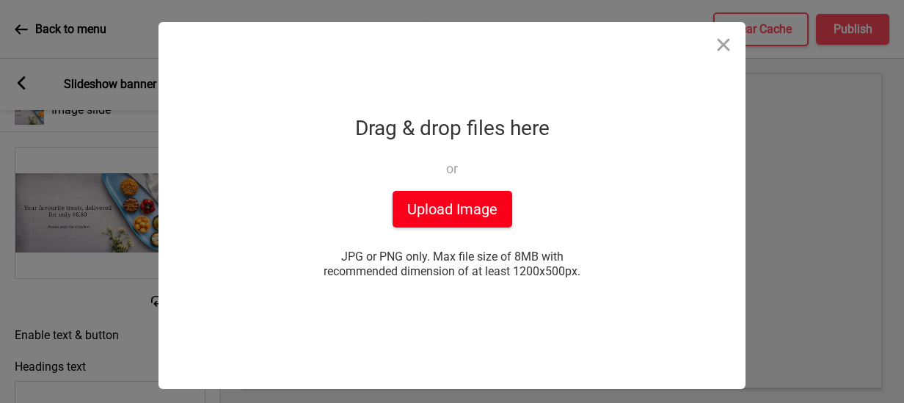
click at [422, 209] on button "Upload Image" at bounding box center [453, 209] width 120 height 37
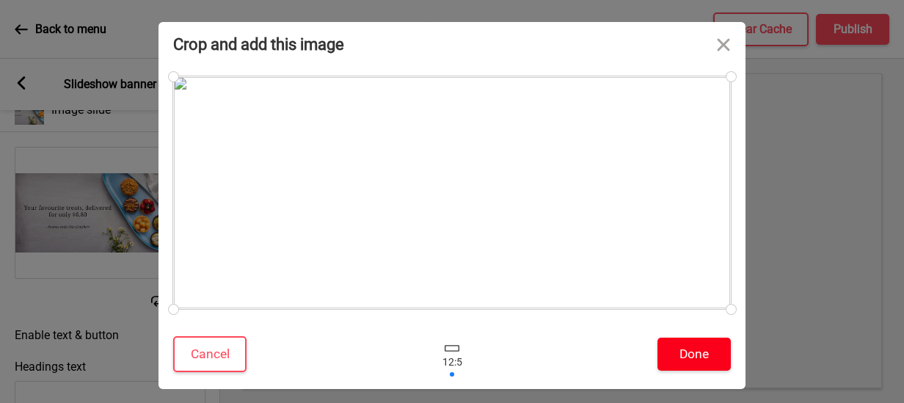
click at [699, 355] on button "Done" at bounding box center [694, 354] width 73 height 33
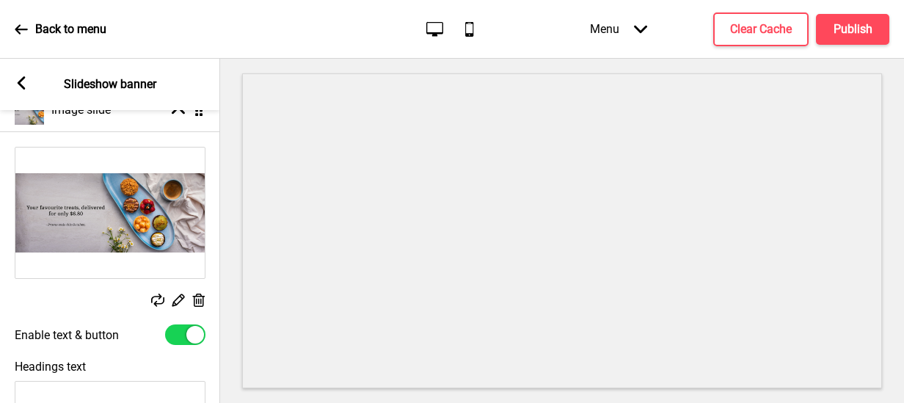
click at [87, 292] on div "Replace Edit Delete" at bounding box center [110, 228] width 220 height 178
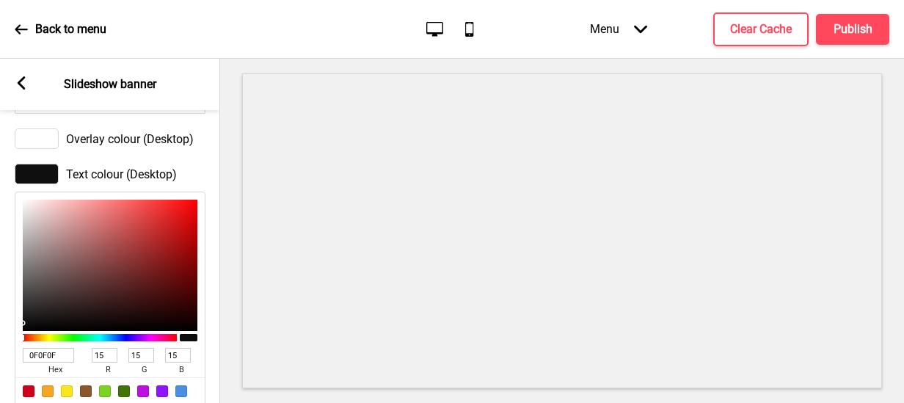
scroll to position [960, 0]
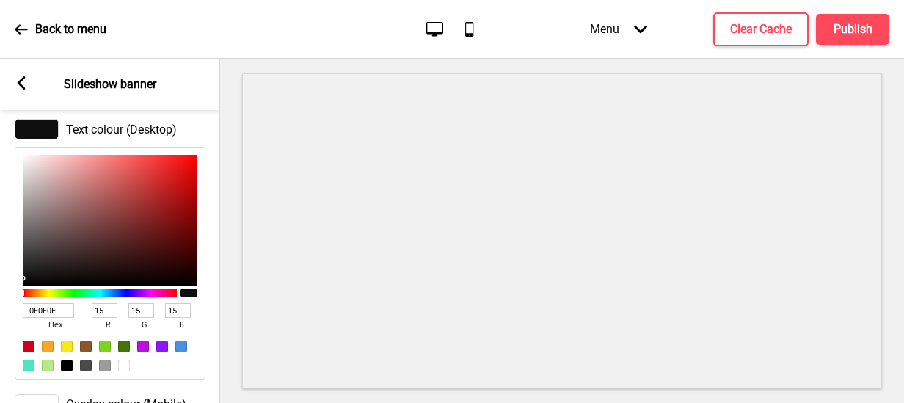
click at [19, 80] on rect at bounding box center [21, 82] width 13 height 13
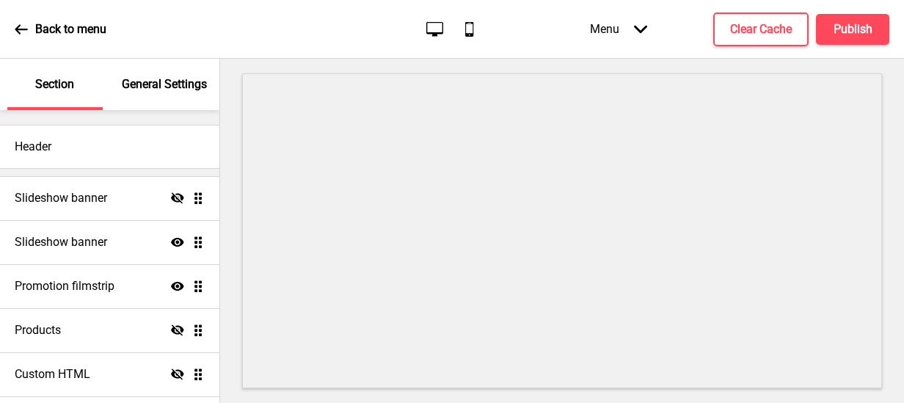
click at [638, 30] on icon "Arrow down" at bounding box center [640, 29] width 13 height 13
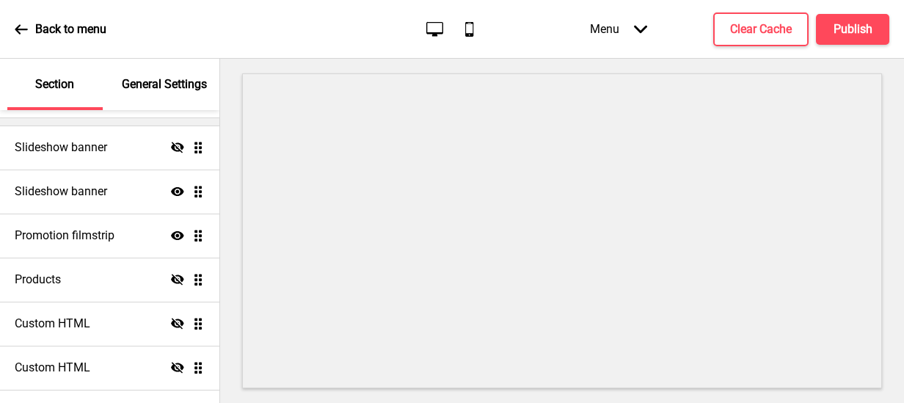
scroll to position [0, 0]
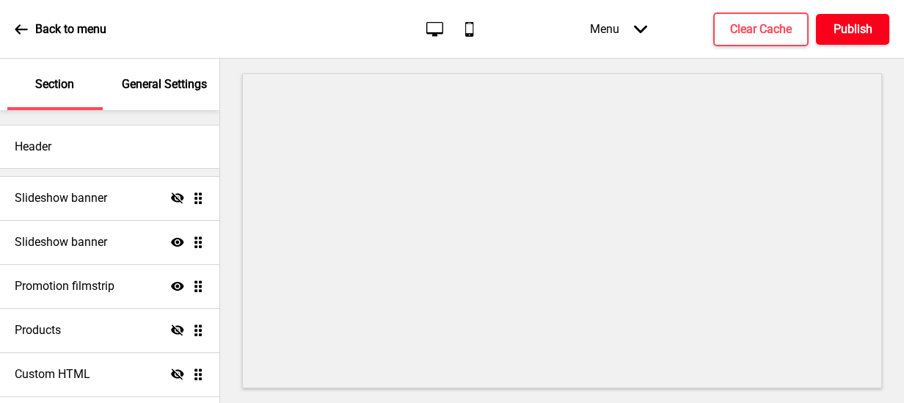
click at [872, 28] on h4 "Publish" at bounding box center [853, 29] width 39 height 16
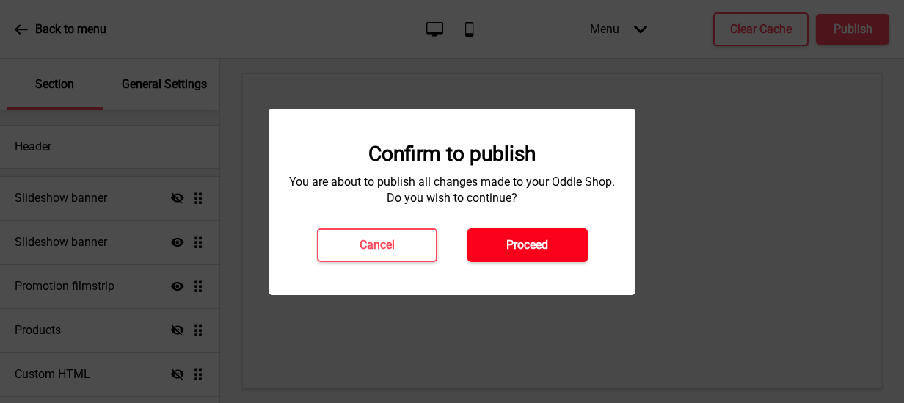
click at [532, 238] on h4 "Proceed" at bounding box center [527, 245] width 42 height 16
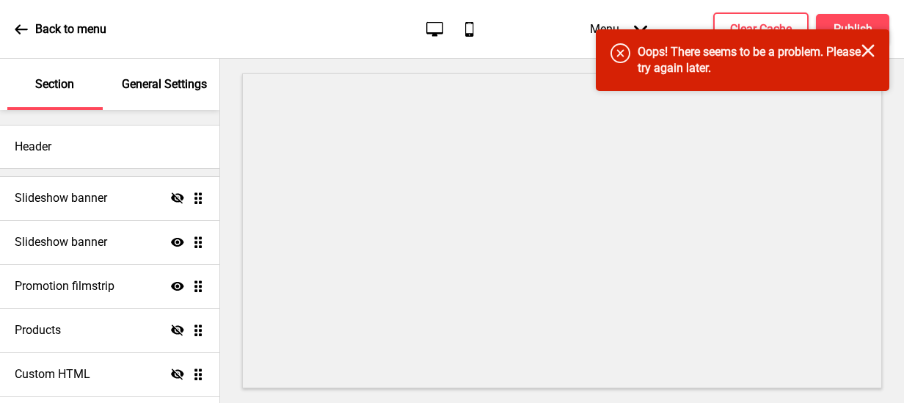
click at [867, 54] on icon "Close" at bounding box center [868, 50] width 13 height 13
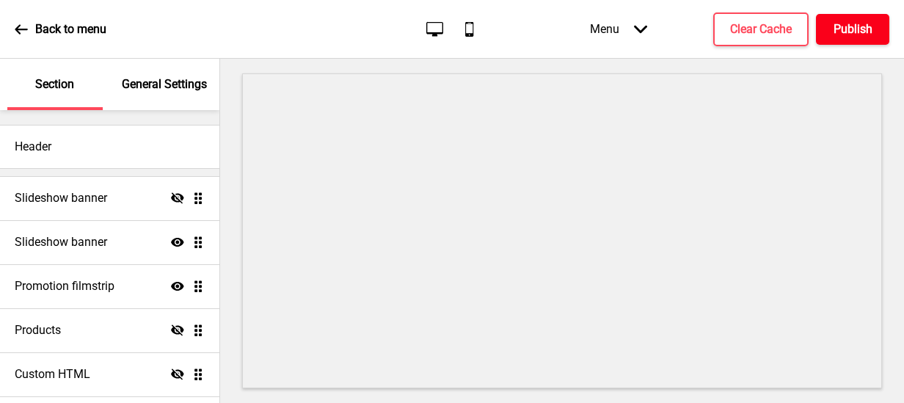
click at [861, 26] on h4 "Publish" at bounding box center [853, 29] width 39 height 16
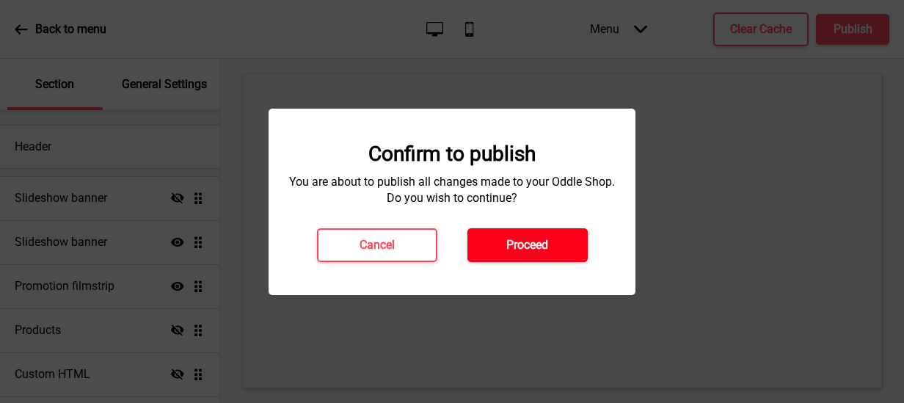
click at [553, 240] on button "Proceed" at bounding box center [527, 245] width 120 height 34
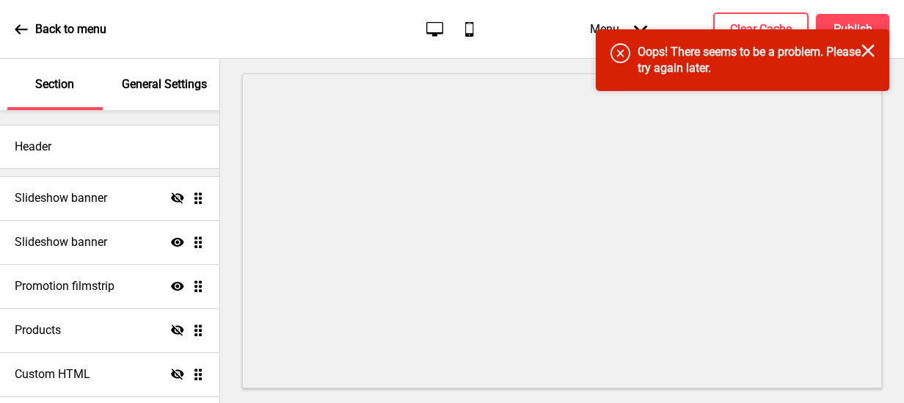
click at [866, 51] on icon "Close" at bounding box center [868, 50] width 13 height 13
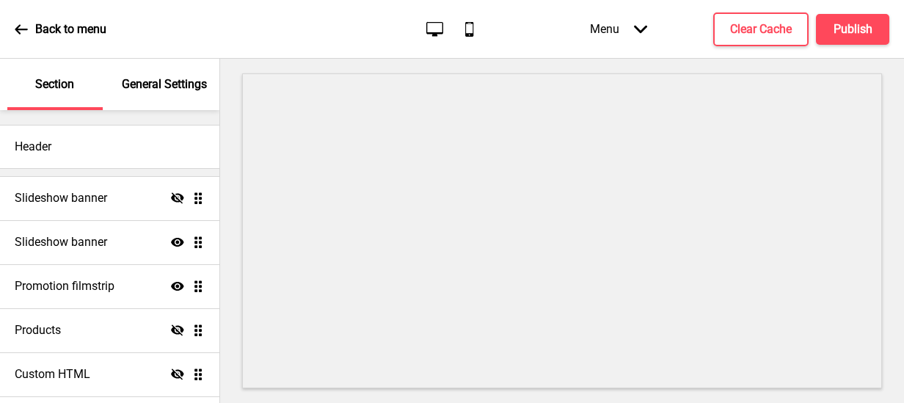
click at [103, 203] on h4 "Slideshow banner" at bounding box center [61, 198] width 92 height 16
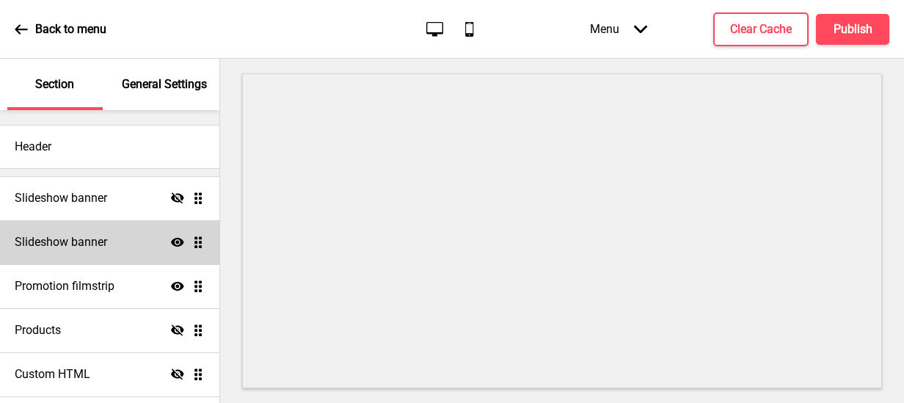
click at [90, 252] on div "Slideshow banner Show Drag" at bounding box center [109, 242] width 219 height 44
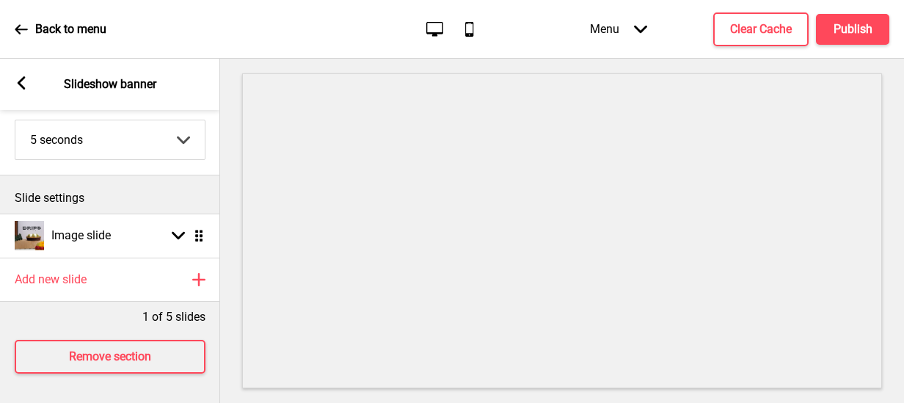
scroll to position [112, 0]
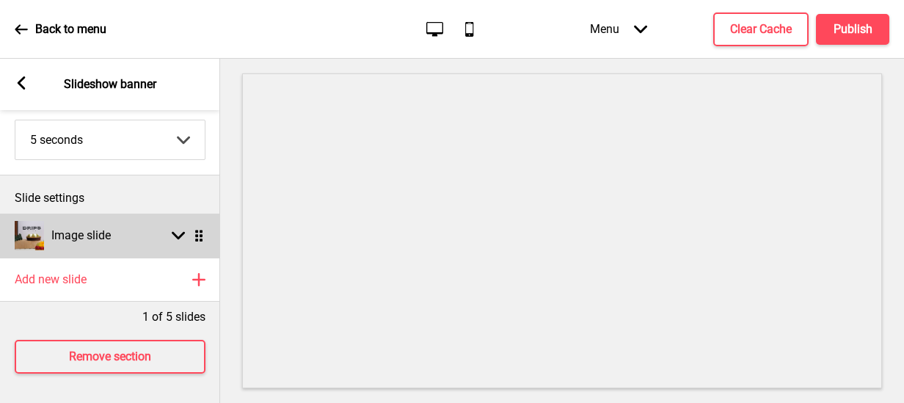
click at [172, 229] on rect at bounding box center [178, 235] width 13 height 13
select select "left"
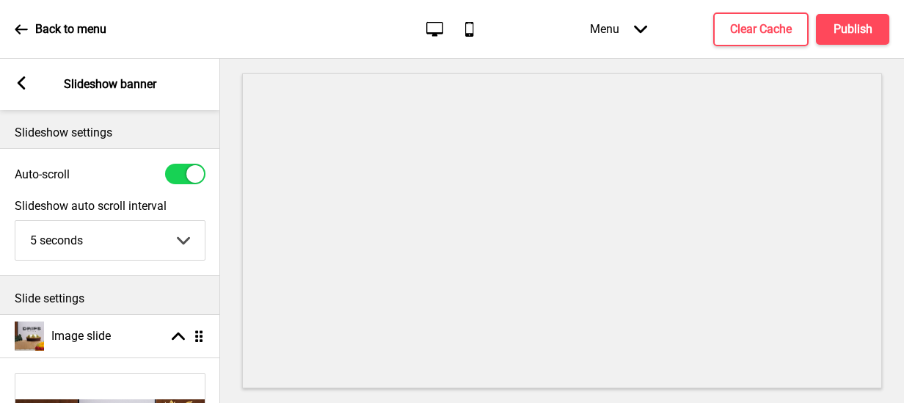
scroll to position [0, 0]
click at [10, 80] on div "Arrow left Slideshow banner" at bounding box center [110, 84] width 220 height 51
click at [19, 86] on rect at bounding box center [21, 82] width 13 height 13
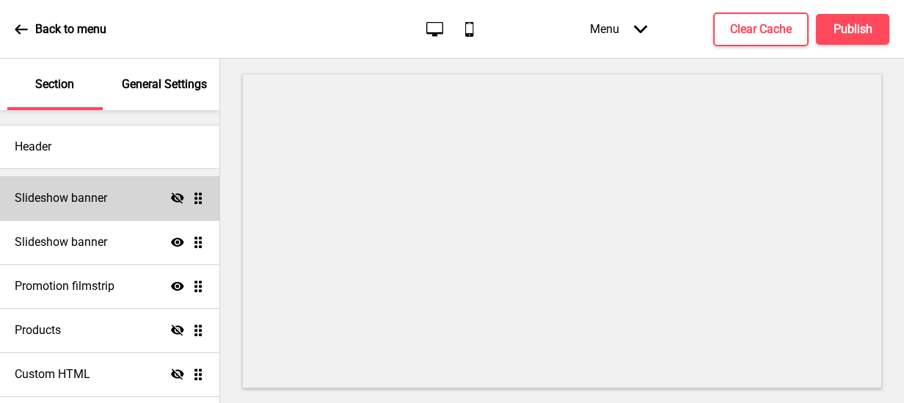
click at [109, 189] on div "Slideshow banner Hide Drag" at bounding box center [109, 198] width 219 height 44
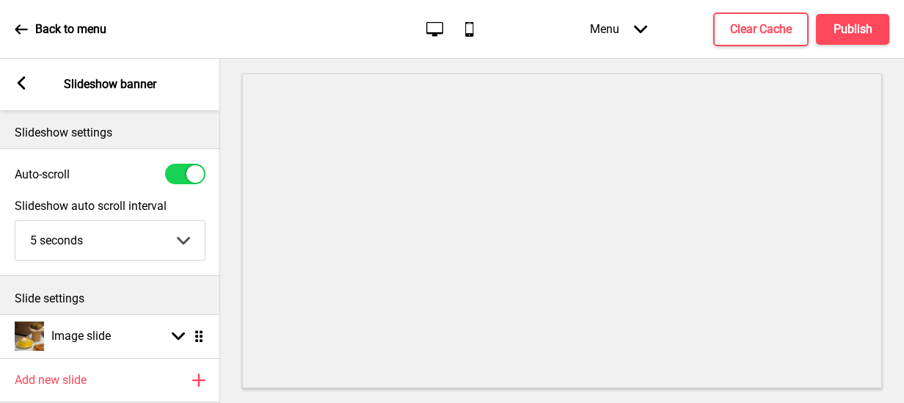
click at [18, 81] on icon at bounding box center [22, 82] width 8 height 13
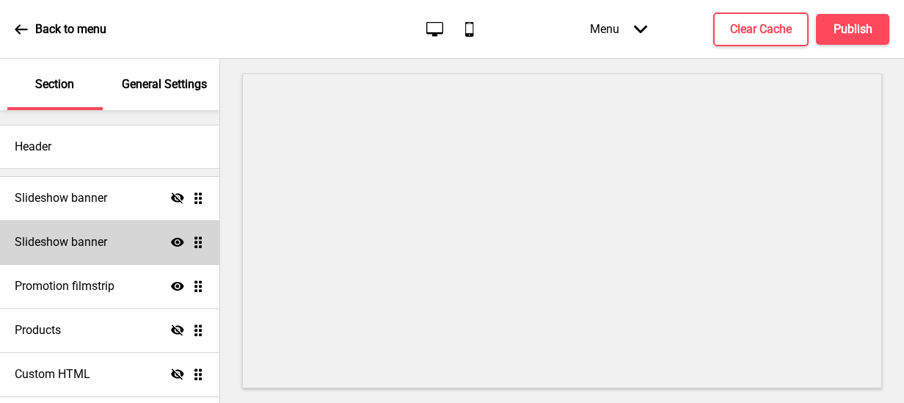
click at [103, 236] on h4 "Slideshow banner" at bounding box center [61, 242] width 92 height 16
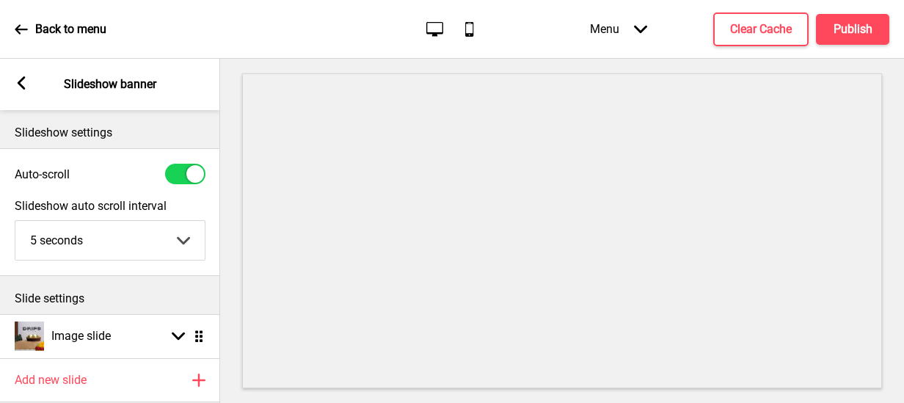
click at [621, 25] on div "Menu Arrow down" at bounding box center [618, 28] width 87 height 43
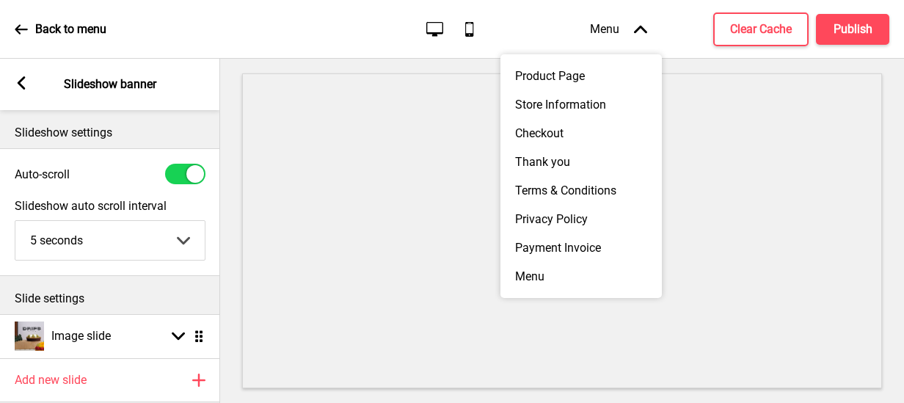
click at [621, 26] on div "Menu Arrow up" at bounding box center [618, 28] width 87 height 43
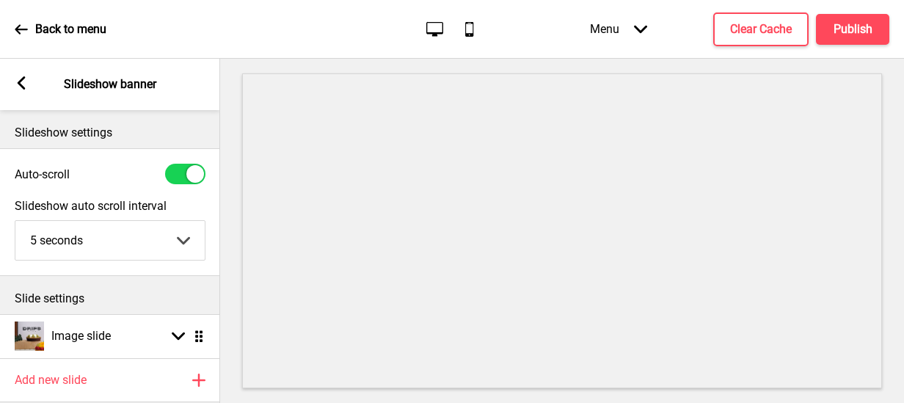
click at [37, 29] on p "Back to menu" at bounding box center [70, 29] width 71 height 16
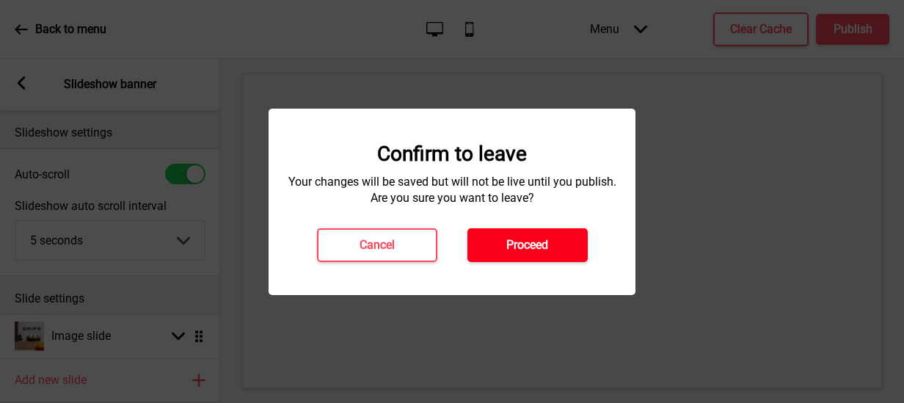
click at [555, 246] on button "Proceed" at bounding box center [527, 245] width 120 height 34
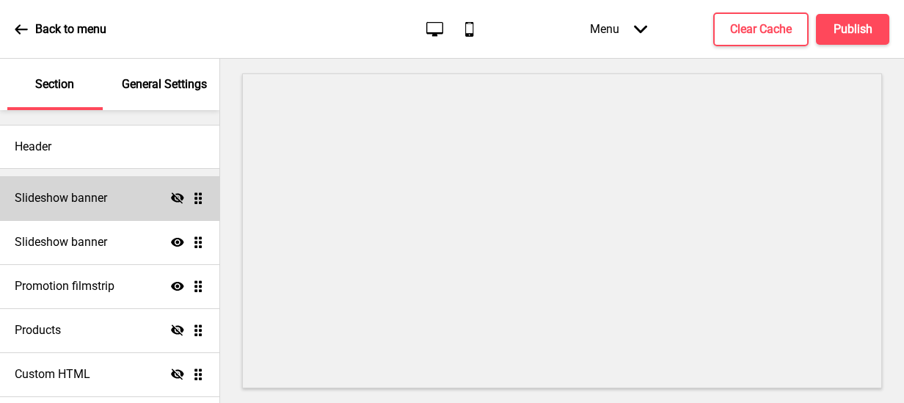
click at [88, 201] on h4 "Slideshow banner" at bounding box center [61, 198] width 92 height 16
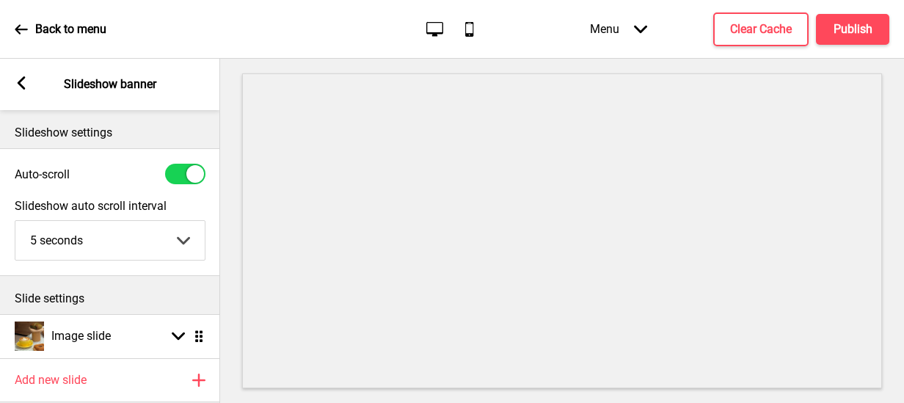
click at [18, 77] on rect at bounding box center [21, 82] width 13 height 13
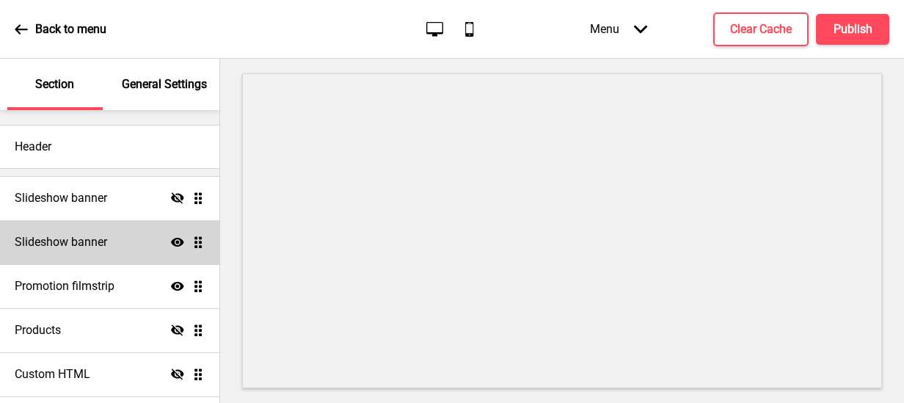
click at [114, 247] on div "Slideshow banner Show Drag" at bounding box center [109, 242] width 219 height 44
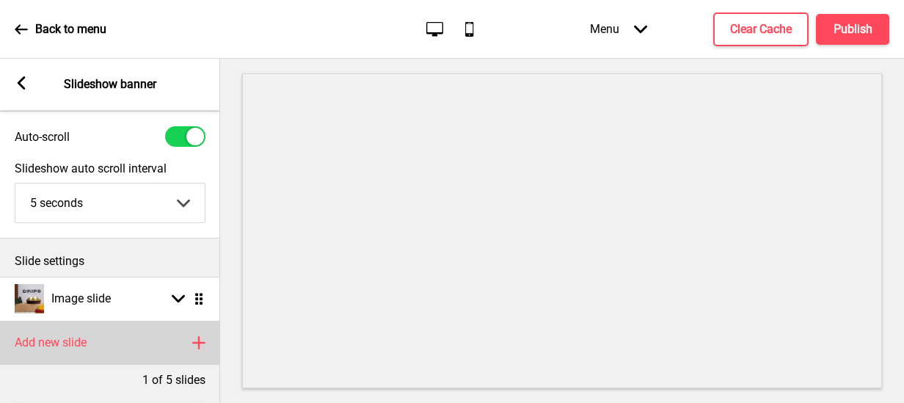
scroll to position [112, 0]
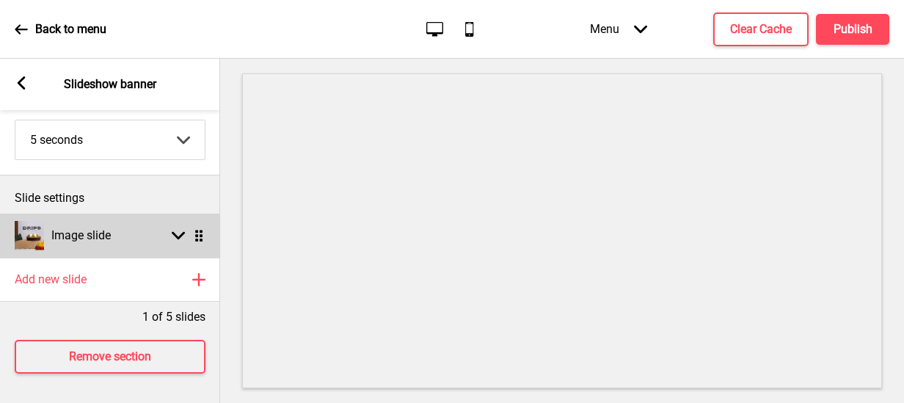
click at [171, 229] on div "Arrow down Drag" at bounding box center [184, 235] width 41 height 13
select select "left"
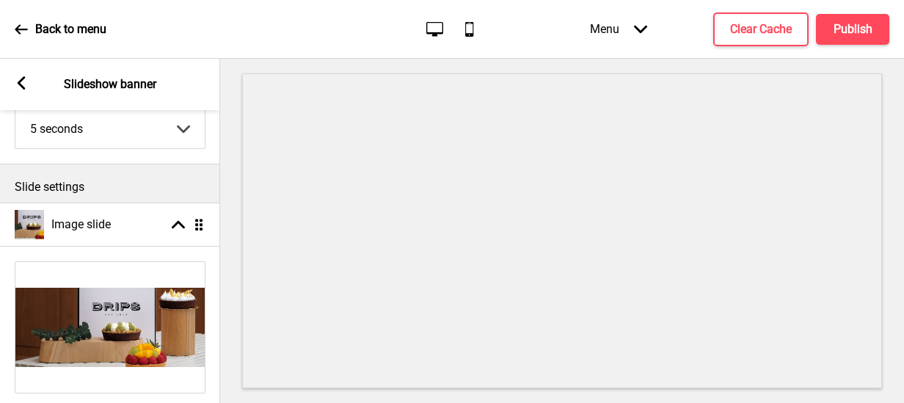
click at [19, 81] on icon at bounding box center [22, 82] width 8 height 13
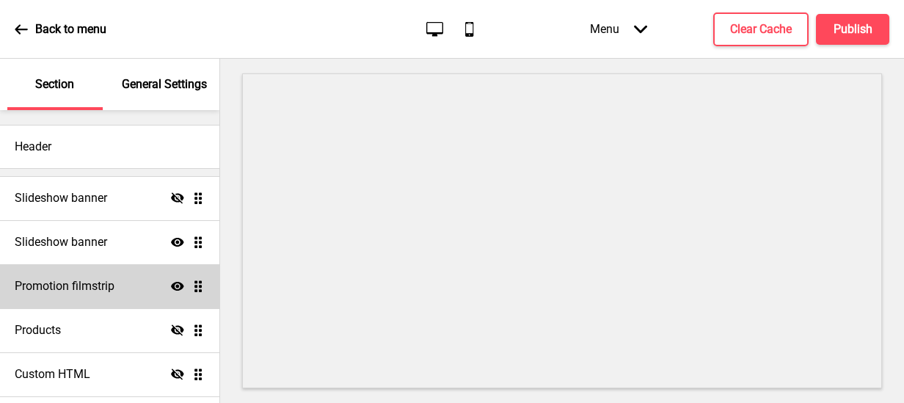
click at [118, 272] on div "Promotion filmstrip Show Drag" at bounding box center [109, 286] width 219 height 44
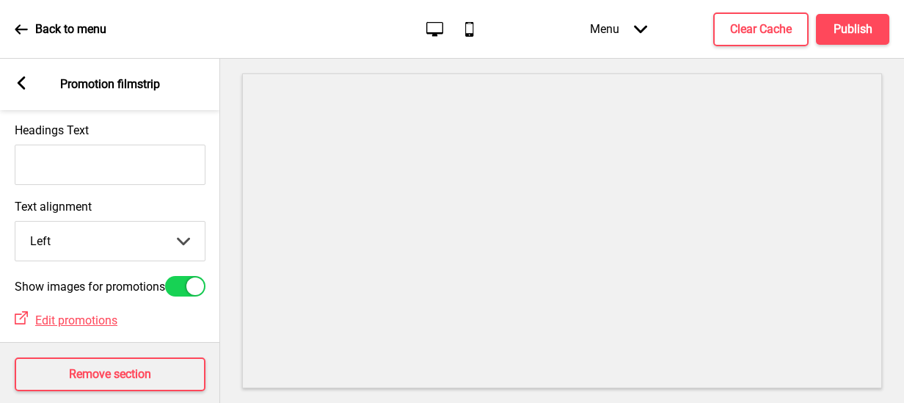
scroll to position [0, 0]
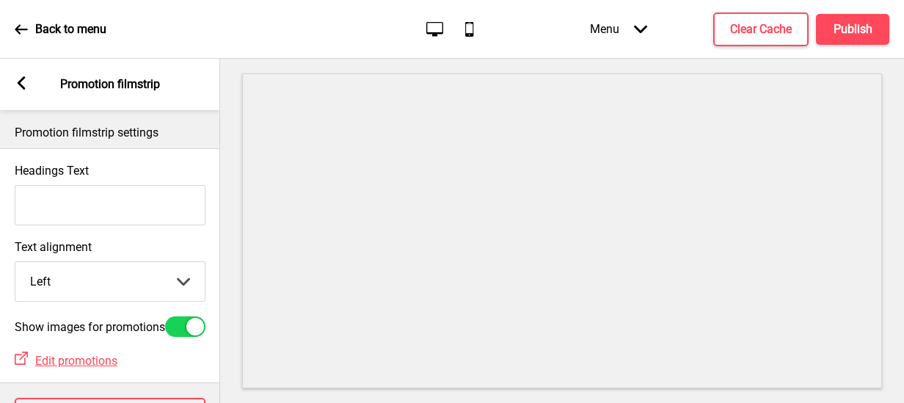
click at [169, 163] on div "Headings Text" at bounding box center [110, 194] width 220 height 76
click at [24, 83] on rect at bounding box center [21, 82] width 13 height 13
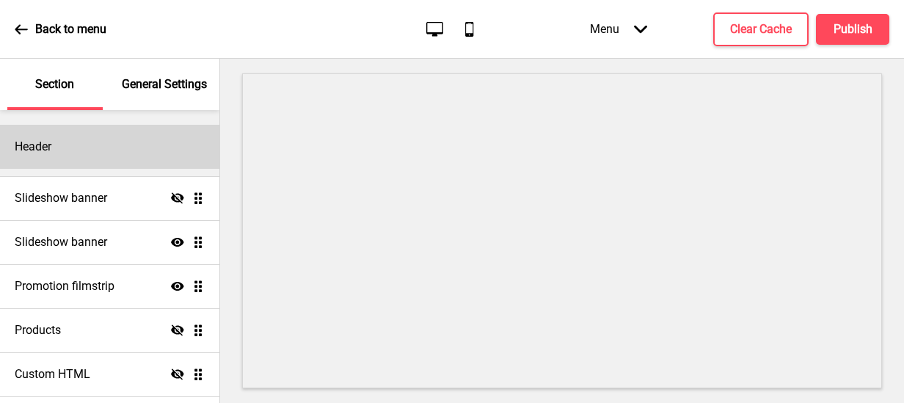
click at [134, 147] on div "Header" at bounding box center [109, 147] width 219 height 44
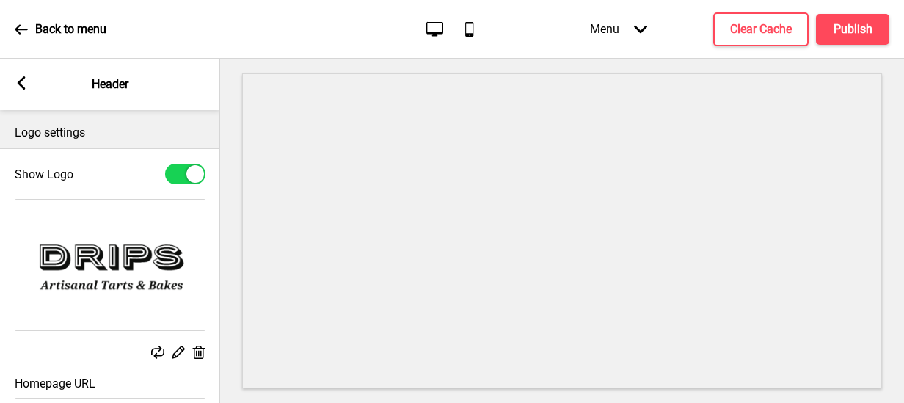
click at [22, 79] on icon at bounding box center [22, 82] width 8 height 13
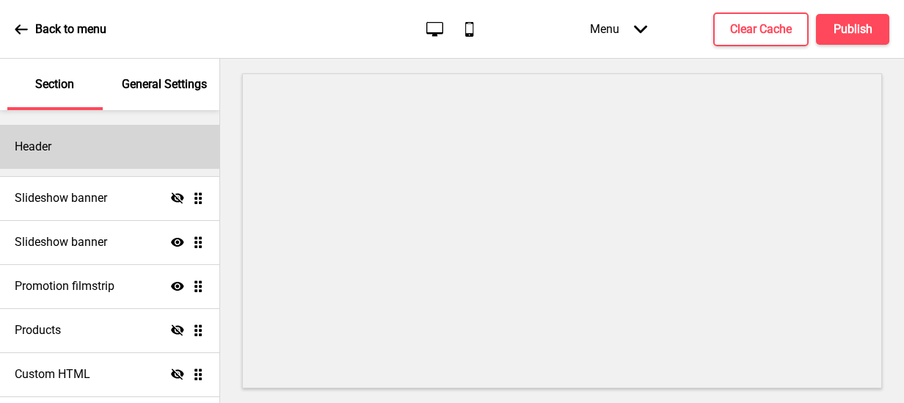
click at [48, 151] on h4 "Header" at bounding box center [33, 147] width 37 height 16
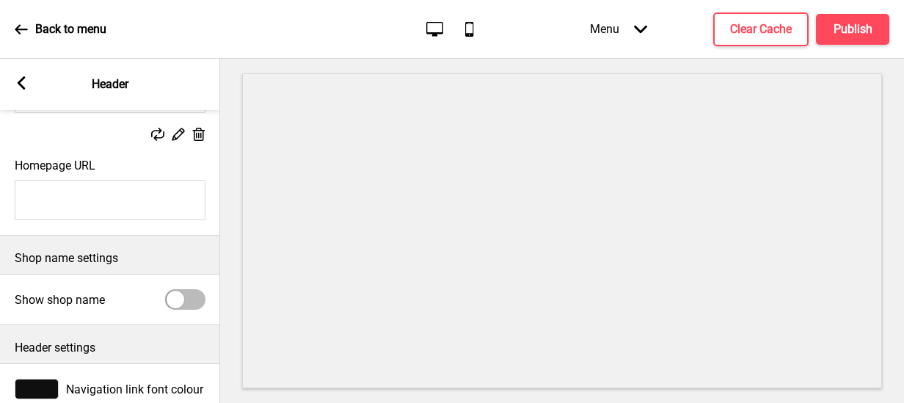
scroll to position [292, 0]
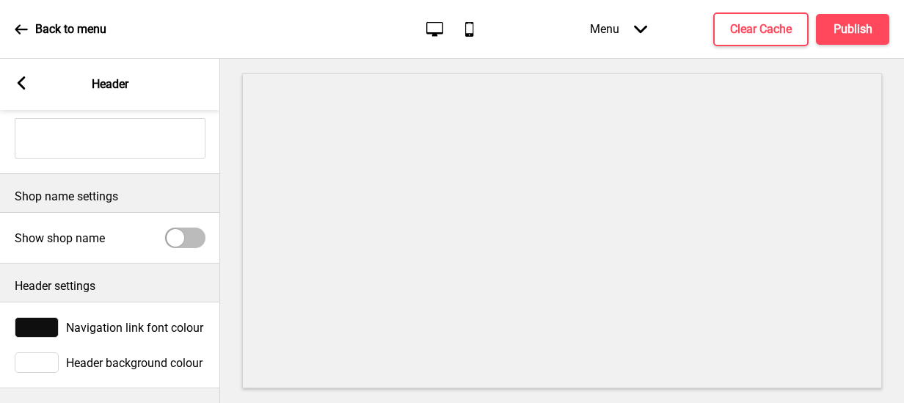
click at [21, 85] on icon at bounding box center [22, 82] width 8 height 13
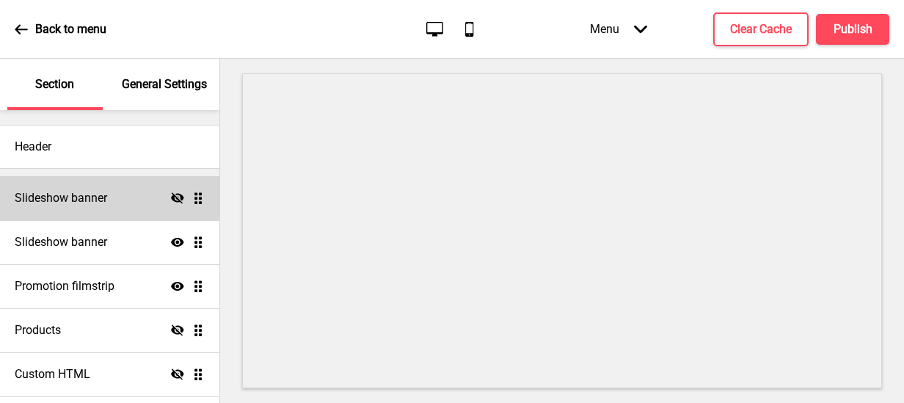
click at [130, 208] on div "Slideshow banner Hide Drag" at bounding box center [109, 198] width 219 height 44
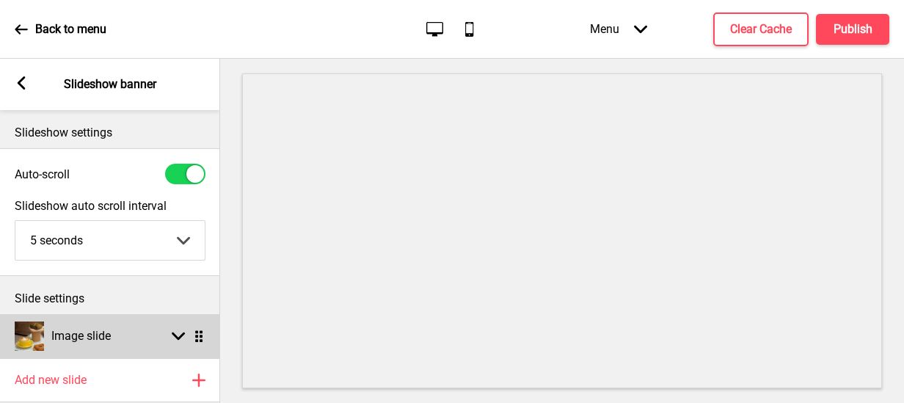
click at [203, 341] on ul "Image slide Arrow down Drag" at bounding box center [110, 336] width 220 height 44
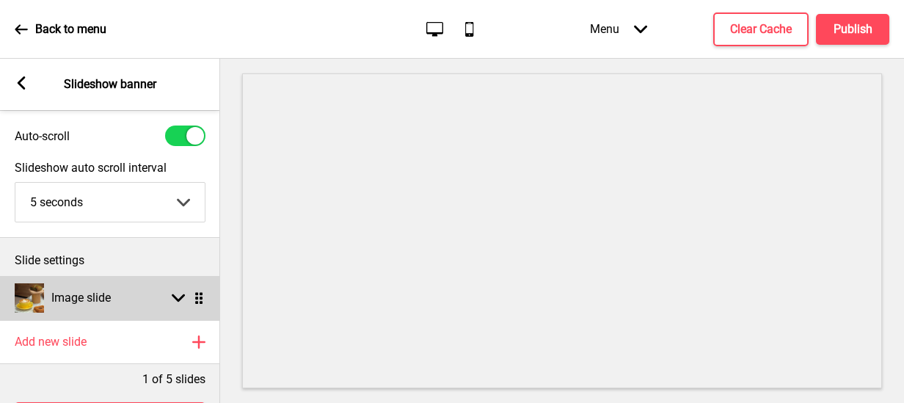
click at [167, 286] on div "Image slide Arrow down Drag" at bounding box center [110, 298] width 220 height 44
select select "left"
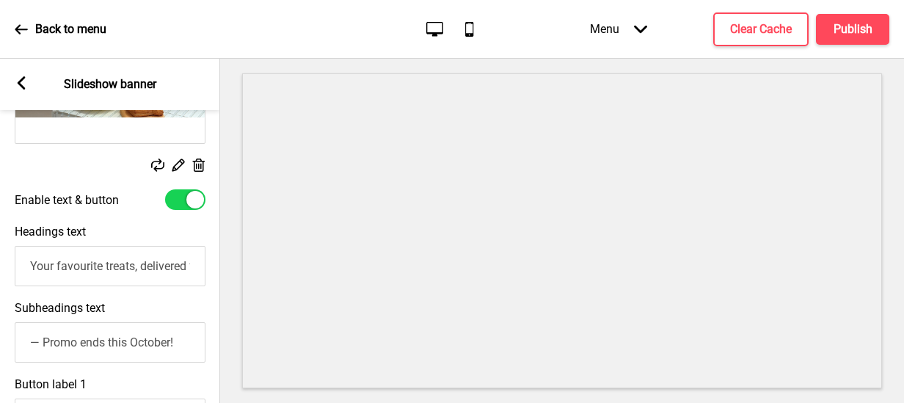
scroll to position [247, 0]
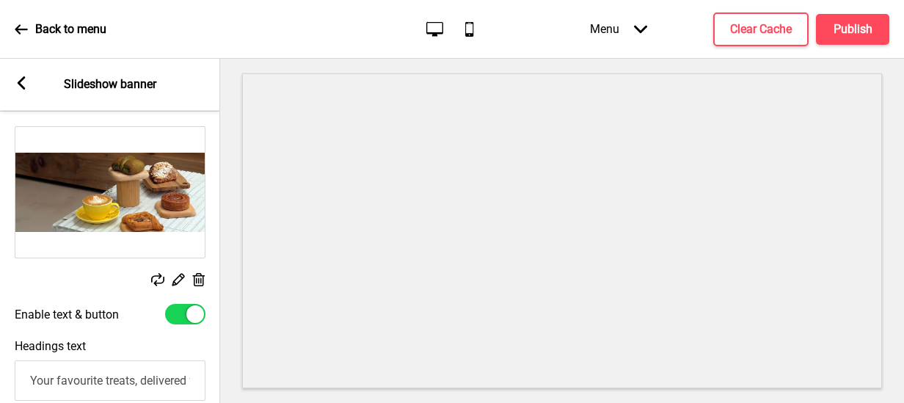
click at [179, 282] on icon at bounding box center [178, 280] width 12 height 12
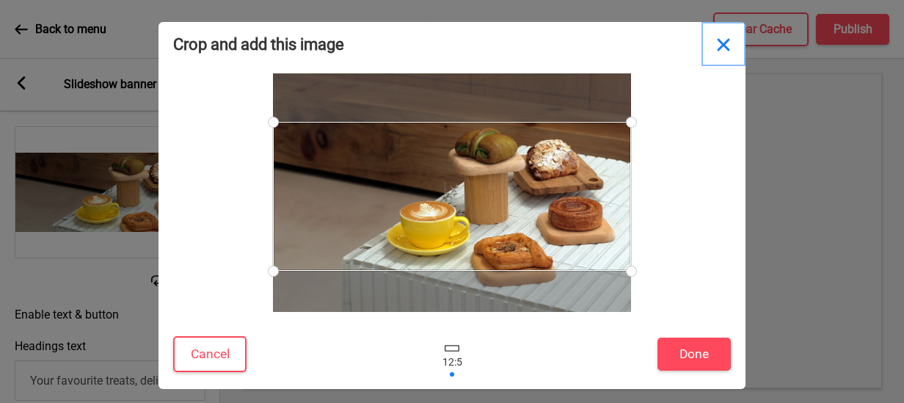
click at [736, 42] on button "Close" at bounding box center [724, 44] width 44 height 44
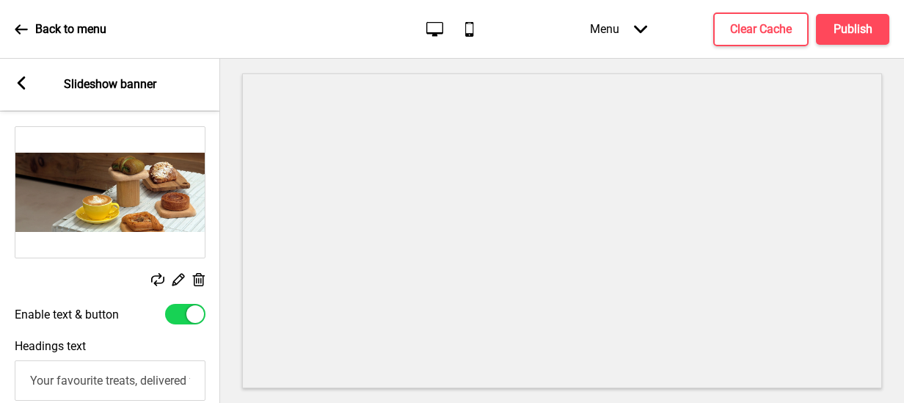
click at [26, 69] on div "Arrow left Slideshow banner" at bounding box center [110, 84] width 220 height 51
click at [15, 82] on rect at bounding box center [21, 82] width 13 height 13
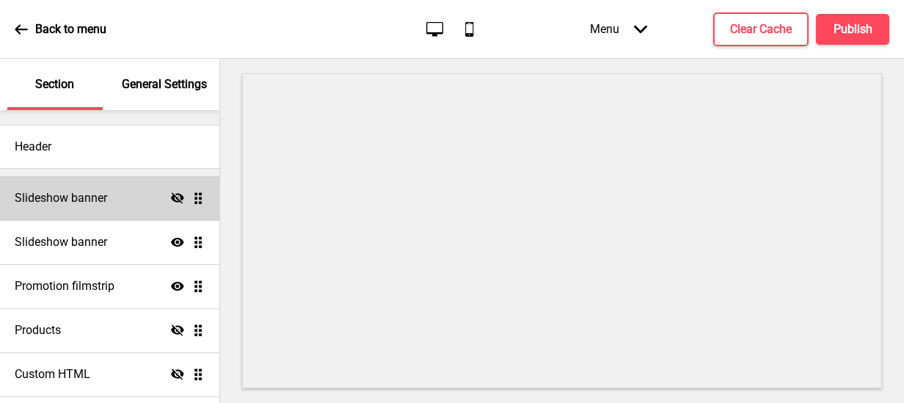
click at [96, 207] on div "Slideshow banner Hide Drag" at bounding box center [109, 198] width 219 height 44
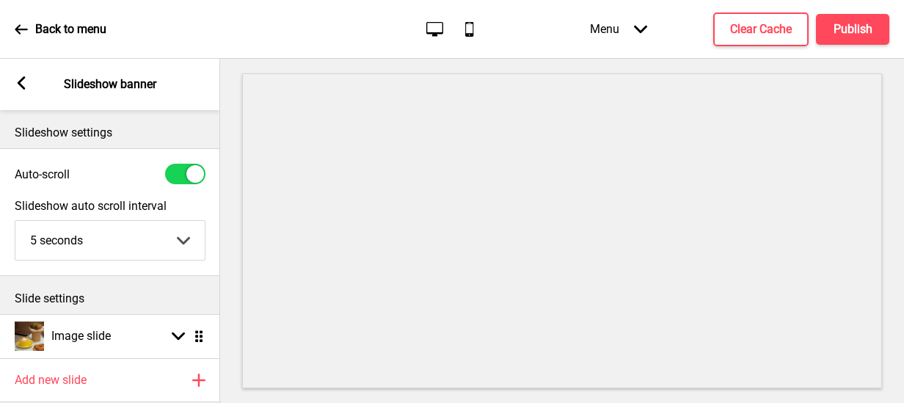
click at [29, 95] on div "Arrow left Slideshow banner" at bounding box center [110, 84] width 220 height 51
click at [57, 135] on p "Slideshow settings" at bounding box center [110, 133] width 191 height 16
click at [18, 81] on icon at bounding box center [22, 82] width 8 height 13
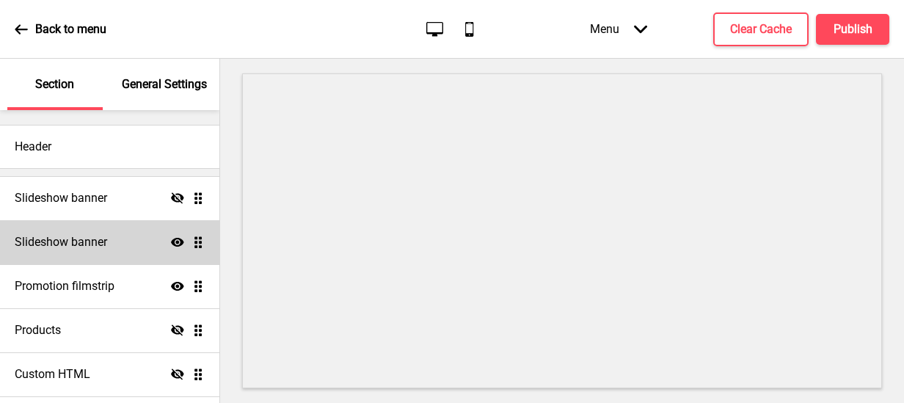
click at [84, 229] on div "Slideshow banner Show Drag" at bounding box center [109, 242] width 219 height 44
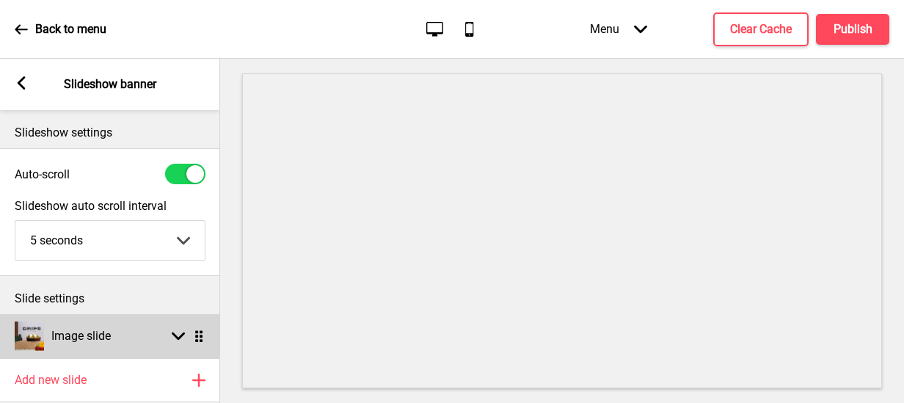
click at [177, 337] on icon at bounding box center [178, 336] width 13 height 8
select select "left"
click at [173, 335] on rect at bounding box center [178, 335] width 13 height 13
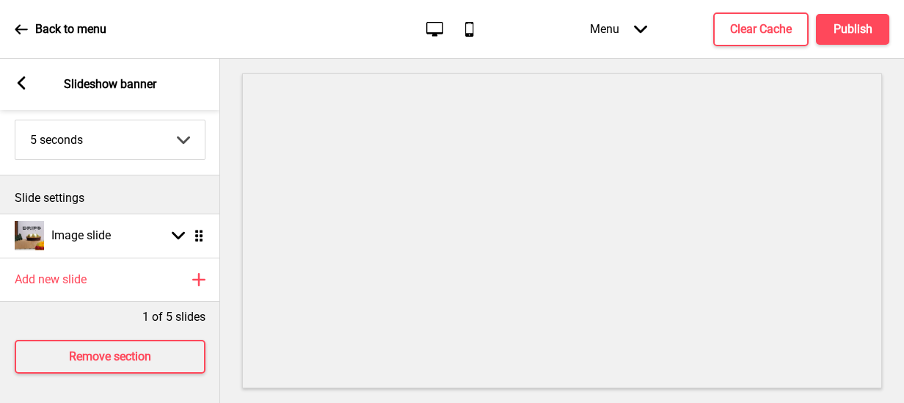
scroll to position [112, 0]
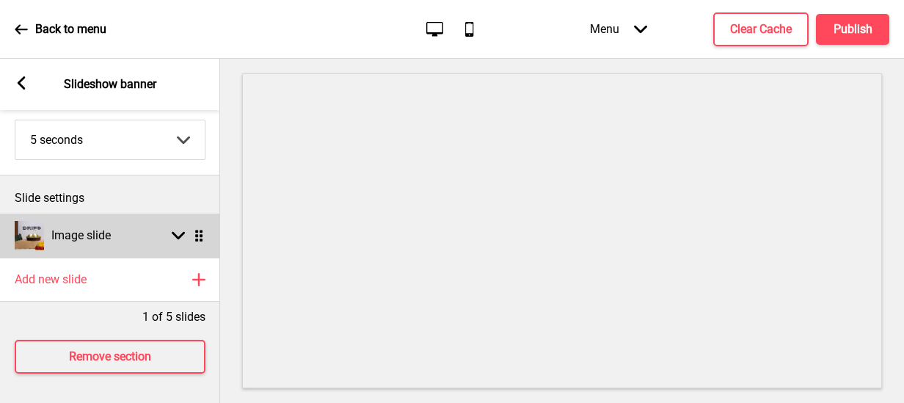
click at [175, 229] on rect at bounding box center [178, 235] width 13 height 13
select select "left"
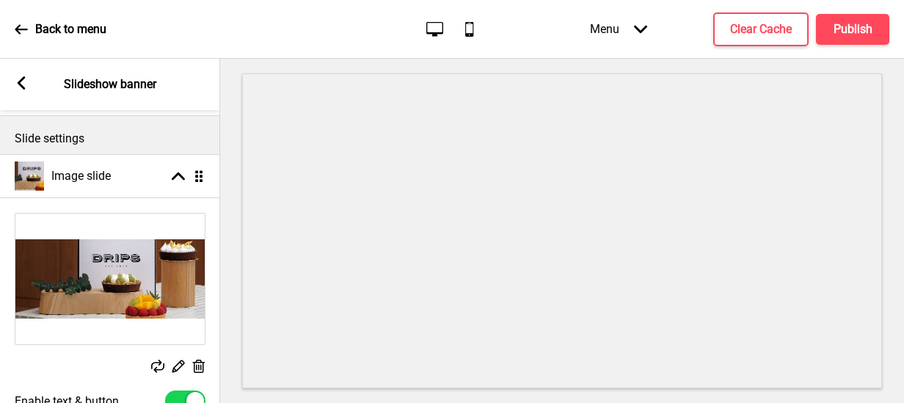
scroll to position [258, 0]
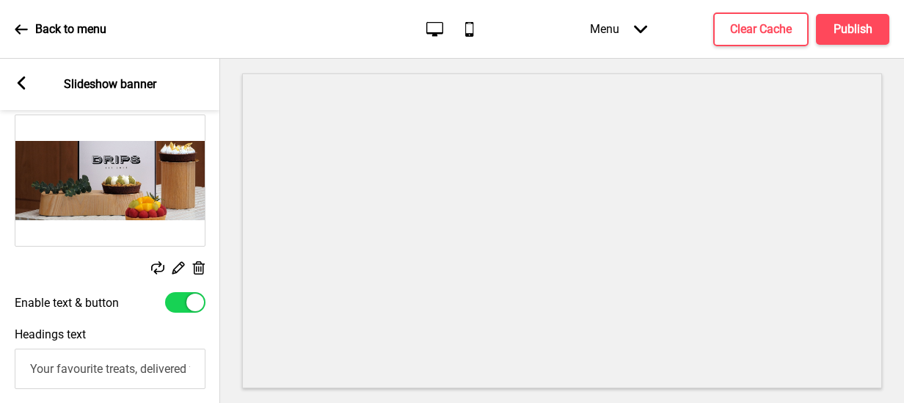
click at [185, 263] on div "Replace Edit Delete" at bounding box center [110, 269] width 191 height 16
click at [179, 266] on rect at bounding box center [177, 267] width 15 height 15
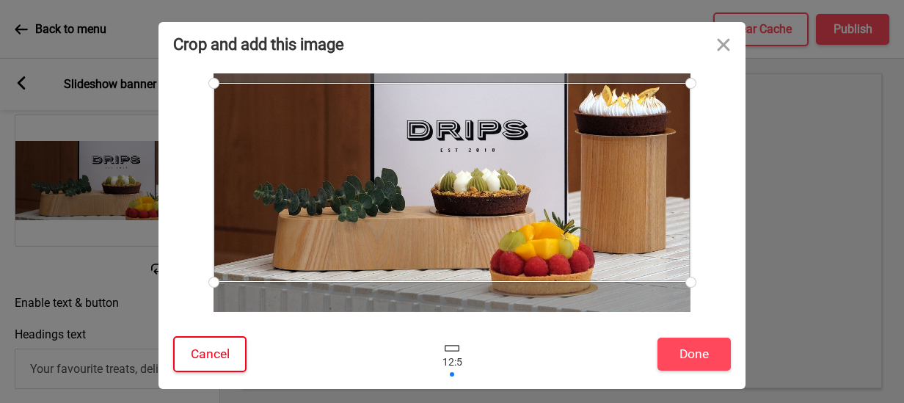
click at [211, 348] on button "Cancel" at bounding box center [209, 354] width 73 height 36
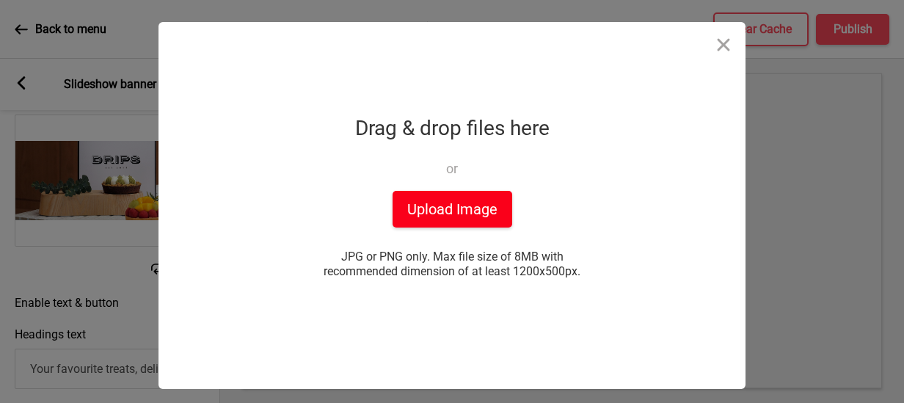
click at [478, 227] on button "Upload Image" at bounding box center [453, 209] width 120 height 37
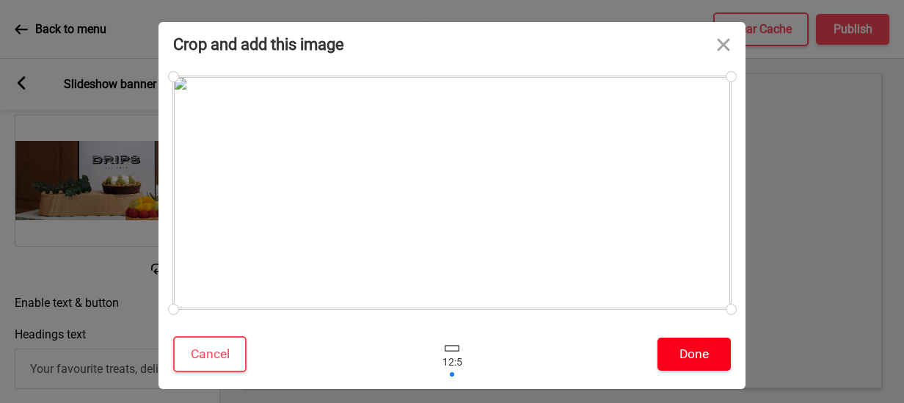
click at [686, 344] on button "Done" at bounding box center [694, 354] width 73 height 33
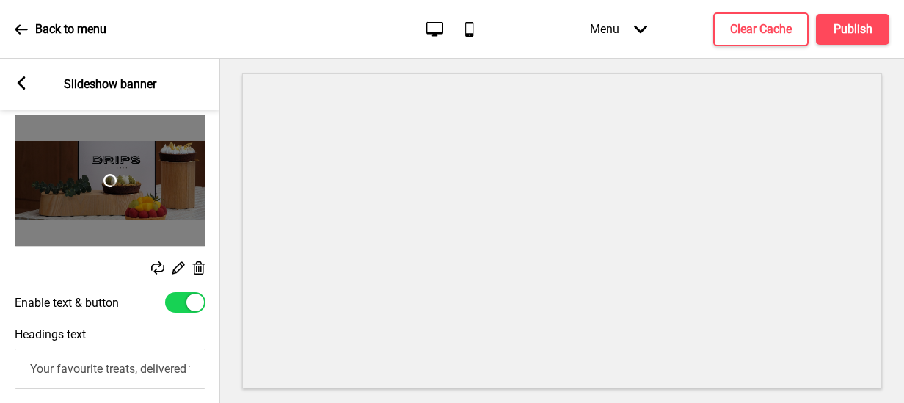
scroll to position [332, 0]
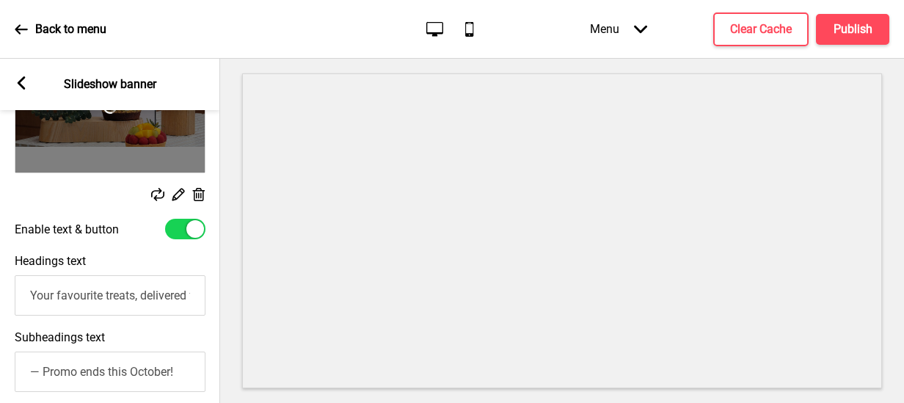
click at [113, 299] on input "Your favourite treats, delivered for only $6.80" at bounding box center [110, 295] width 191 height 40
click at [113, 298] on input "Your favourite treats, delivered for only $6.80" at bounding box center [110, 295] width 191 height 40
click at [49, 375] on input "— Promo ends this October!" at bounding box center [110, 372] width 191 height 40
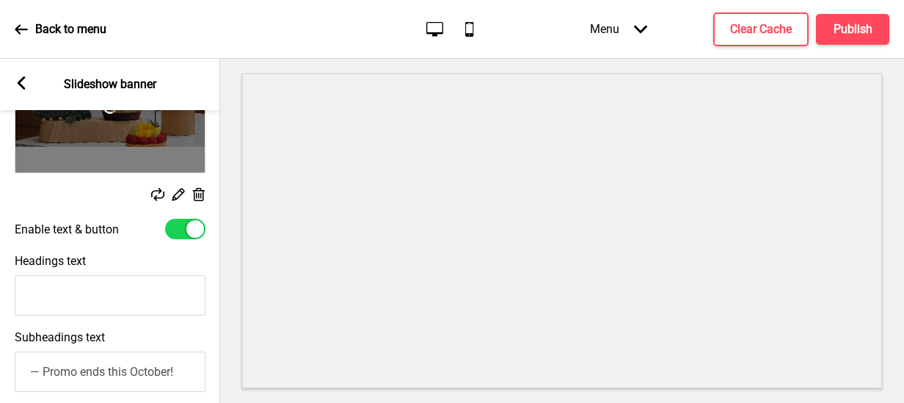
click at [49, 375] on input "— Promo ends this October!" at bounding box center [110, 372] width 191 height 40
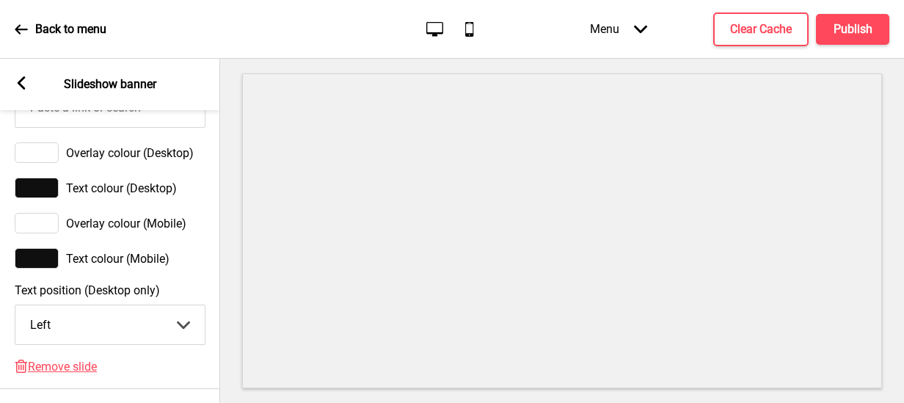
scroll to position [919, 0]
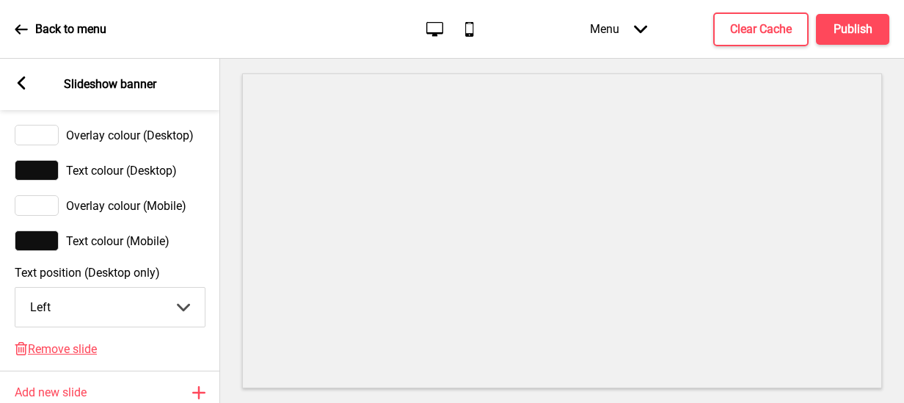
click at [138, 142] on span "Overlay colour (Desktop)" at bounding box center [130, 135] width 128 height 14
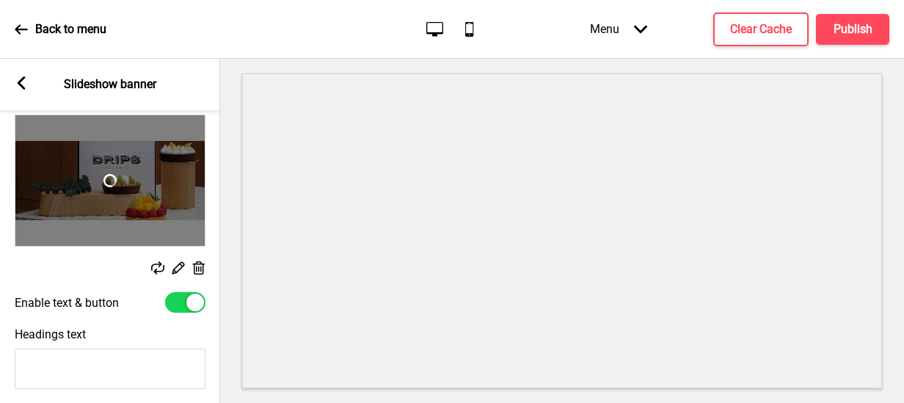
scroll to position [185, 0]
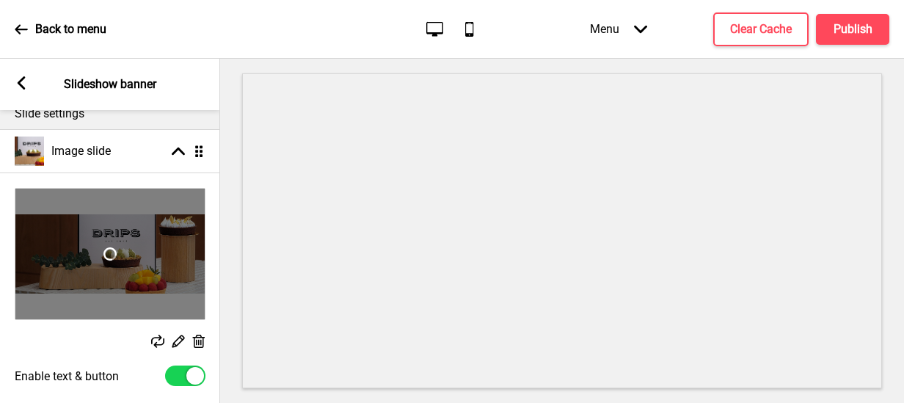
click at [145, 225] on div "Spinner" at bounding box center [109, 254] width 189 height 131
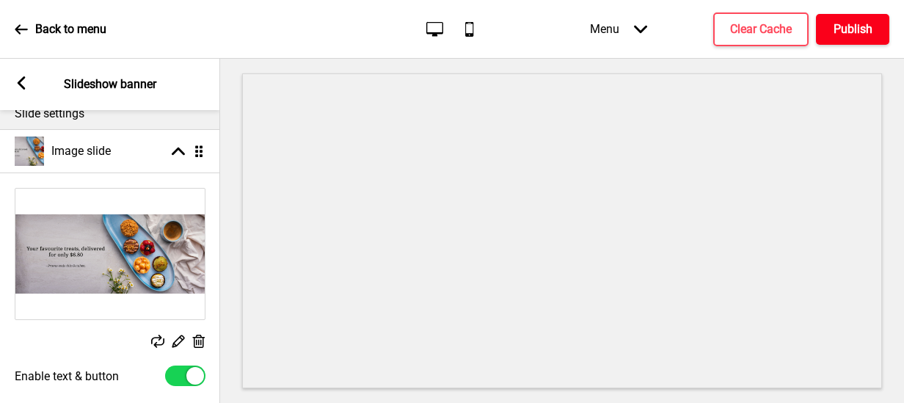
click at [851, 24] on h4 "Publish" at bounding box center [853, 29] width 39 height 16
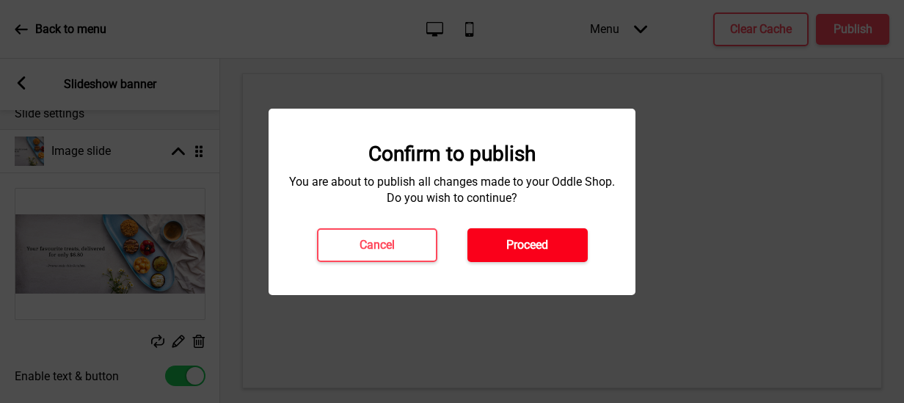
click at [534, 241] on h4 "Proceed" at bounding box center [527, 245] width 42 height 16
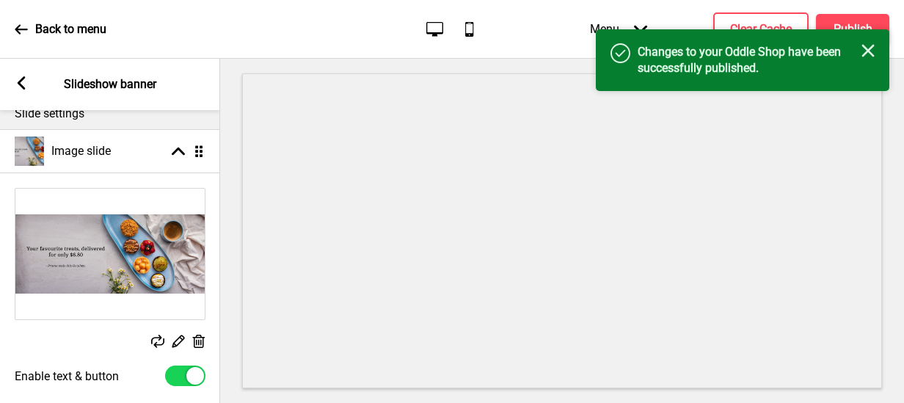
click at [871, 51] on icon "Close" at bounding box center [868, 50] width 13 height 13
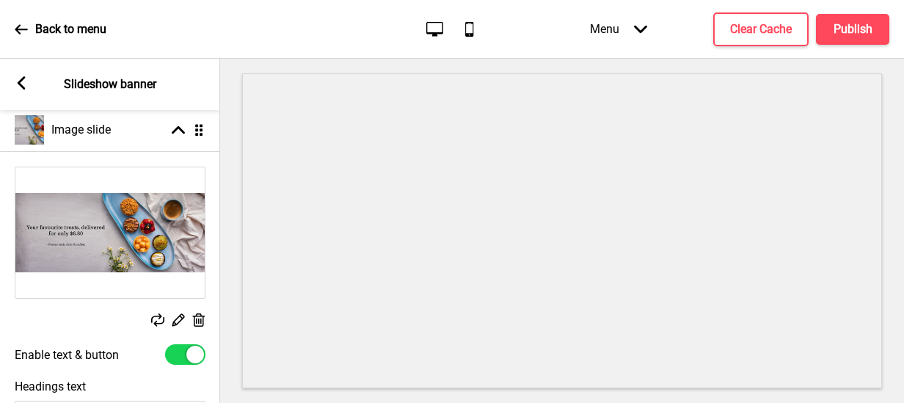
scroll to position [59, 0]
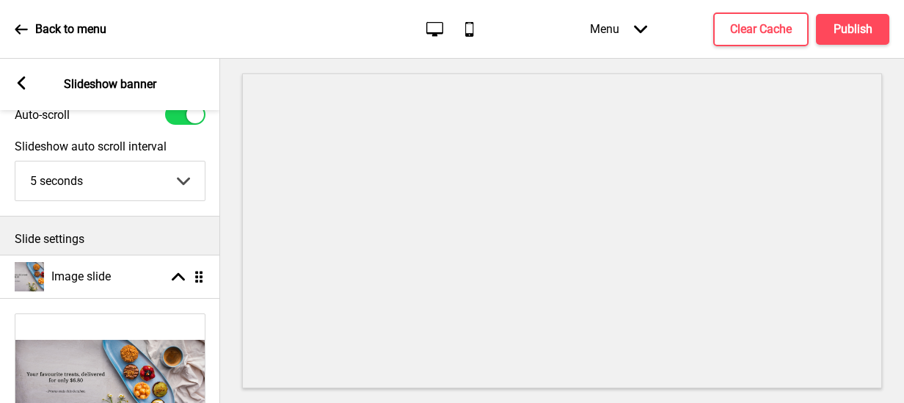
click at [22, 82] on rect at bounding box center [21, 82] width 13 height 13
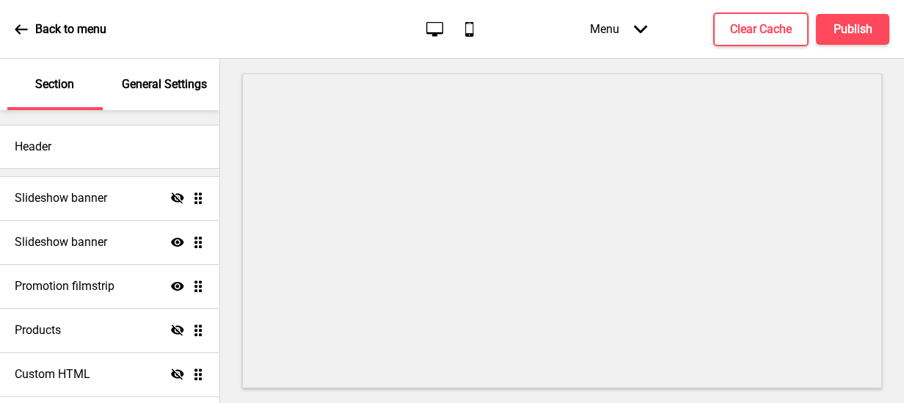
click at [18, 26] on icon at bounding box center [21, 29] width 12 height 10
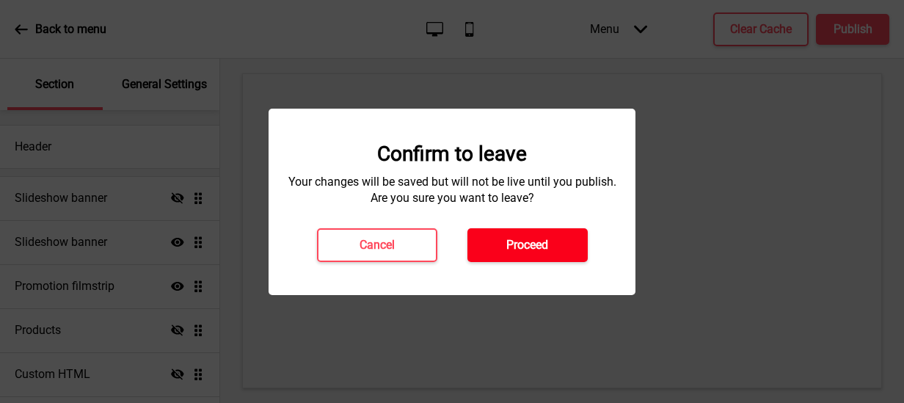
click at [558, 251] on button "Proceed" at bounding box center [527, 245] width 120 height 34
